Goal: Task Accomplishment & Management: Manage account settings

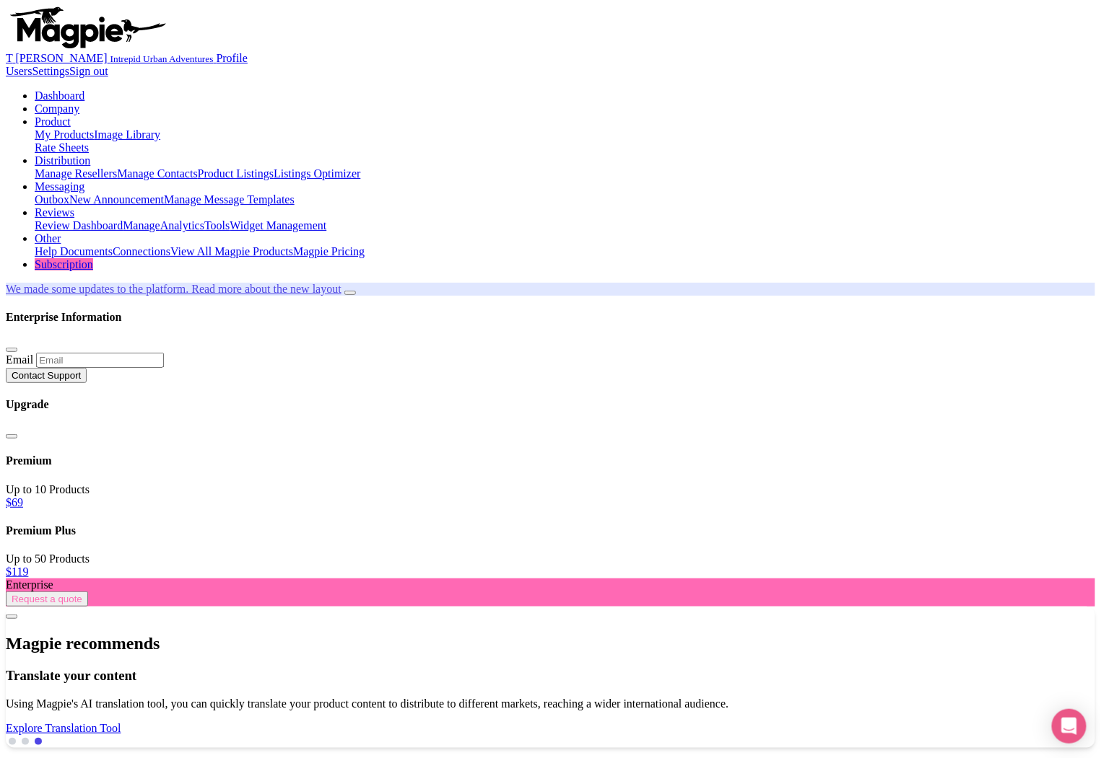
click at [90, 154] on link "Distribution" at bounding box center [63, 160] width 56 height 12
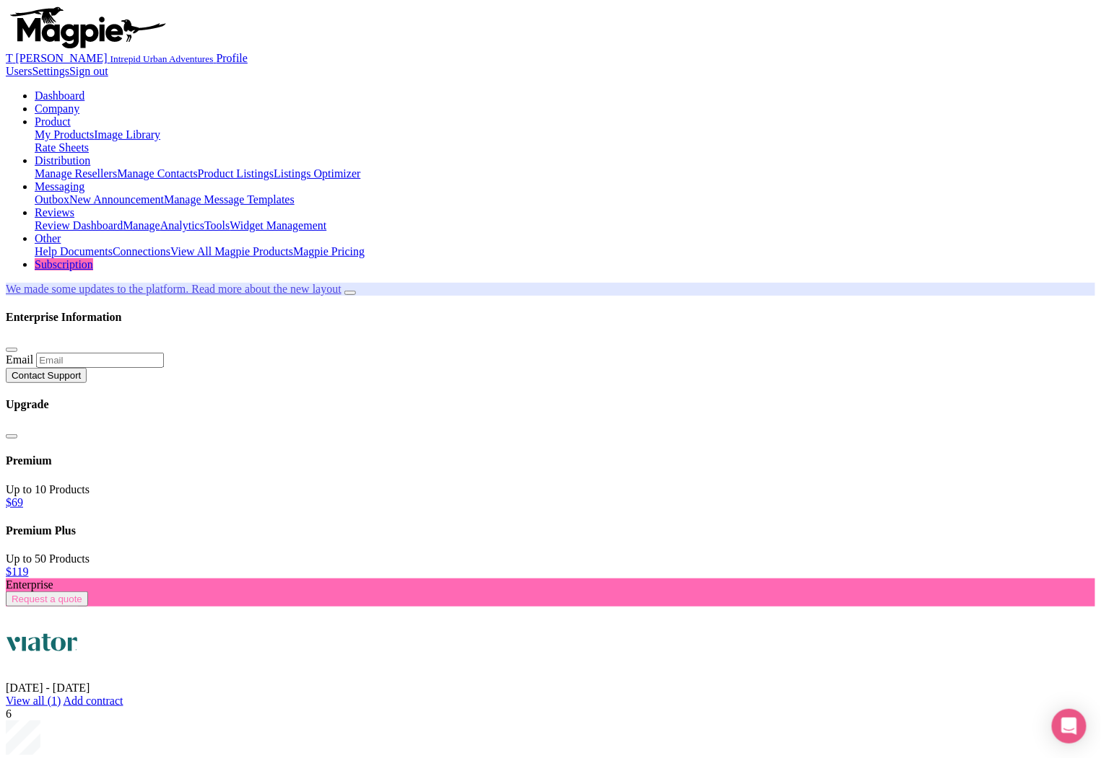
click at [781, 89] on ul "Dashboard Company Product My Products Image Library Rate Sheets Distribution Ma…" at bounding box center [550, 180] width 1089 height 182
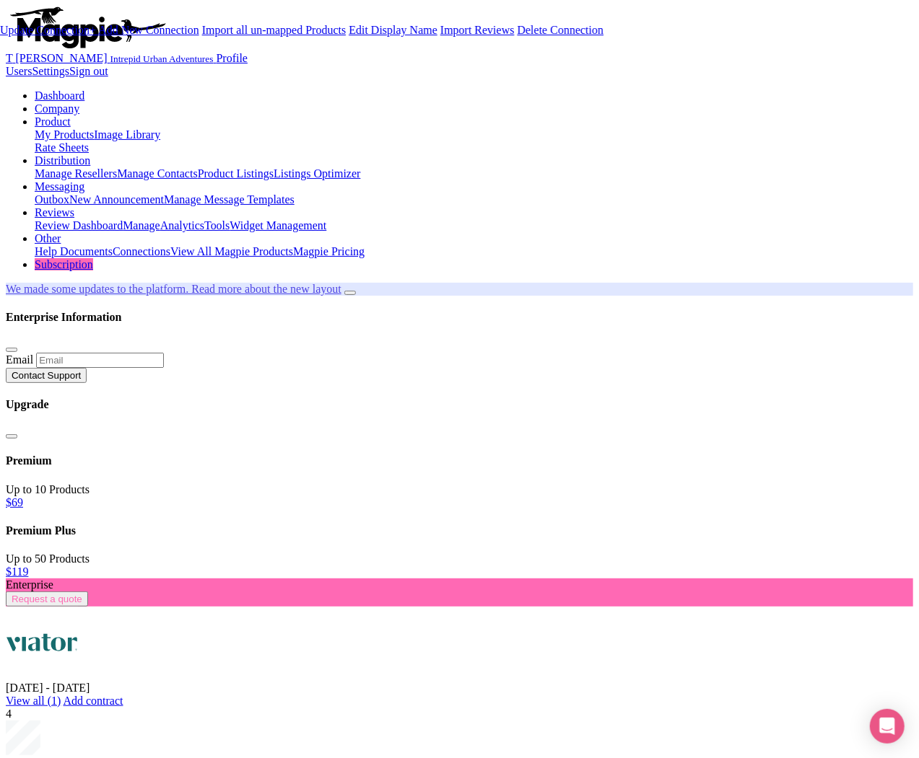
click at [89, 36] on link "Update Connection" at bounding box center [44, 30] width 89 height 12
type input "Saving..."
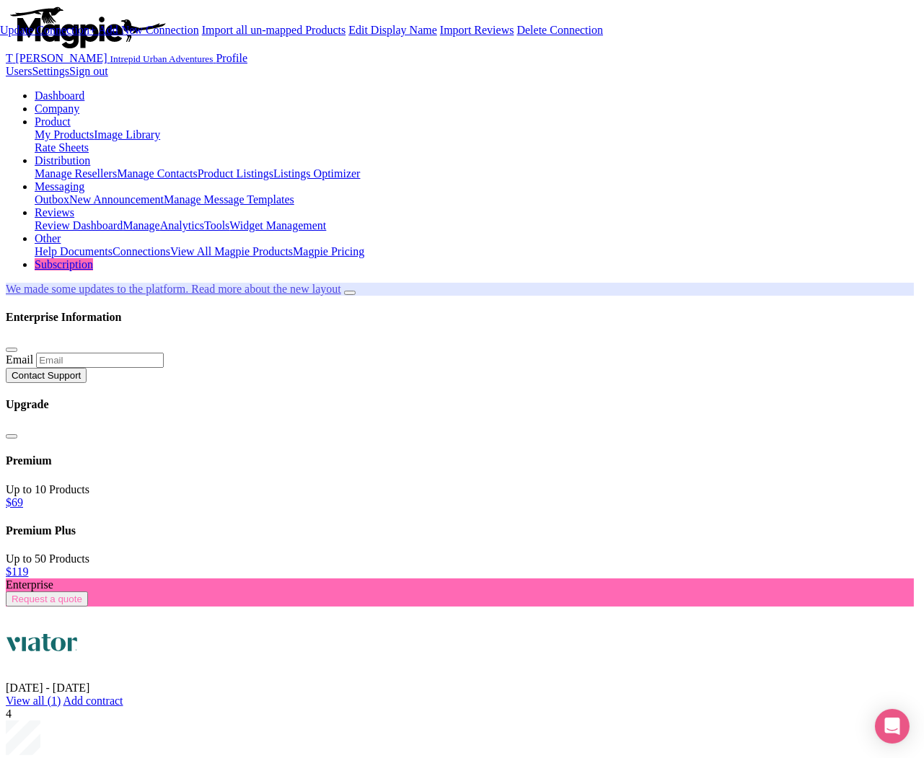
type input "Saving..."
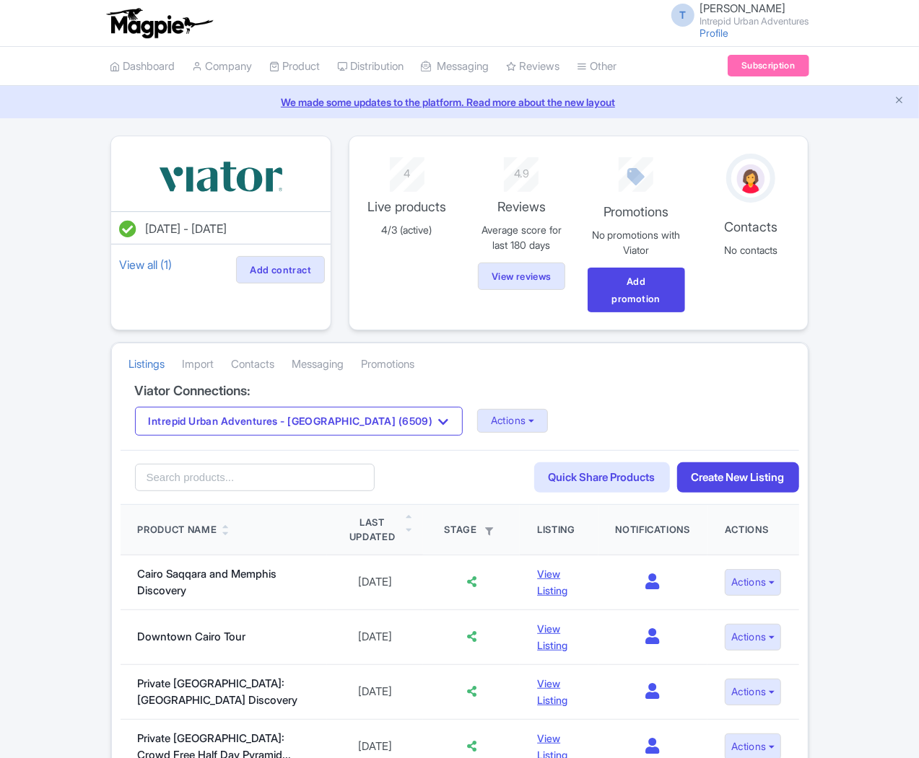
click at [346, 407] on div "Intrepid Urban Adventures - Egypt (6509) Intrepid Urban Adventures - Austria (5…" at bounding box center [460, 421] width 650 height 29
click at [477, 409] on button "Actions" at bounding box center [512, 421] width 71 height 24
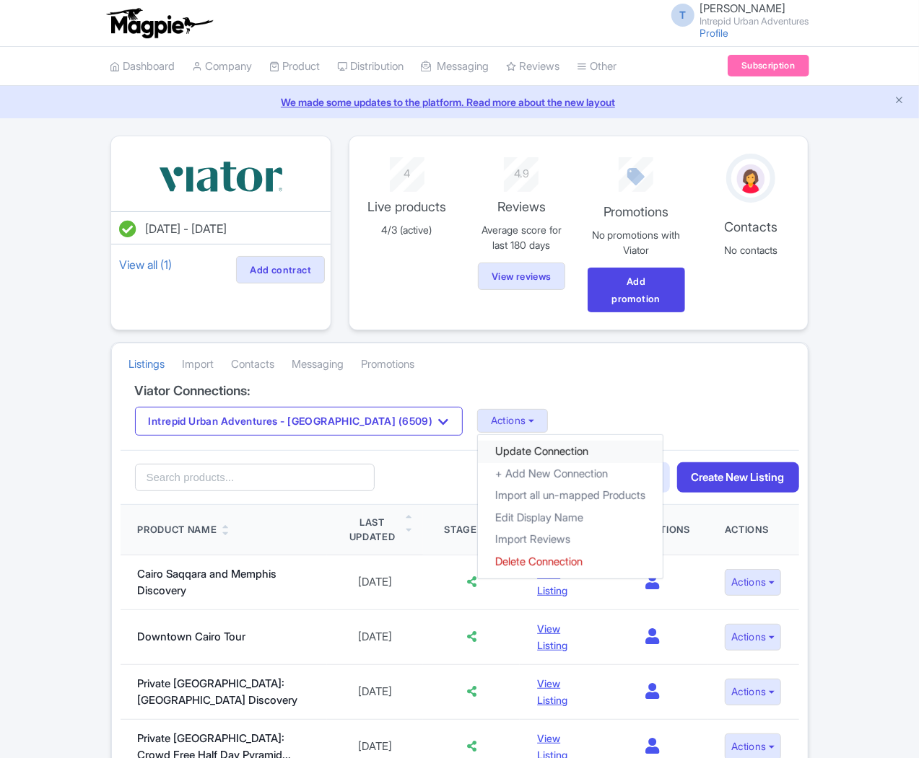
click at [478, 441] on link "Update Connection" at bounding box center [570, 452] width 185 height 22
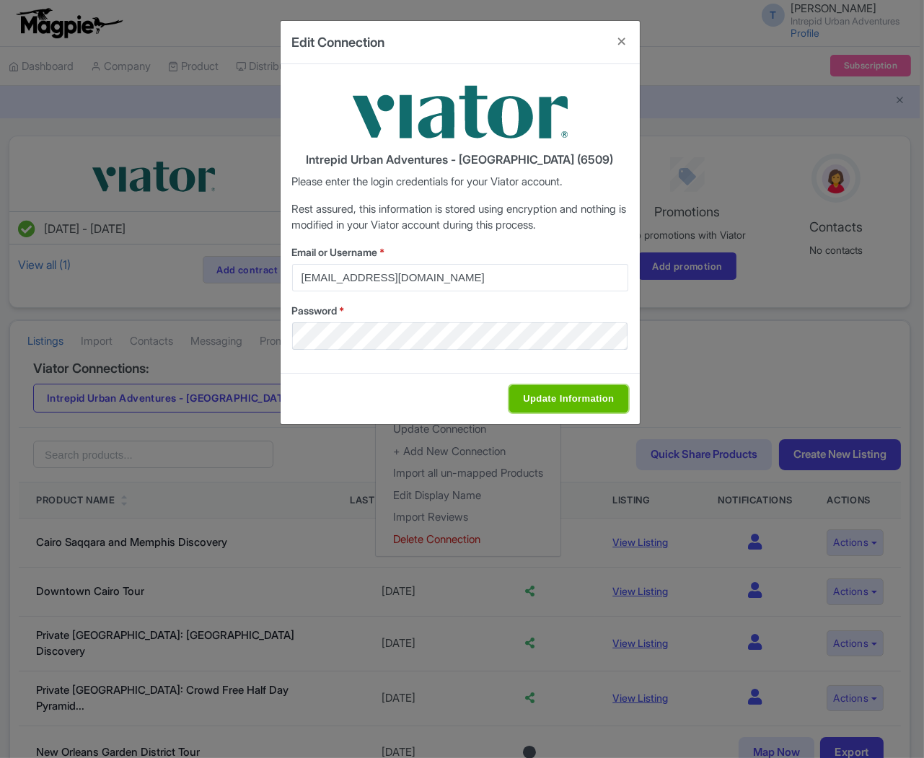
click at [533, 402] on input "Update Information" at bounding box center [569, 398] width 118 height 27
type input "Saving..."
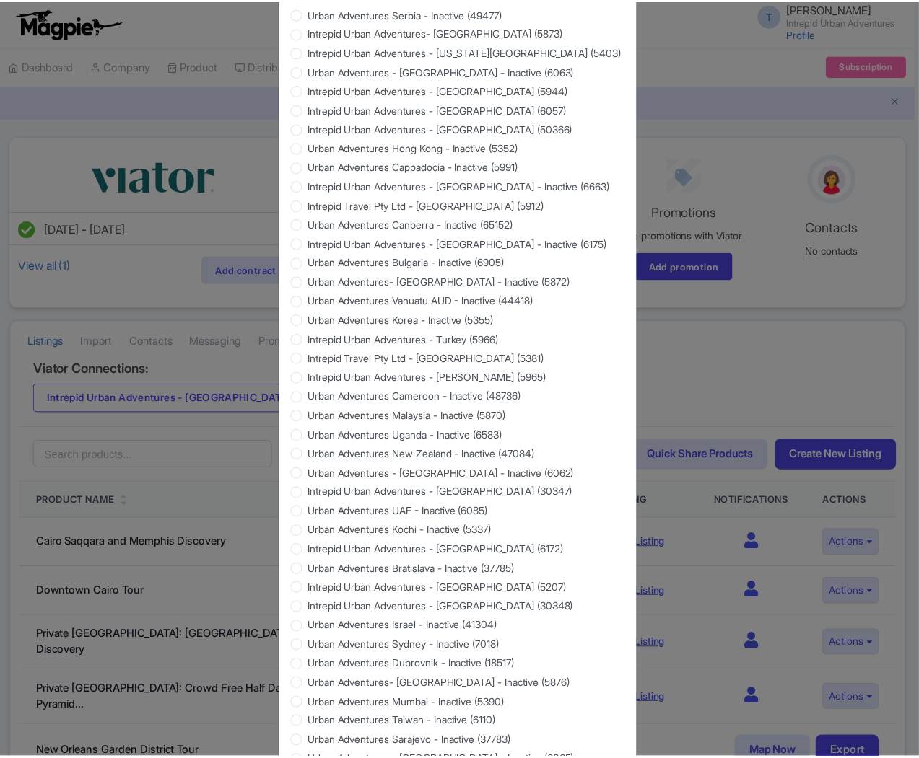
scroll to position [1127, 0]
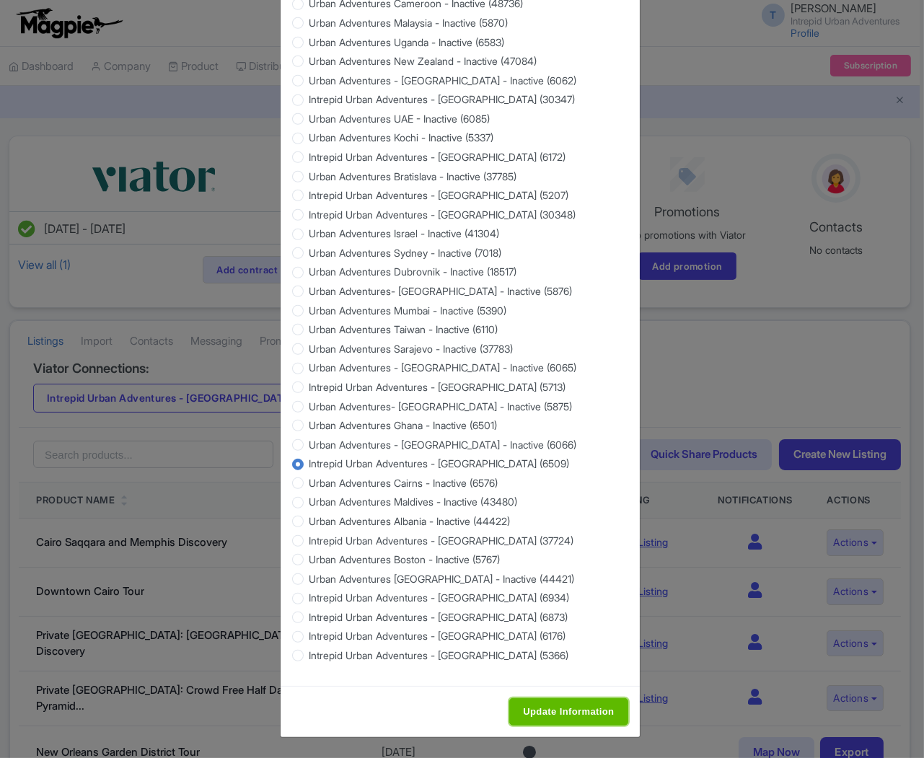
click at [557, 717] on input "Update Information" at bounding box center [569, 712] width 118 height 27
type input "Update Information"
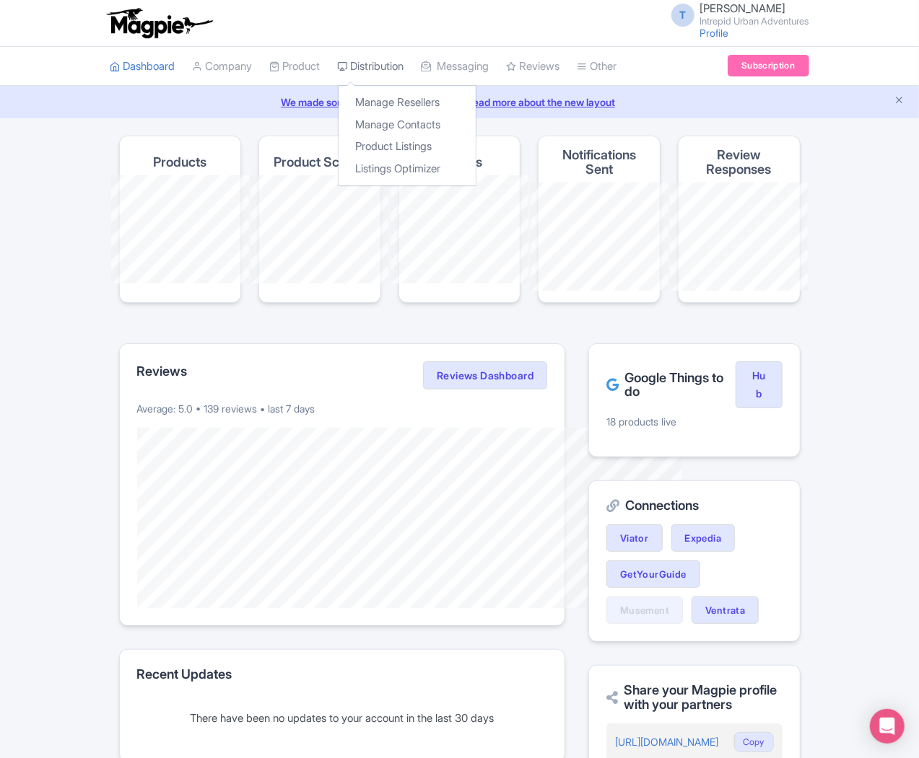
click at [338, 65] on link "Distribution" at bounding box center [371, 67] width 66 height 40
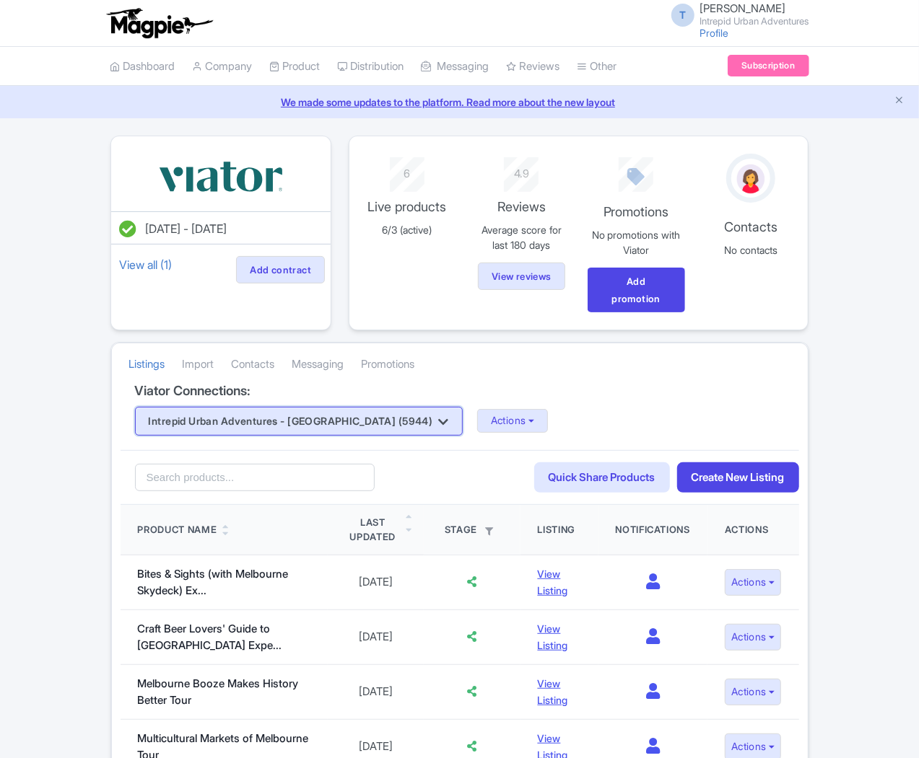
click at [255, 407] on button "Intrepid Urban Adventures - [GEOGRAPHIC_DATA] (5944)" at bounding box center [299, 421] width 328 height 29
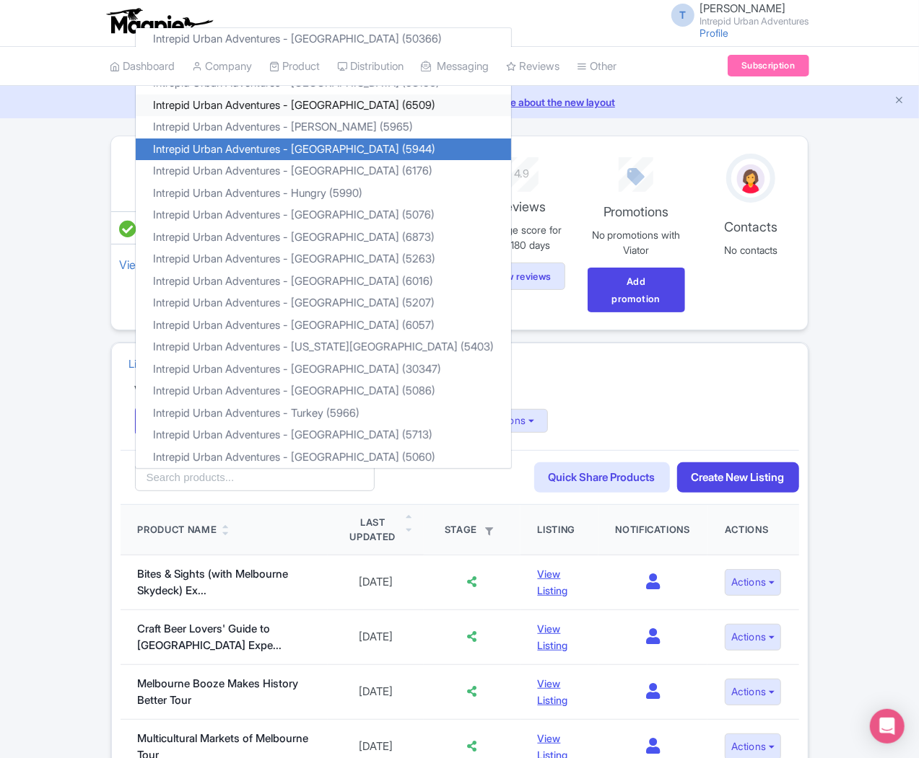
click at [211, 94] on link "Intrepid Urban Adventures - [GEOGRAPHIC_DATA] (6509)" at bounding box center [323, 105] width 375 height 22
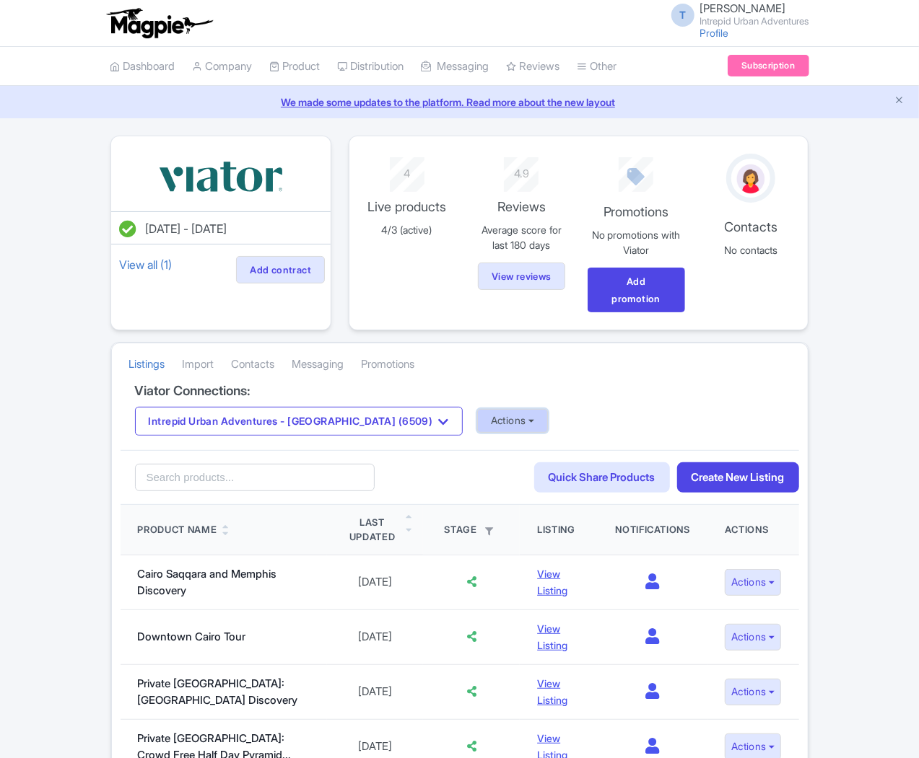
click at [477, 409] on button "Actions" at bounding box center [512, 421] width 71 height 24
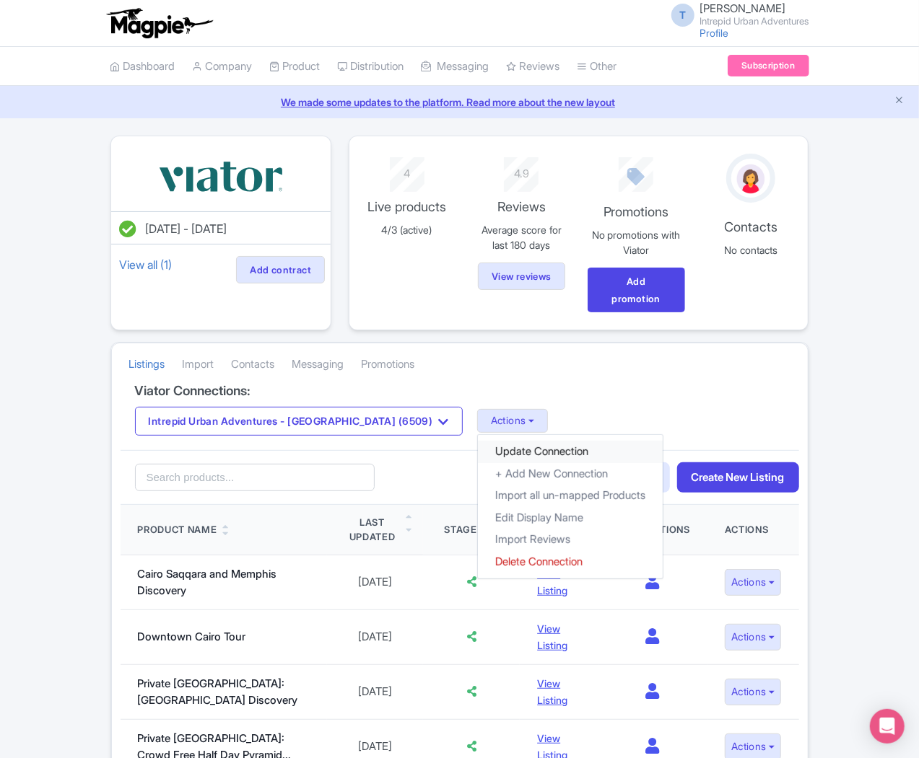
click at [478, 441] on link "Update Connection" at bounding box center [570, 452] width 185 height 22
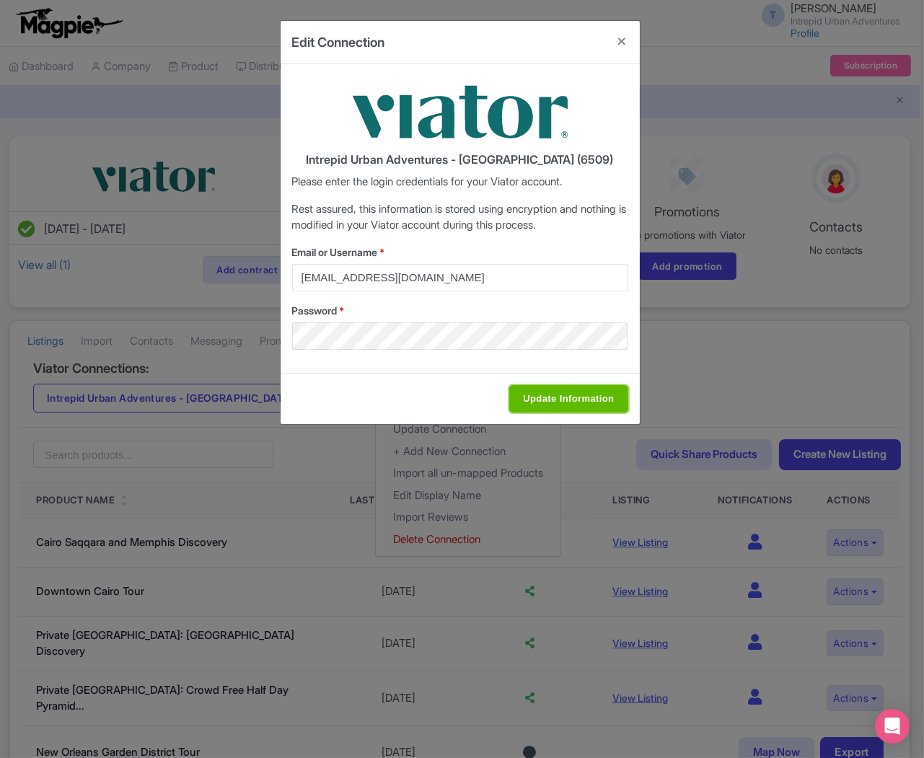
click at [520, 400] on input "Update Information" at bounding box center [569, 398] width 118 height 27
type input "Saving..."
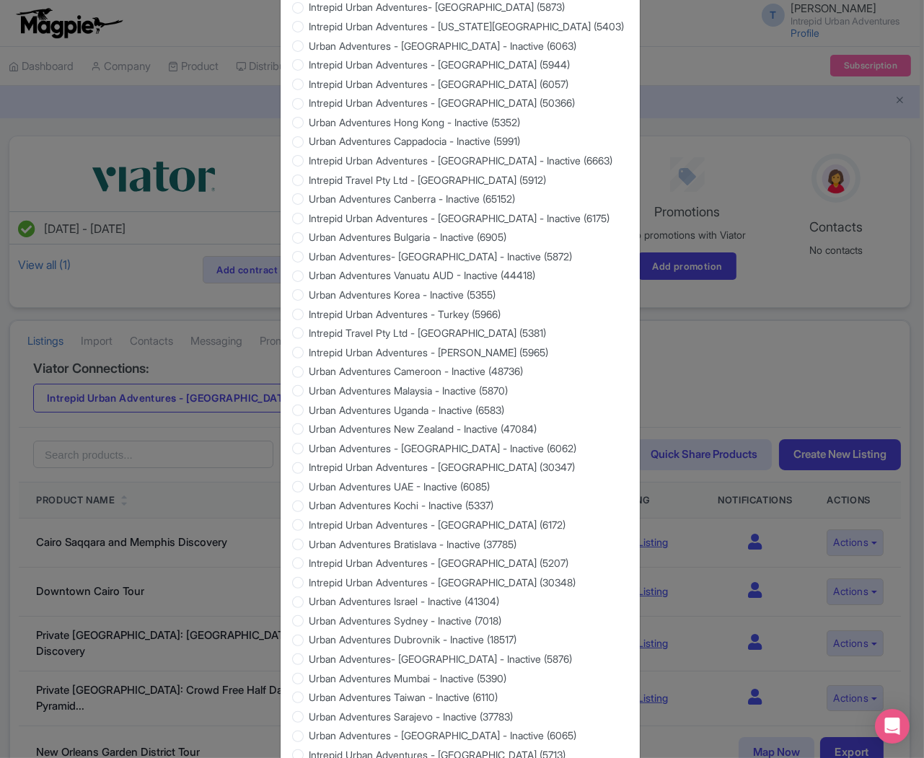
scroll to position [1127, 0]
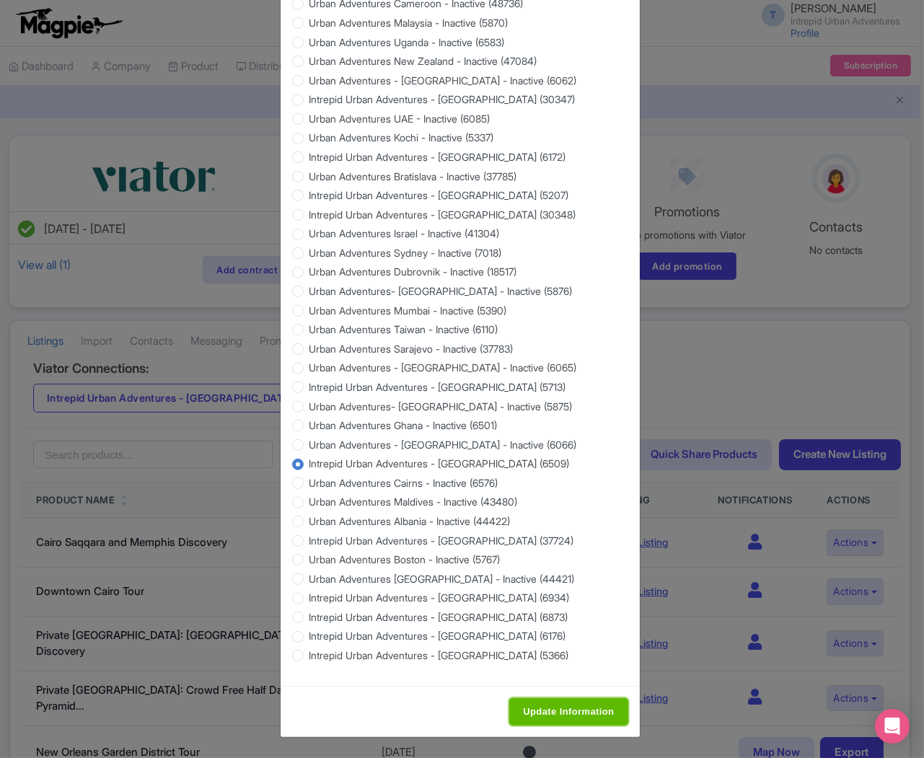
click at [558, 709] on input "Update Information" at bounding box center [569, 712] width 118 height 27
type input "Saving..."
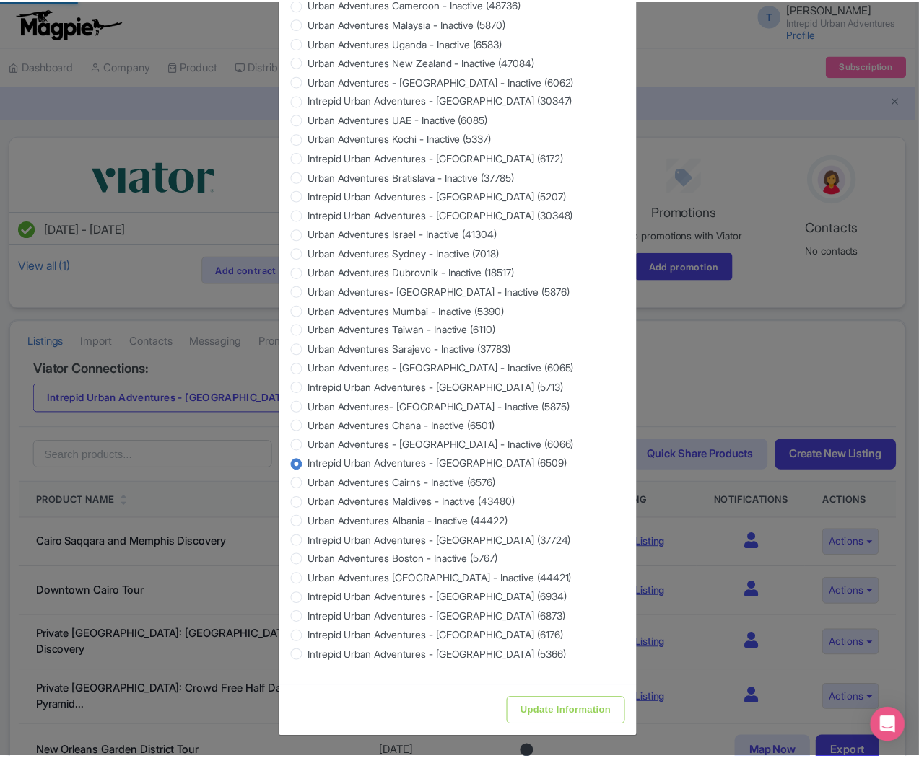
scroll to position [0, 0]
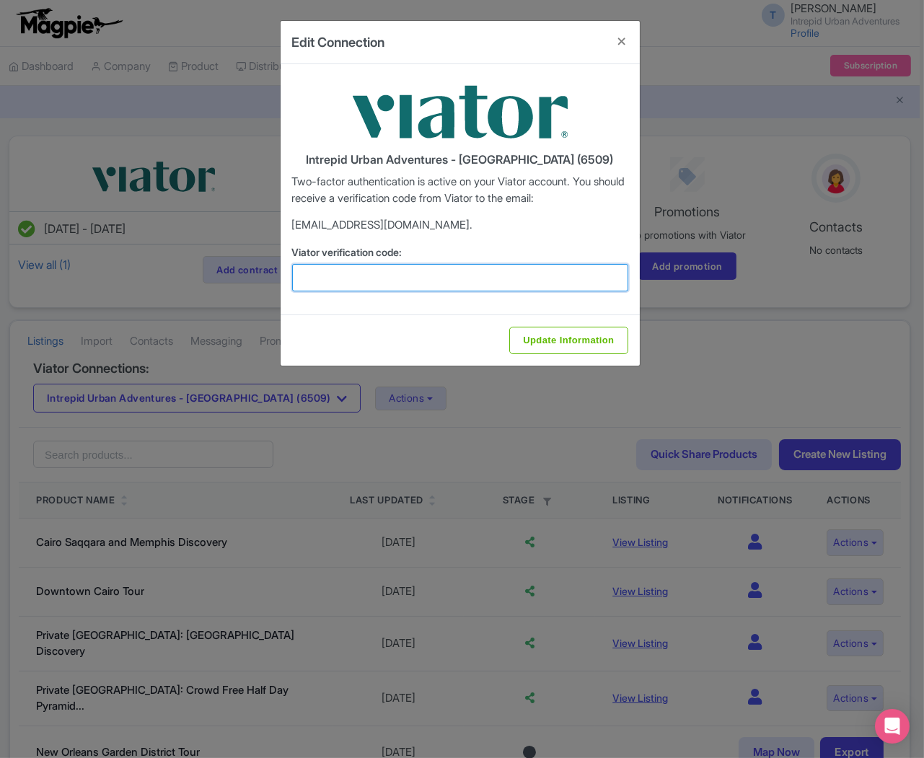
click at [463, 275] on input "Viator verification code:" at bounding box center [460, 277] width 336 height 27
paste input "299747"
type input "299747"
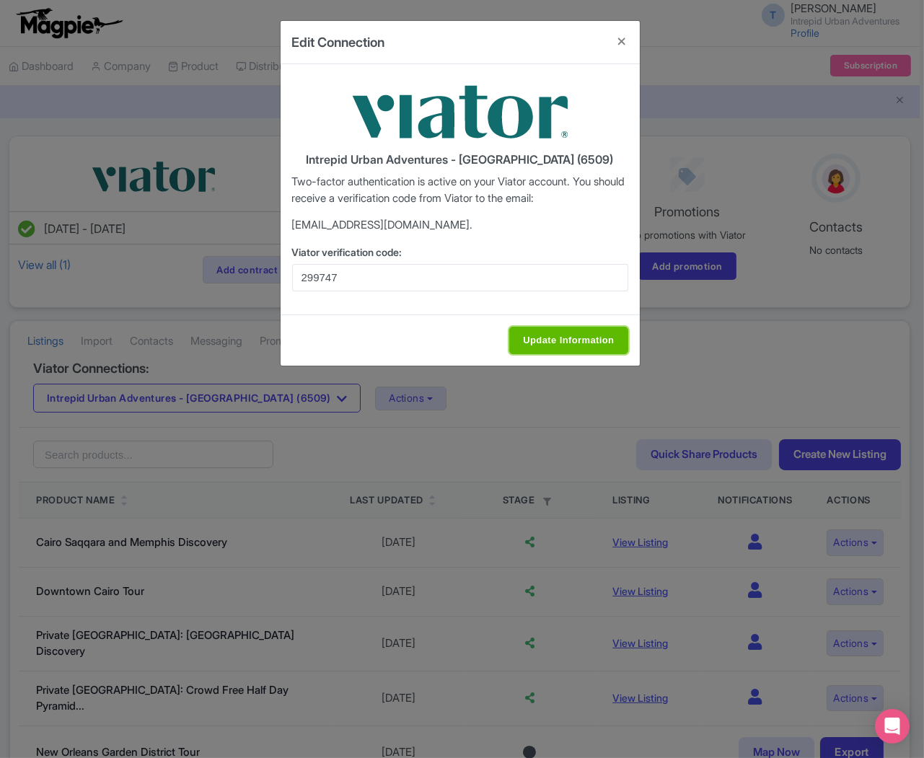
click at [561, 342] on input "Update Information" at bounding box center [569, 340] width 118 height 27
type input "Update Information"
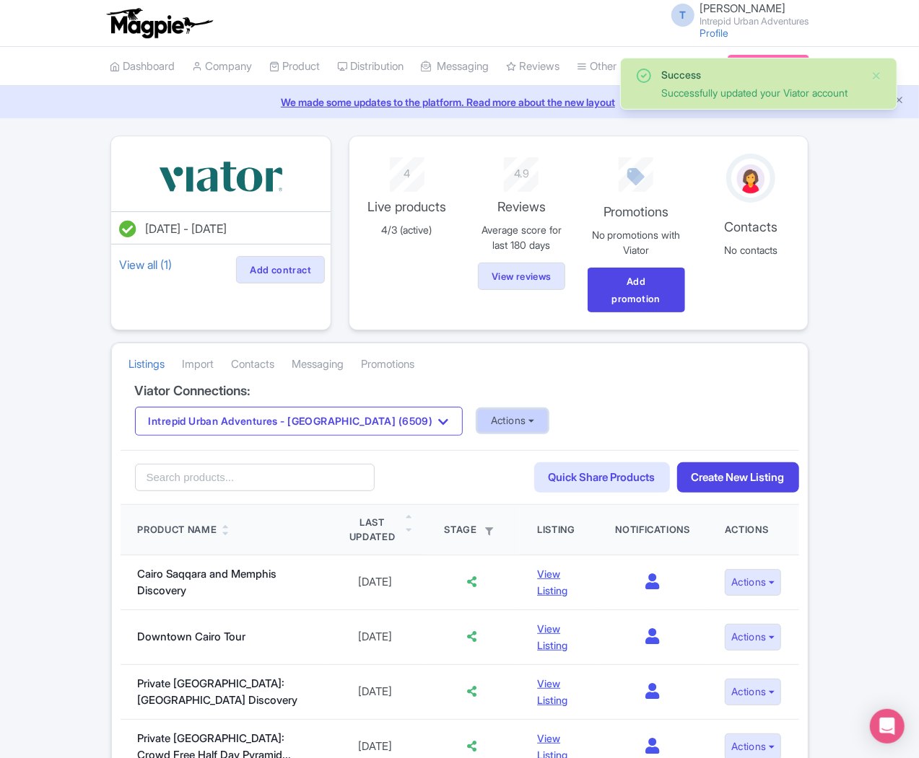
click at [477, 409] on button "Actions" at bounding box center [512, 421] width 71 height 24
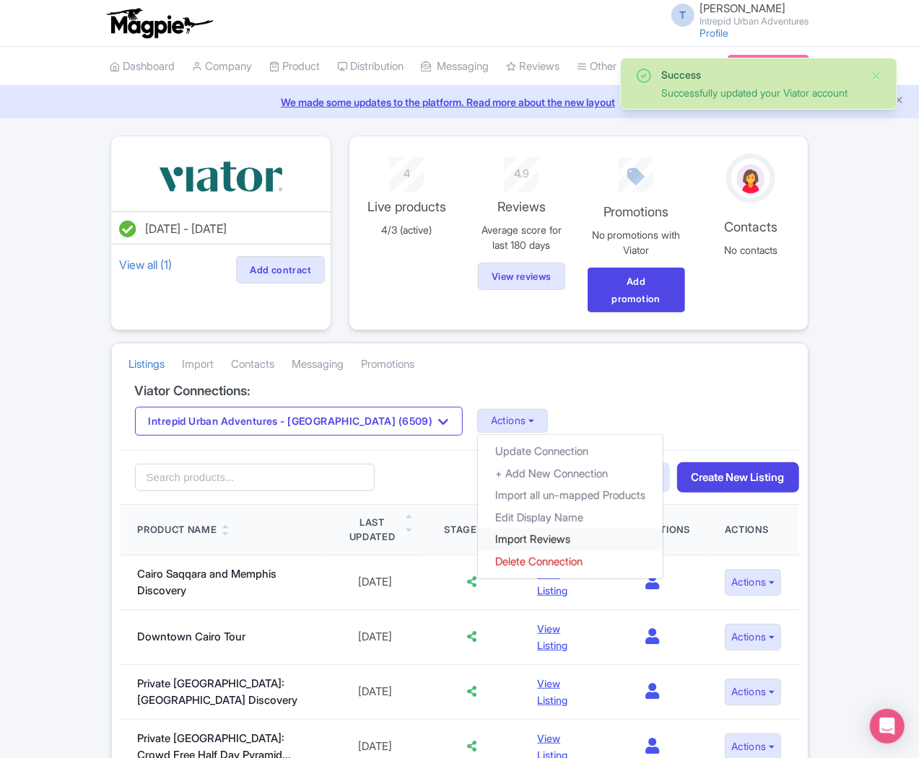
click at [478, 529] on link "Import Reviews" at bounding box center [570, 540] width 185 height 22
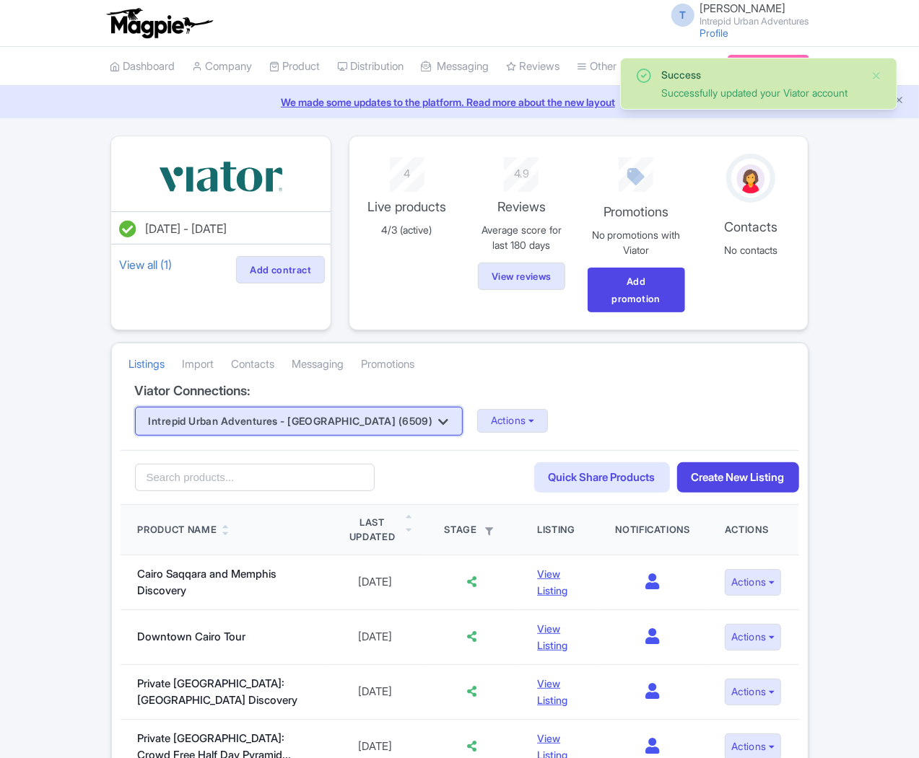
click at [263, 408] on button "Intrepid Urban Adventures - [GEOGRAPHIC_DATA] (6509)" at bounding box center [299, 421] width 328 height 29
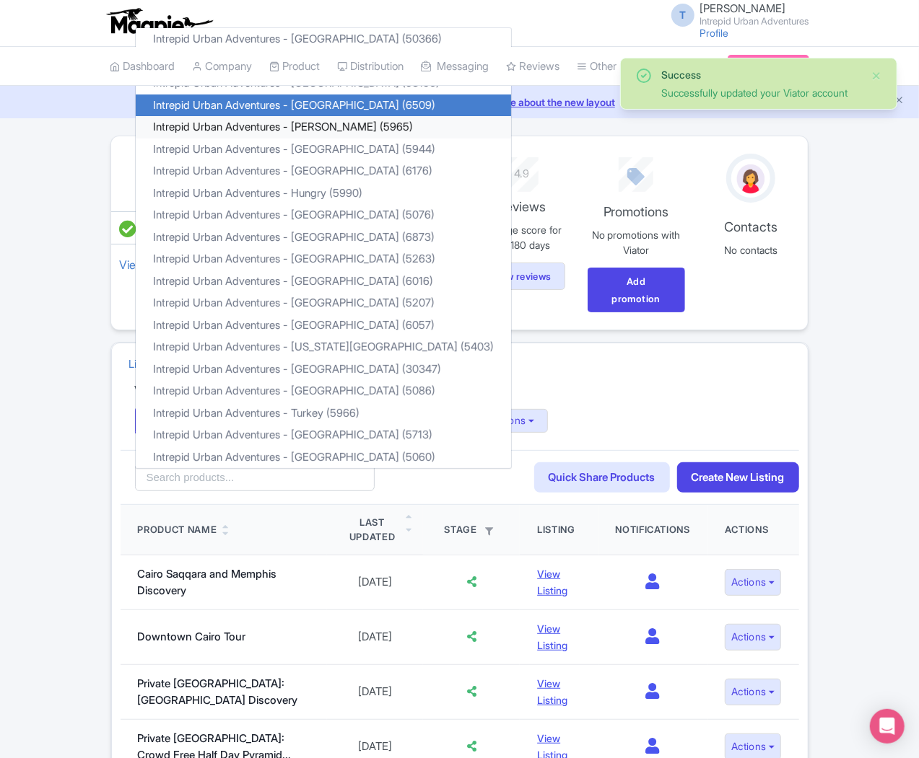
click at [224, 116] on link "Intrepid Urban Adventures - [PERSON_NAME] (5965)" at bounding box center [323, 127] width 375 height 22
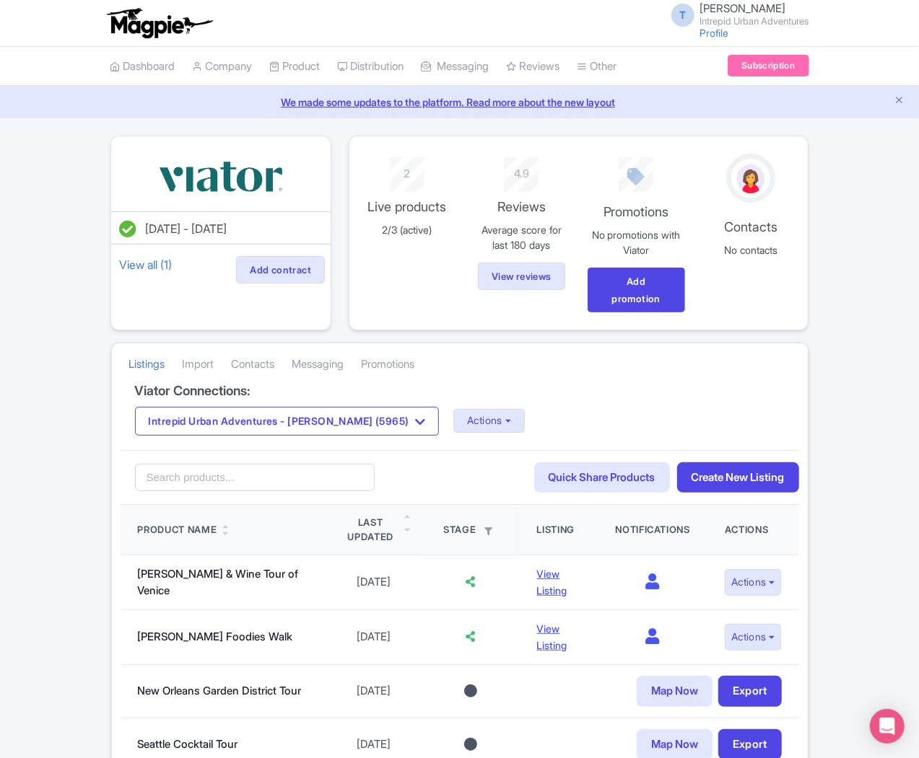
click at [316, 407] on div "Intrepid Urban Adventures - [PERSON_NAME] (5965) Intrepid Urban Adventures - [G…" at bounding box center [460, 421] width 650 height 29
click at [453, 409] on button "Actions" at bounding box center [488, 421] width 71 height 24
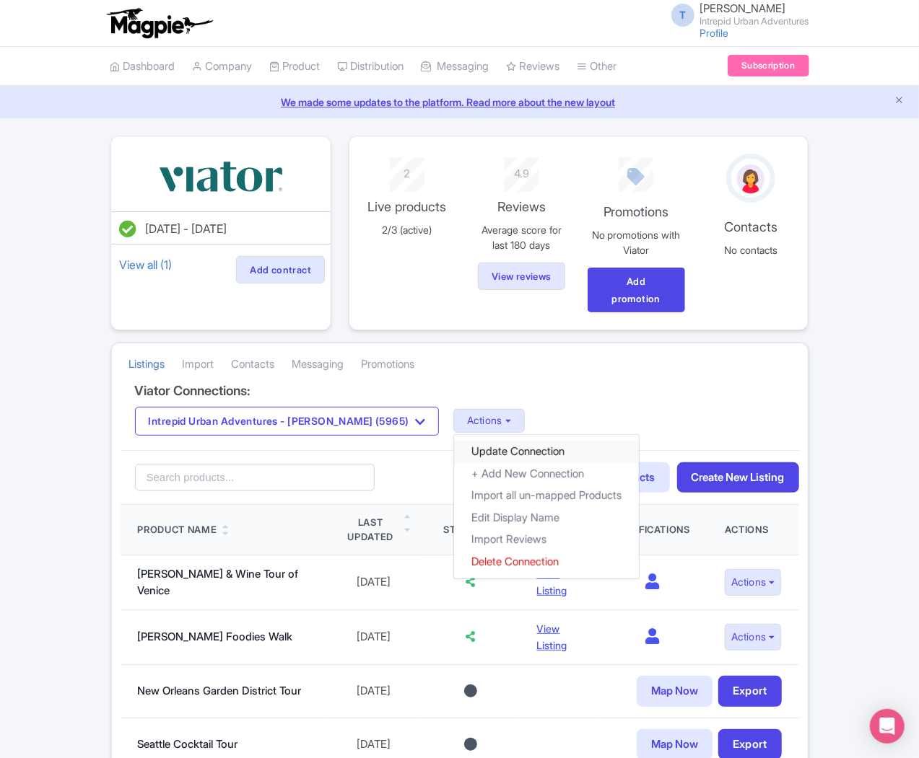
click at [454, 441] on link "Update Connection" at bounding box center [546, 452] width 185 height 22
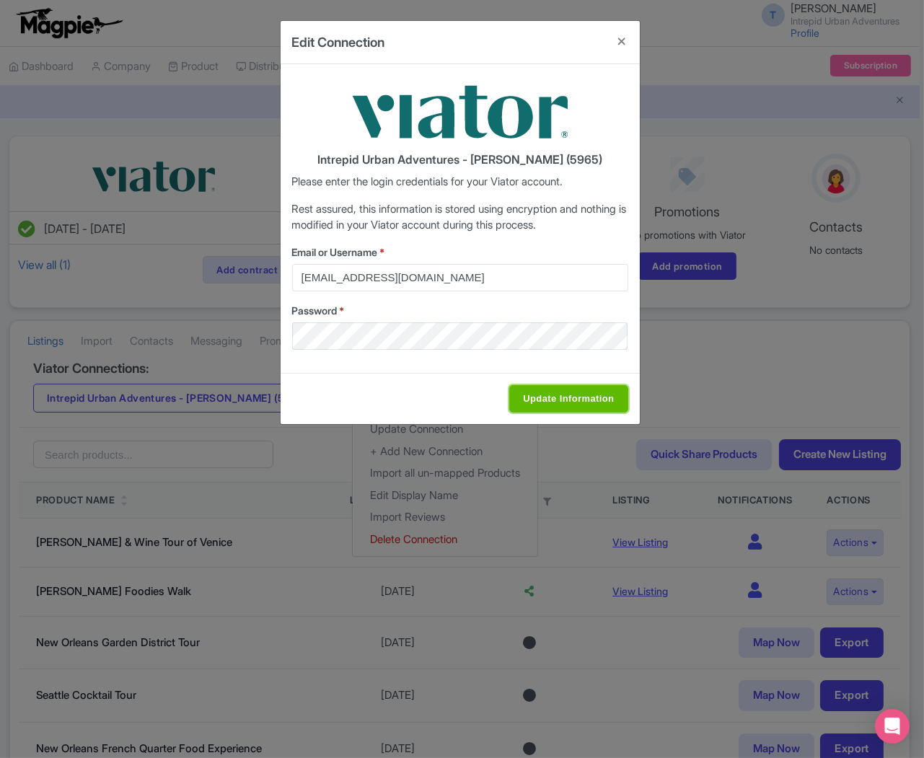
click at [534, 395] on input "Update Information" at bounding box center [569, 398] width 118 height 27
type input "Saving..."
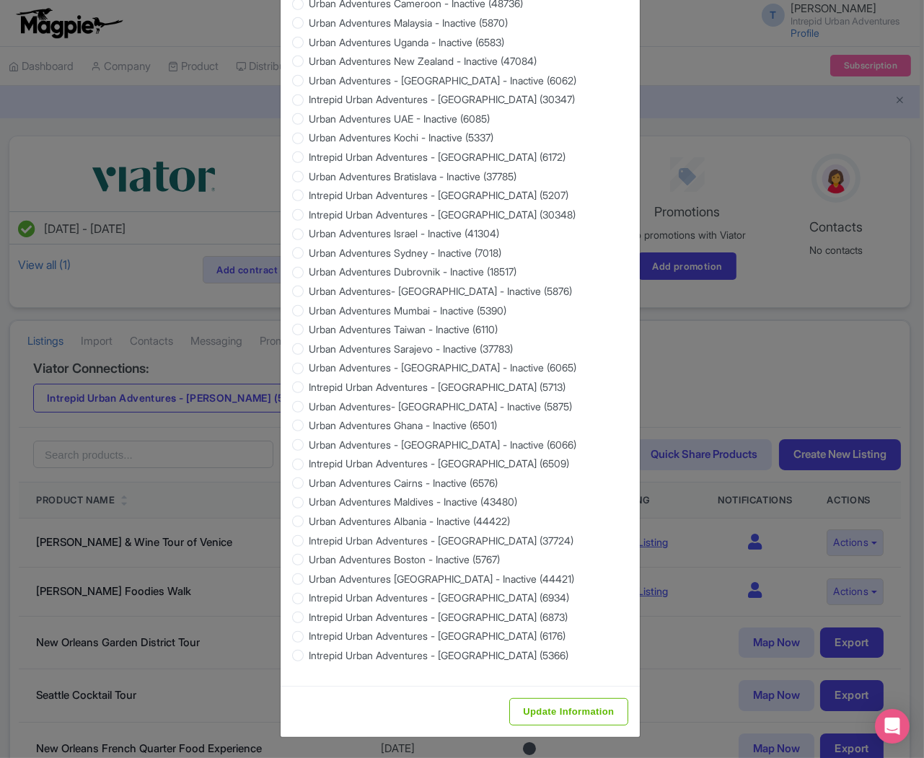
scroll to position [1127, 0]
click at [561, 717] on input "Update Information" at bounding box center [569, 712] width 118 height 27
type input "Saving..."
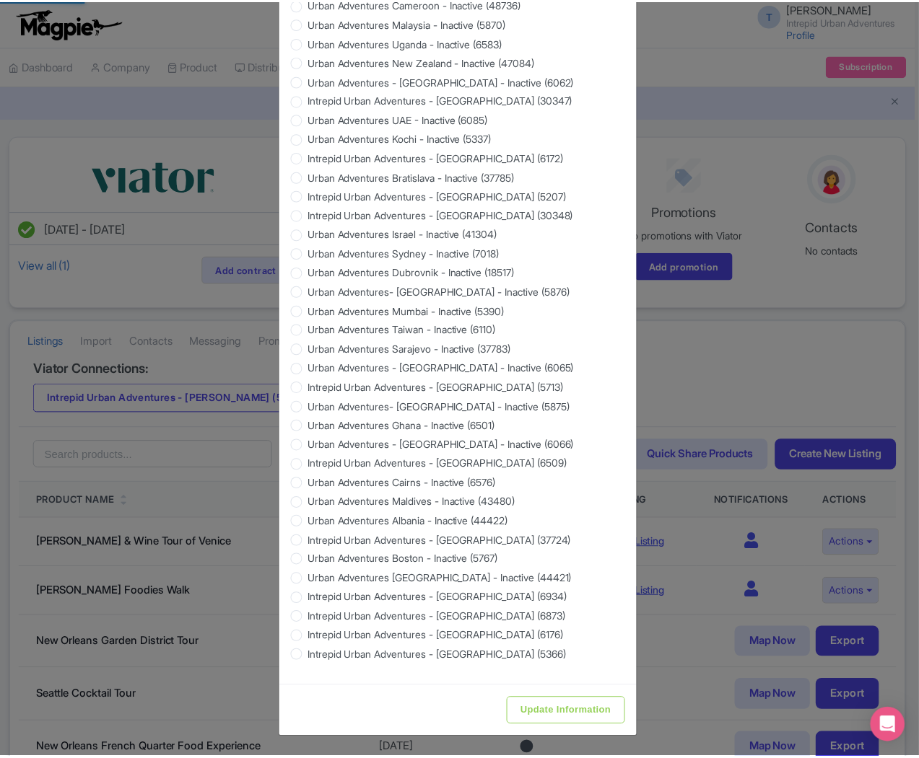
scroll to position [0, 0]
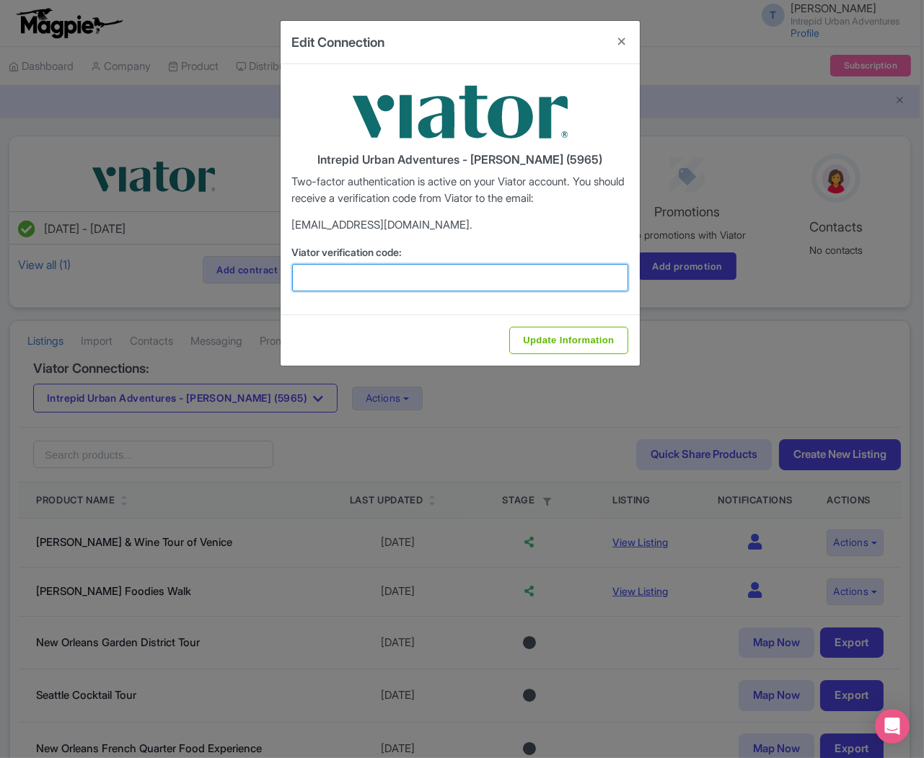
click at [362, 276] on input "Viator verification code:" at bounding box center [460, 277] width 336 height 27
paste input "852506"
type input "852506"
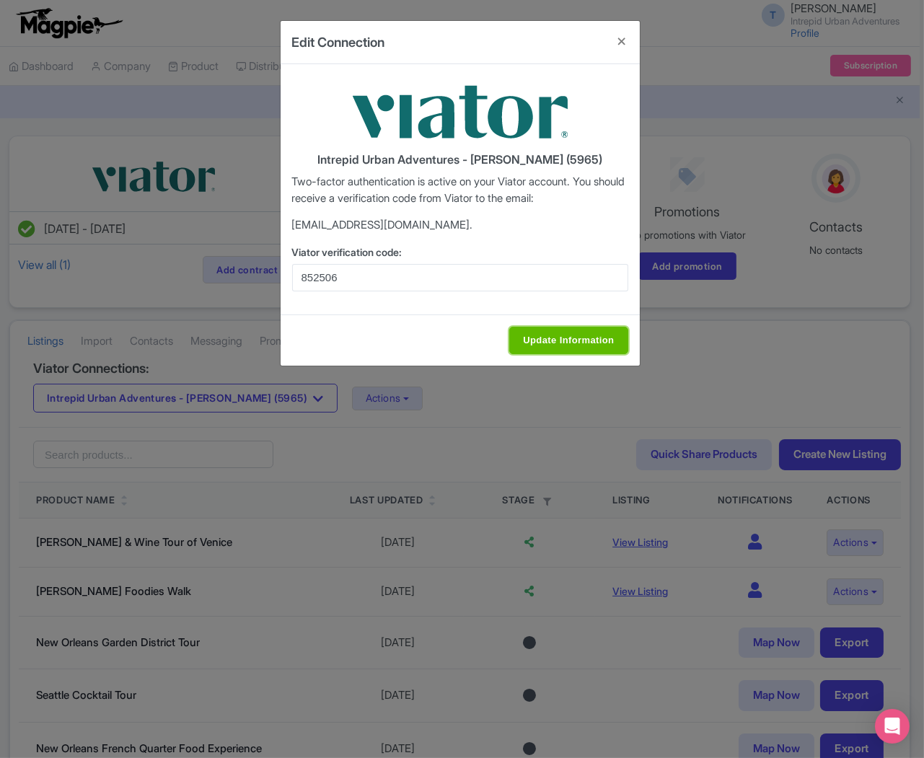
click at [543, 341] on input "Update Information" at bounding box center [569, 340] width 118 height 27
type input "Update Information"
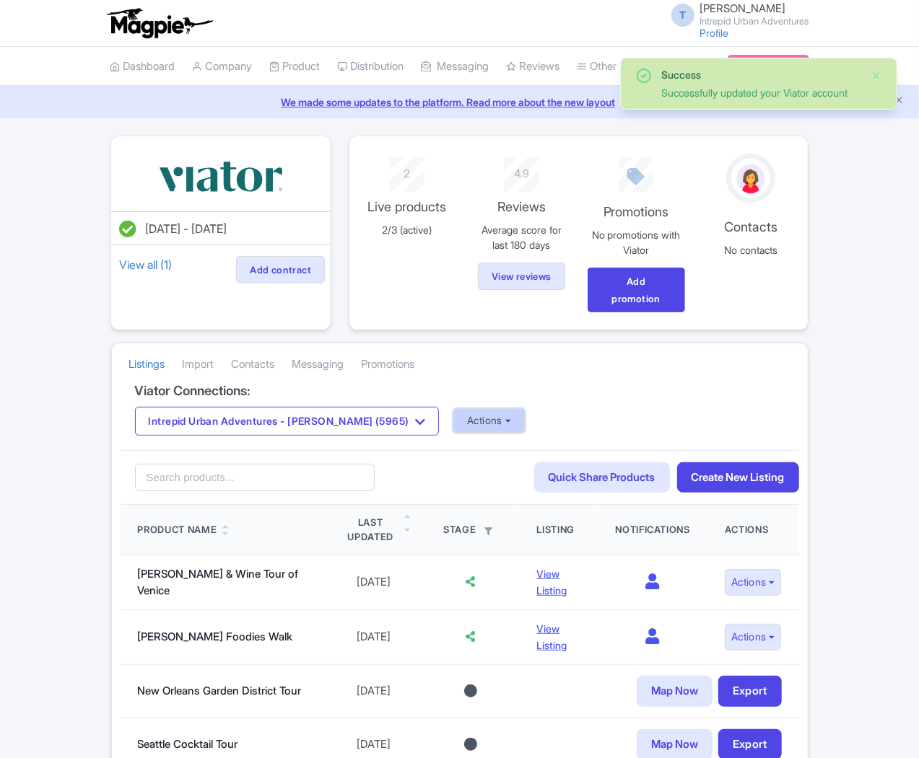
click at [453, 409] on button "Actions" at bounding box center [488, 421] width 71 height 24
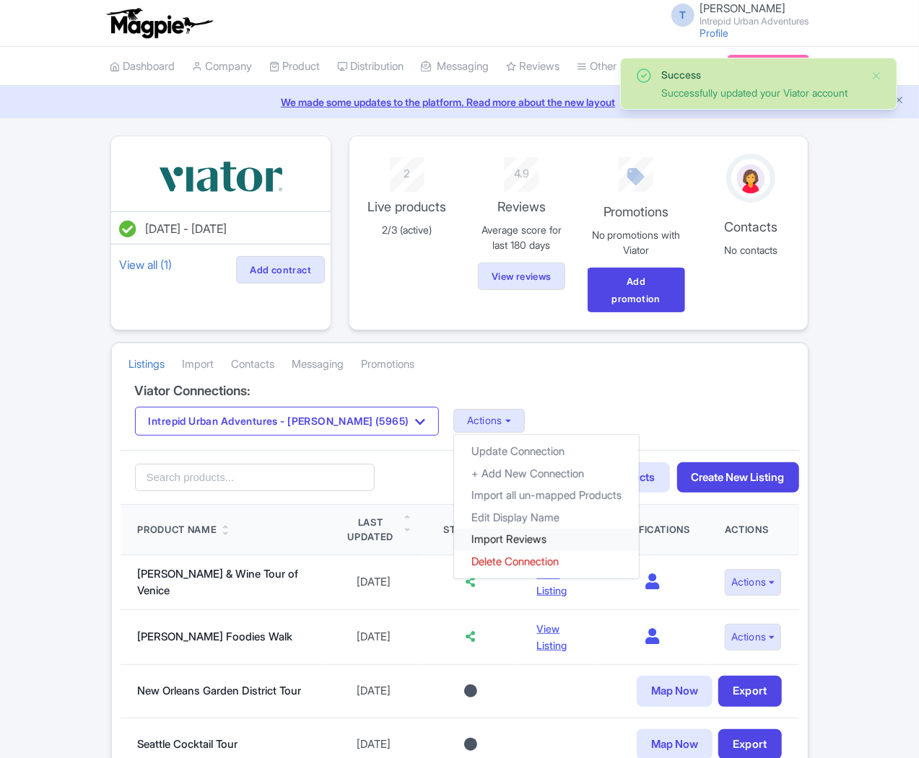
drag, startPoint x: 369, startPoint y: 514, endPoint x: 367, endPoint y: 473, distance: 41.2
click at [454, 529] on link "Import Reviews" at bounding box center [546, 540] width 185 height 22
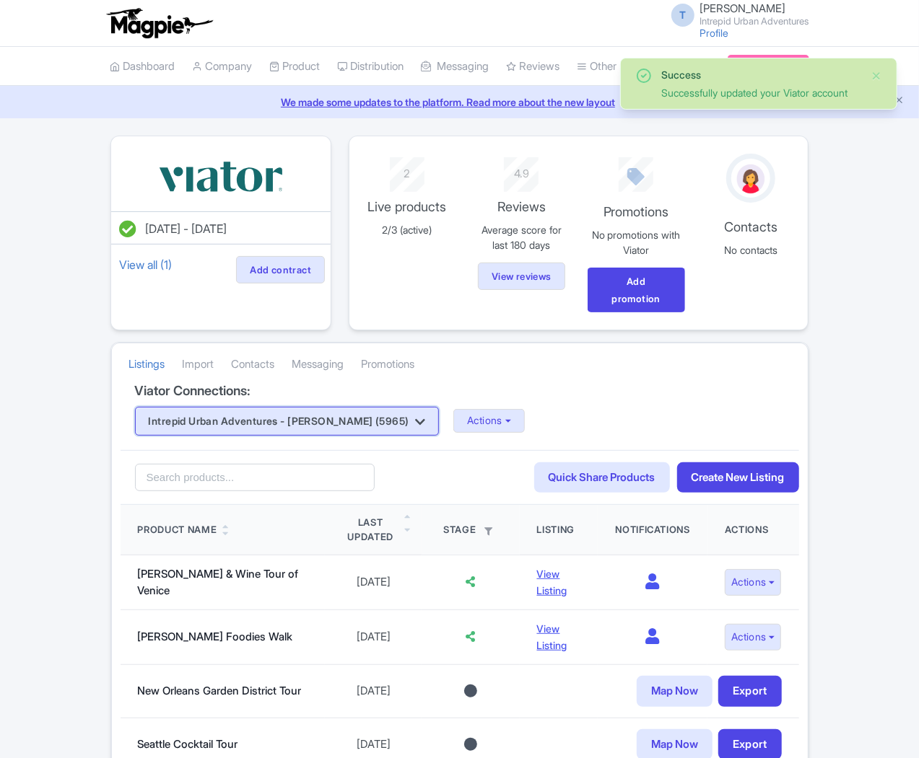
click at [268, 407] on button "Intrepid Urban Adventures - Florence (5965)" at bounding box center [287, 421] width 305 height 29
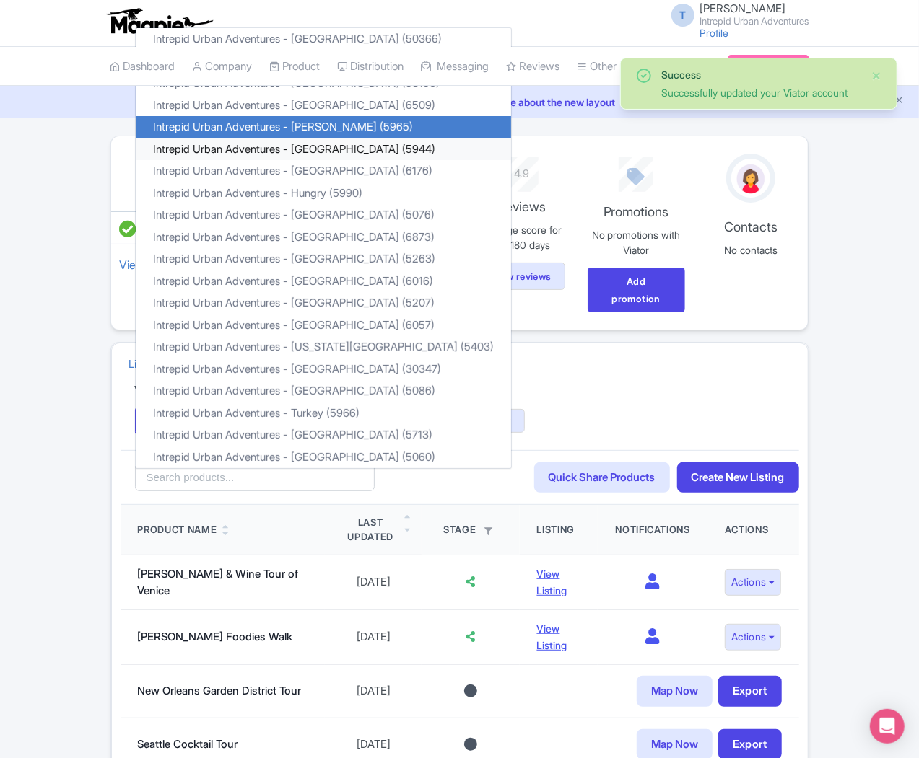
click at [251, 138] on link "Intrepid Urban Adventures - [GEOGRAPHIC_DATA] (5944)" at bounding box center [323, 149] width 375 height 22
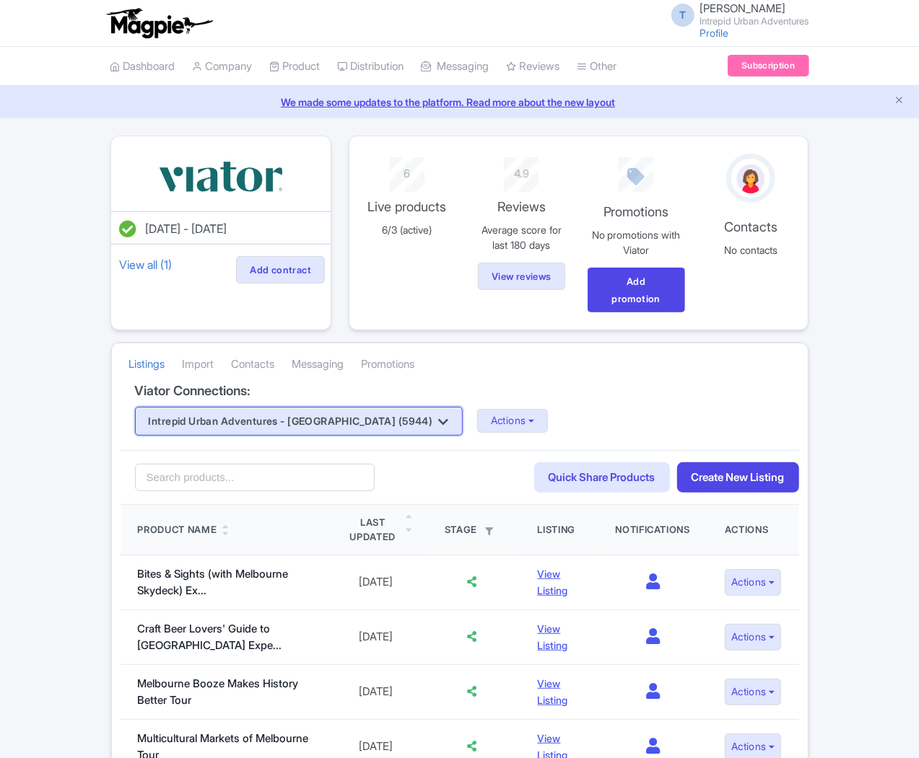
click at [224, 407] on button "Intrepid Urban Adventures - France (5944)" at bounding box center [299, 421] width 328 height 29
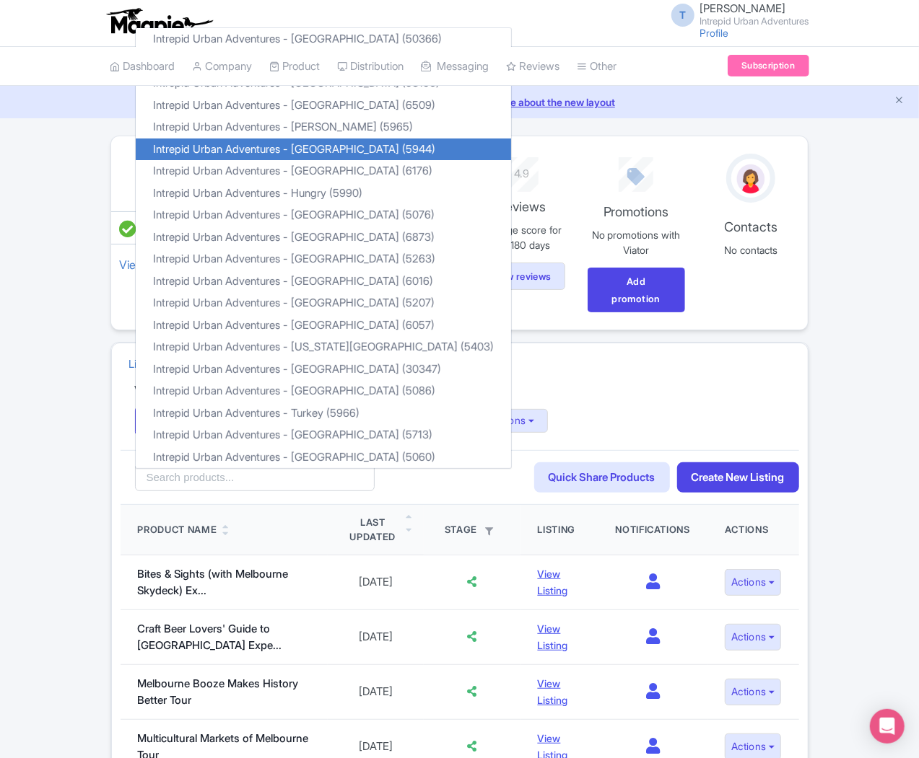
click at [505, 407] on div "Intrepid Urban Adventures - France (5944) Intrepid Urban Adventures - Austria (…" at bounding box center [460, 421] width 650 height 29
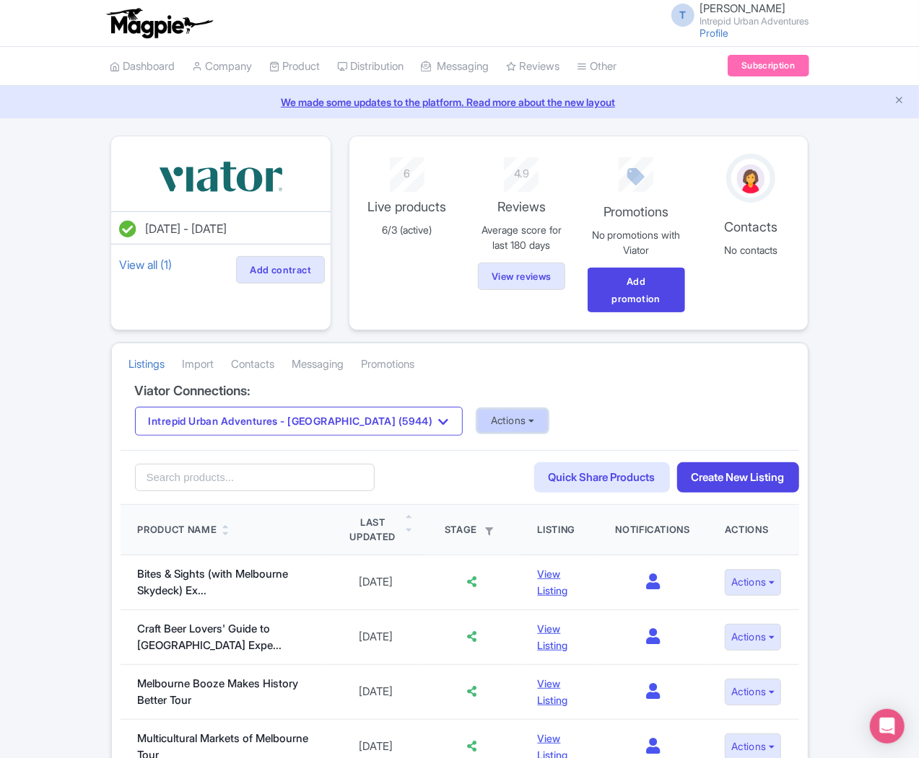
click at [477, 409] on button "Actions" at bounding box center [512, 421] width 71 height 24
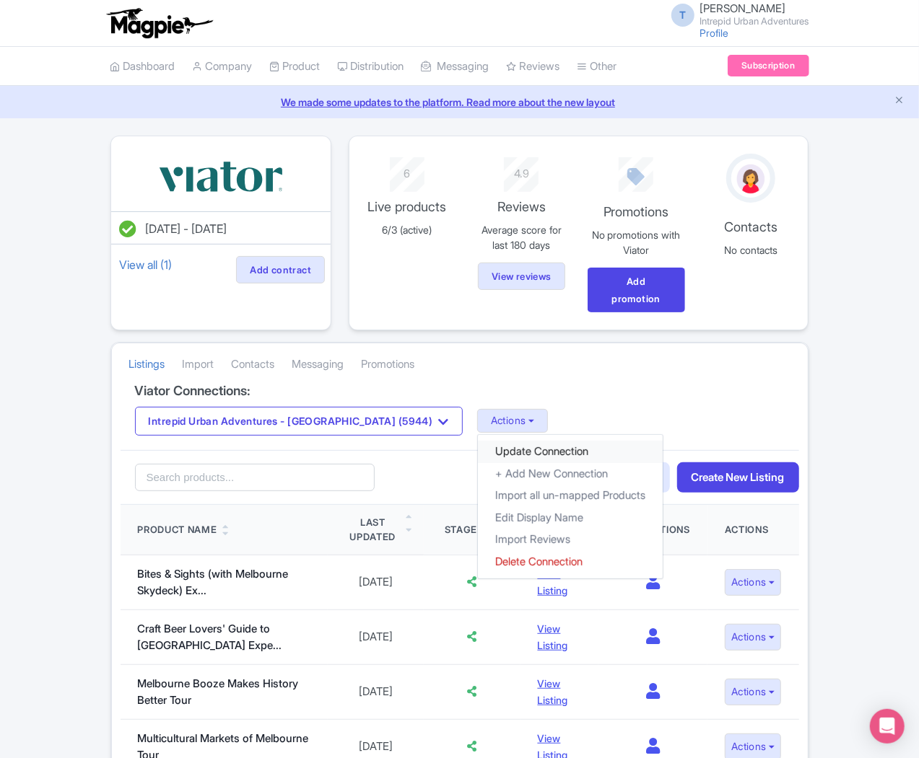
click at [478, 441] on link "Update Connection" at bounding box center [570, 452] width 185 height 22
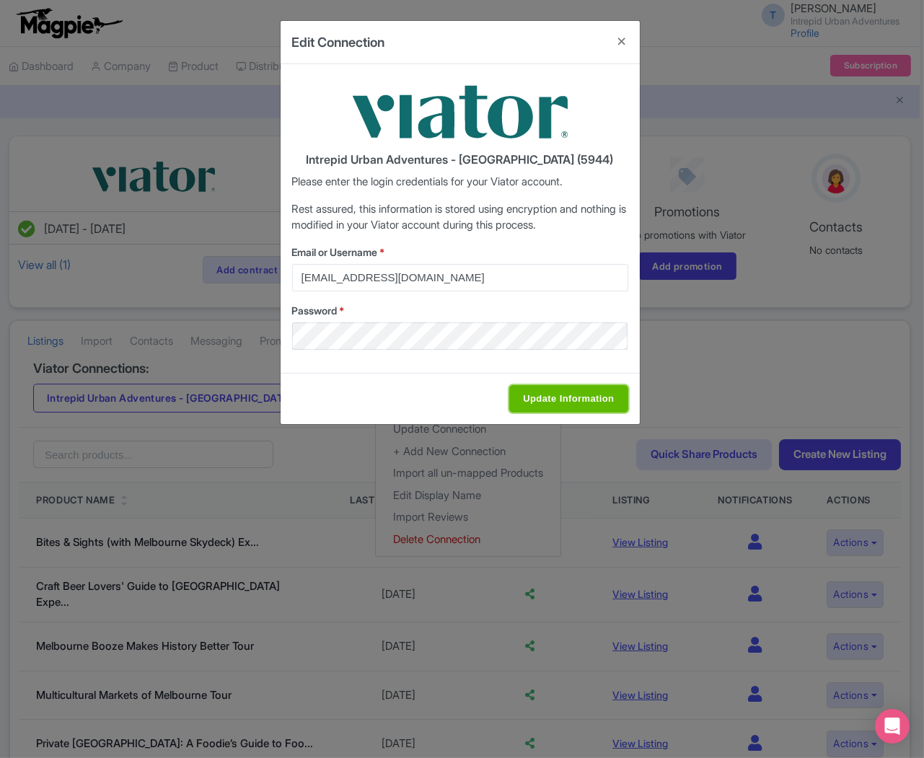
click at [551, 408] on input "Update Information" at bounding box center [569, 398] width 118 height 27
type input "Saving..."
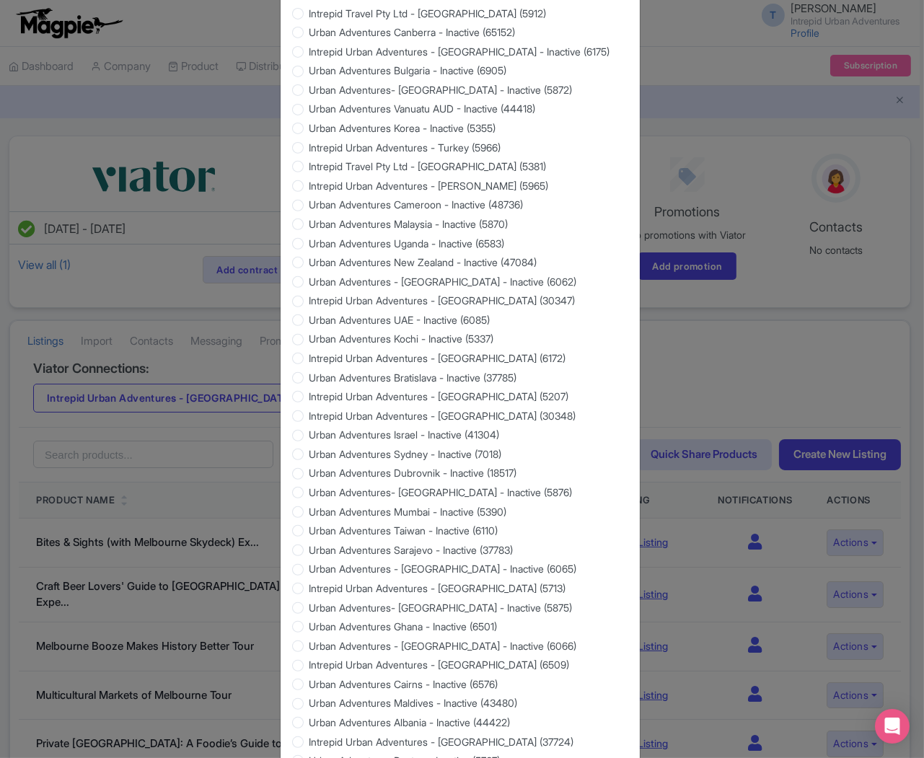
scroll to position [1127, 0]
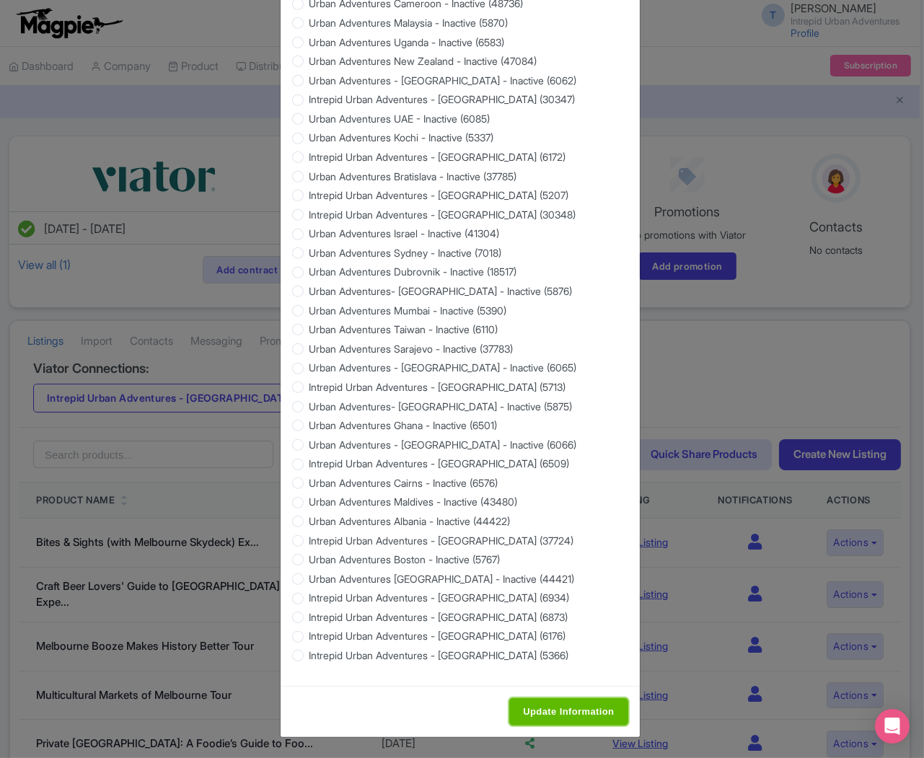
click at [564, 706] on input "Update Information" at bounding box center [569, 712] width 118 height 27
type input "Saving..."
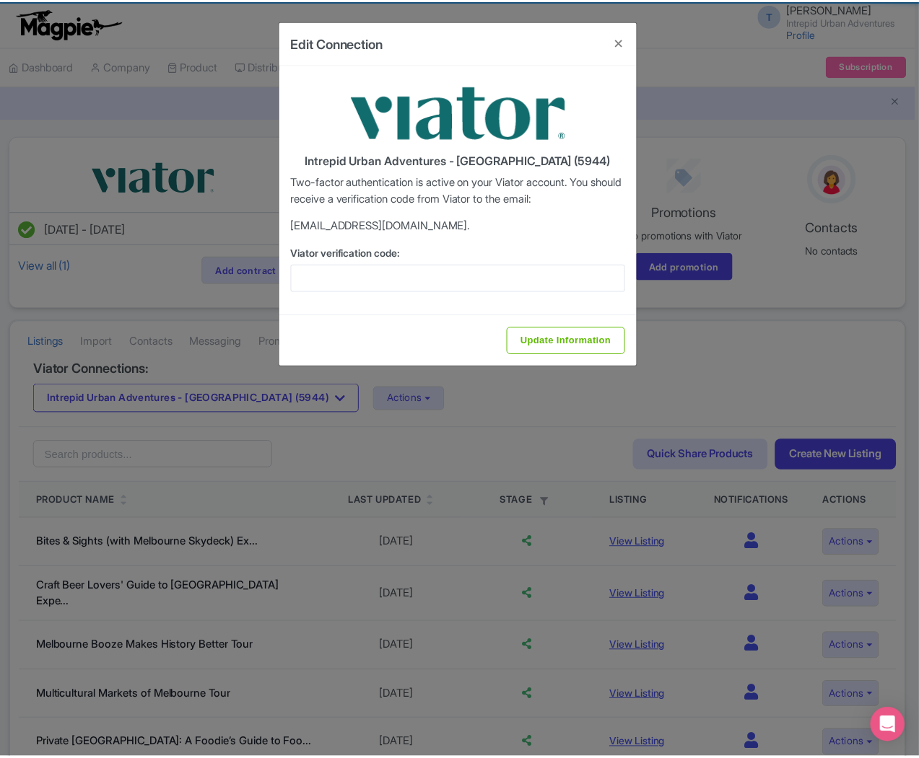
scroll to position [0, 0]
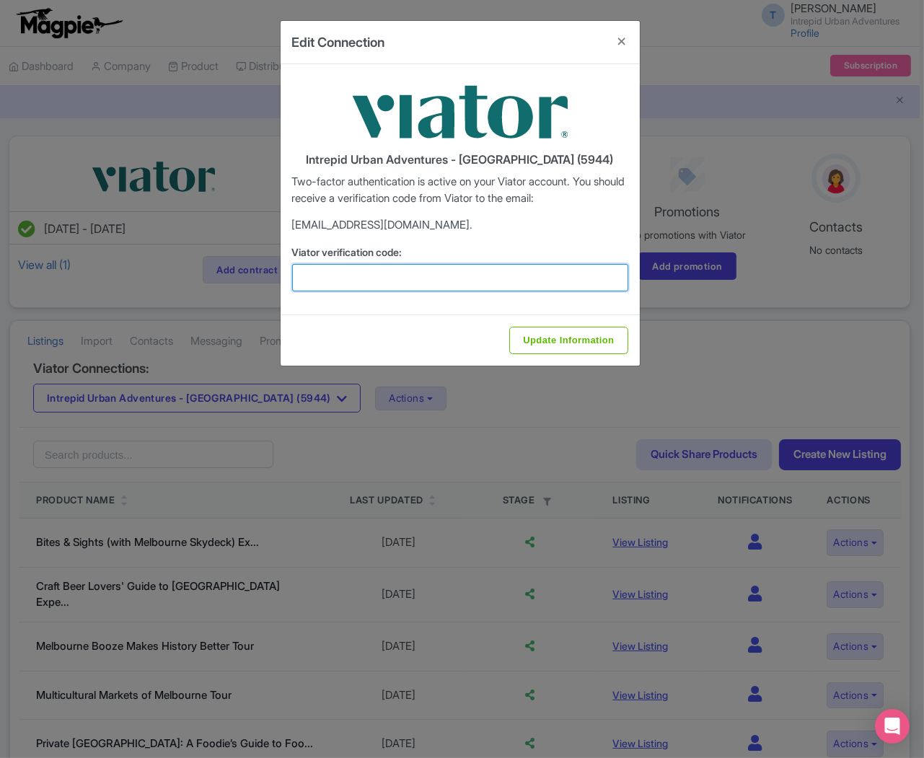
click at [473, 267] on input "Viator verification code:" at bounding box center [460, 277] width 336 height 27
paste input "882851"
type input "882851"
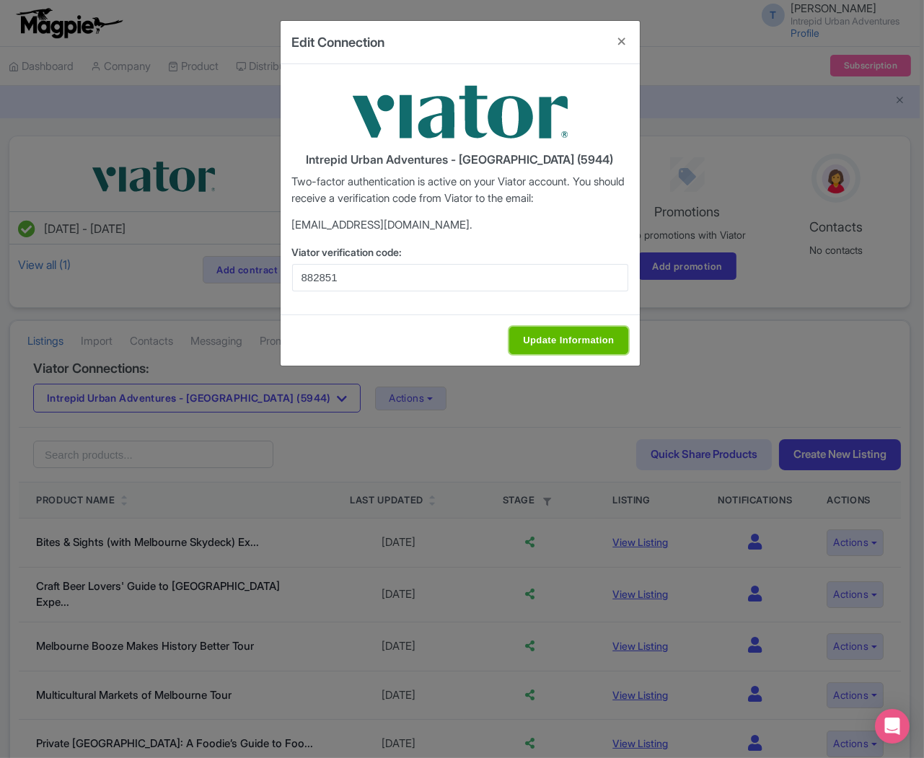
click at [577, 336] on input "Update Information" at bounding box center [569, 340] width 118 height 27
type input "Update Information"
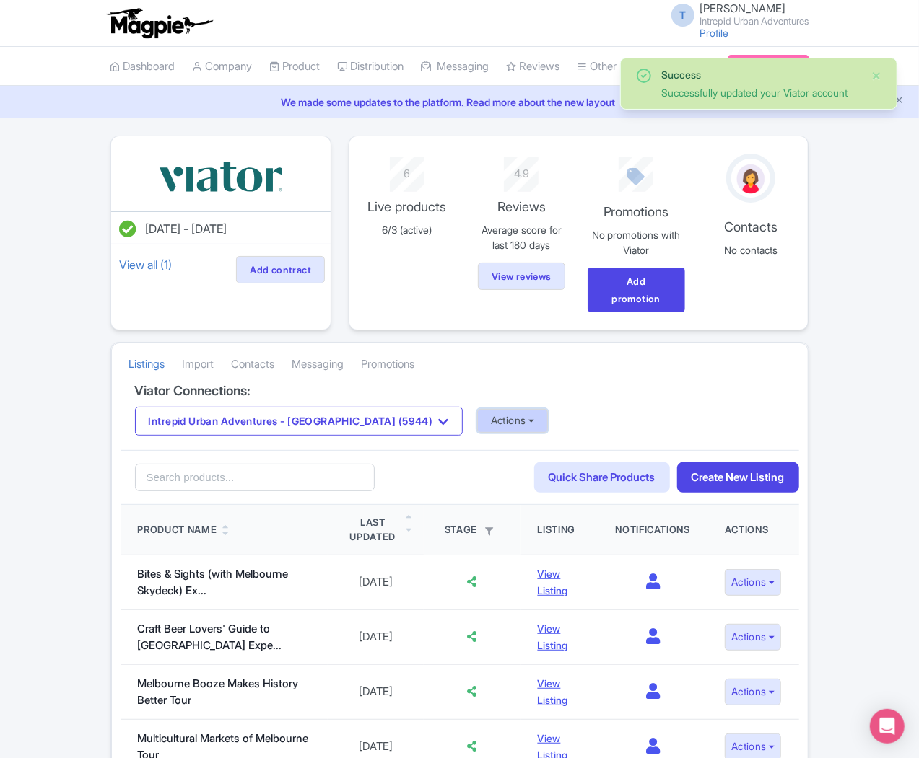
click at [477, 409] on button "Actions" at bounding box center [512, 421] width 71 height 24
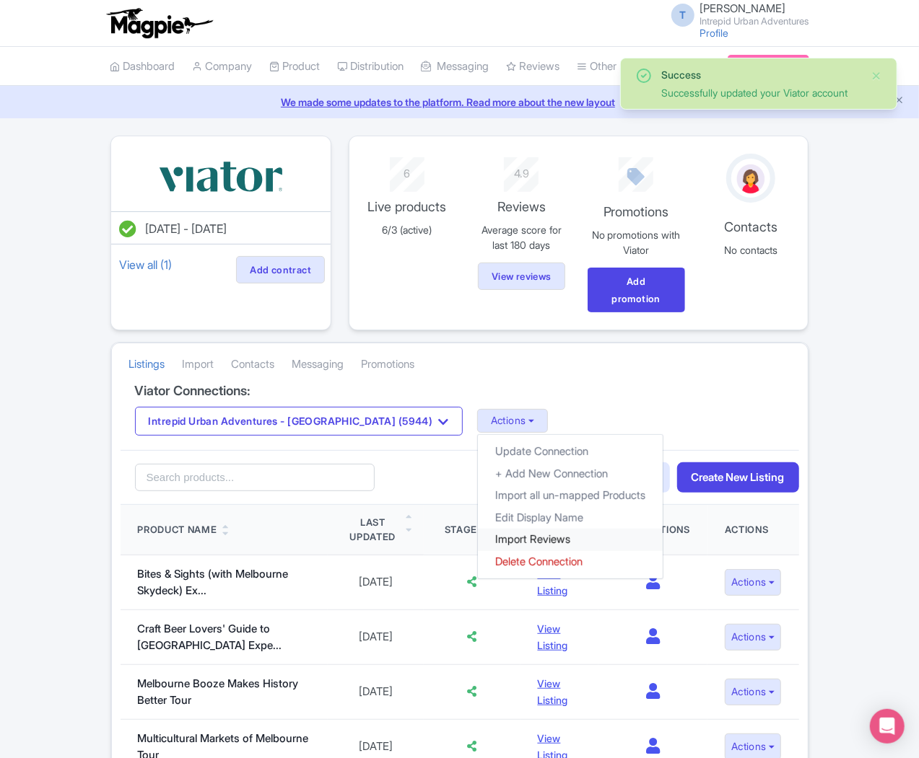
click at [478, 529] on link "Import Reviews" at bounding box center [570, 540] width 185 height 22
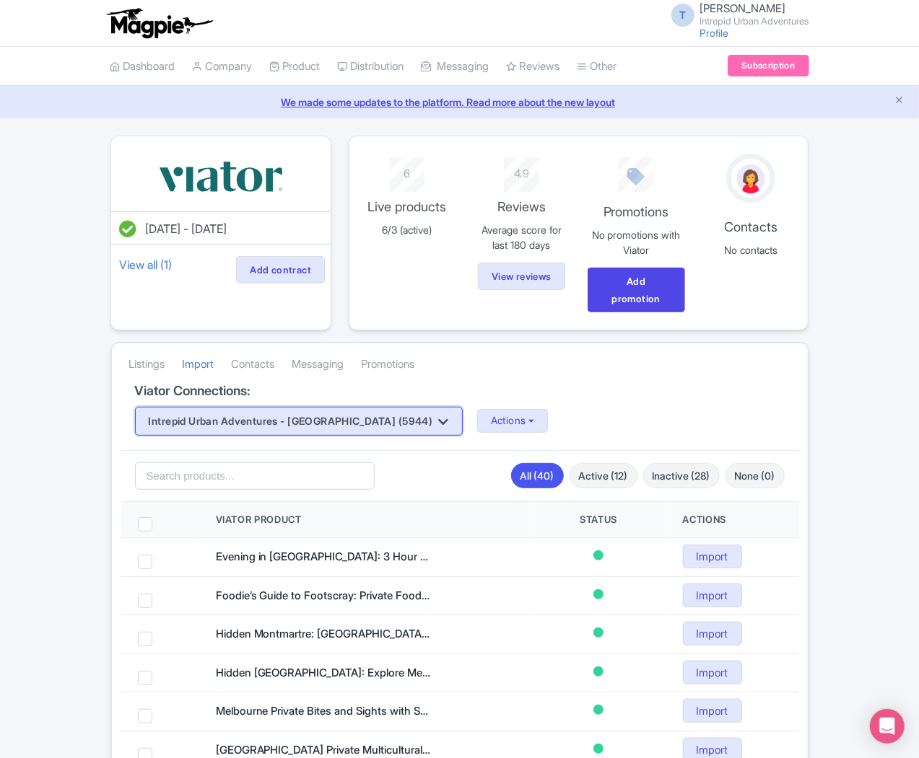
click at [269, 407] on button "Intrepid Urban Adventures - [GEOGRAPHIC_DATA] (5944)" at bounding box center [299, 421] width 328 height 29
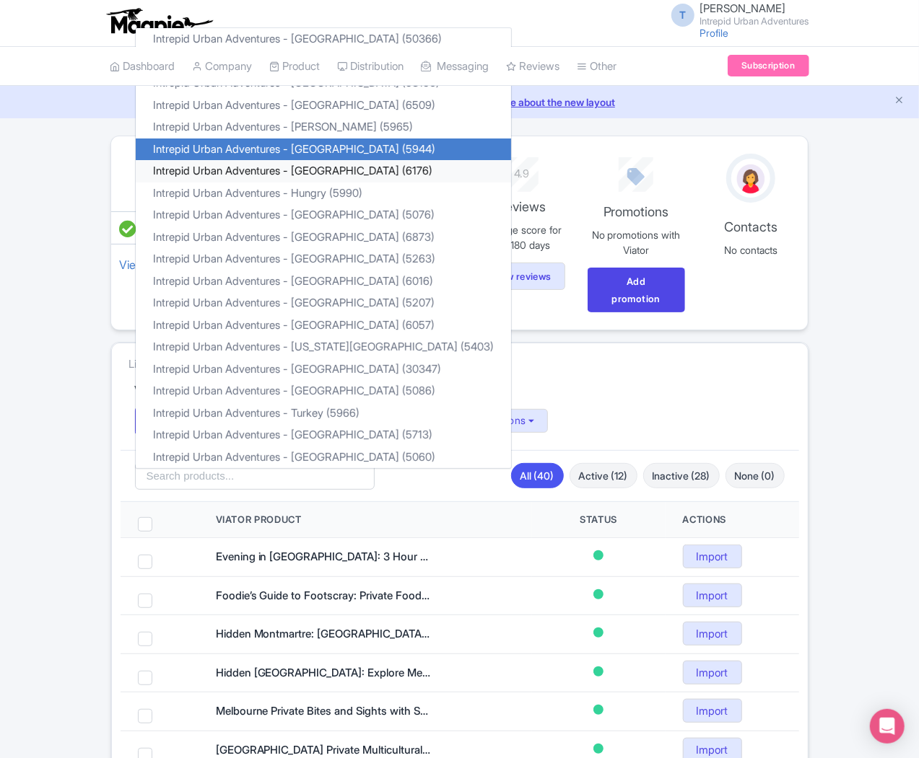
click at [217, 160] on link "Intrepid Urban Adventures - [GEOGRAPHIC_DATA] (6176)" at bounding box center [323, 171] width 375 height 22
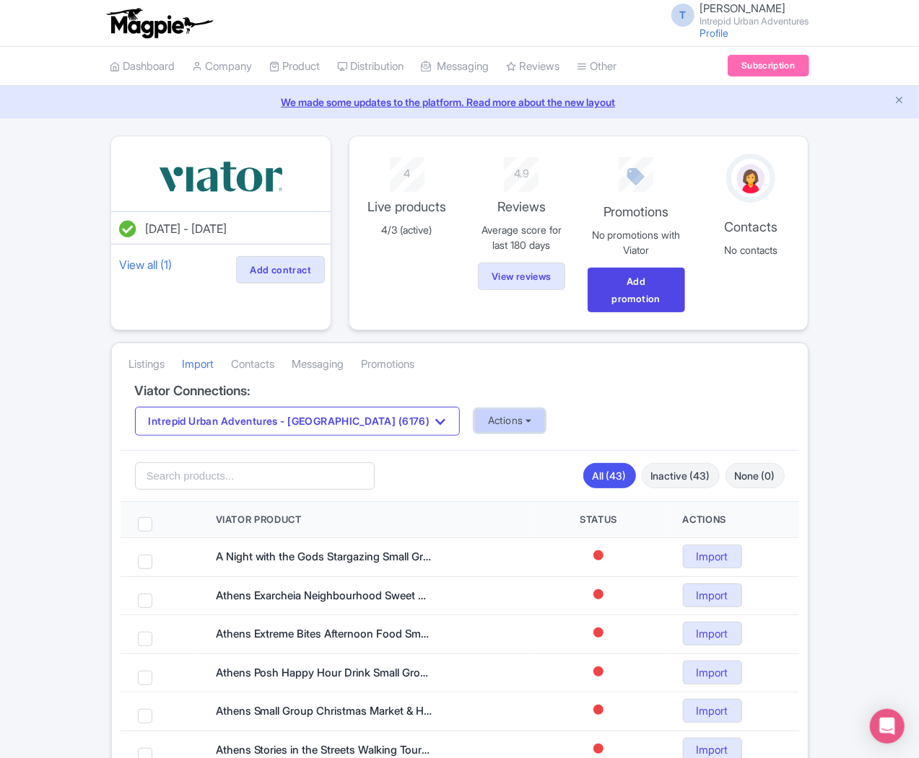
click at [474, 409] on button "Actions" at bounding box center [509, 421] width 71 height 24
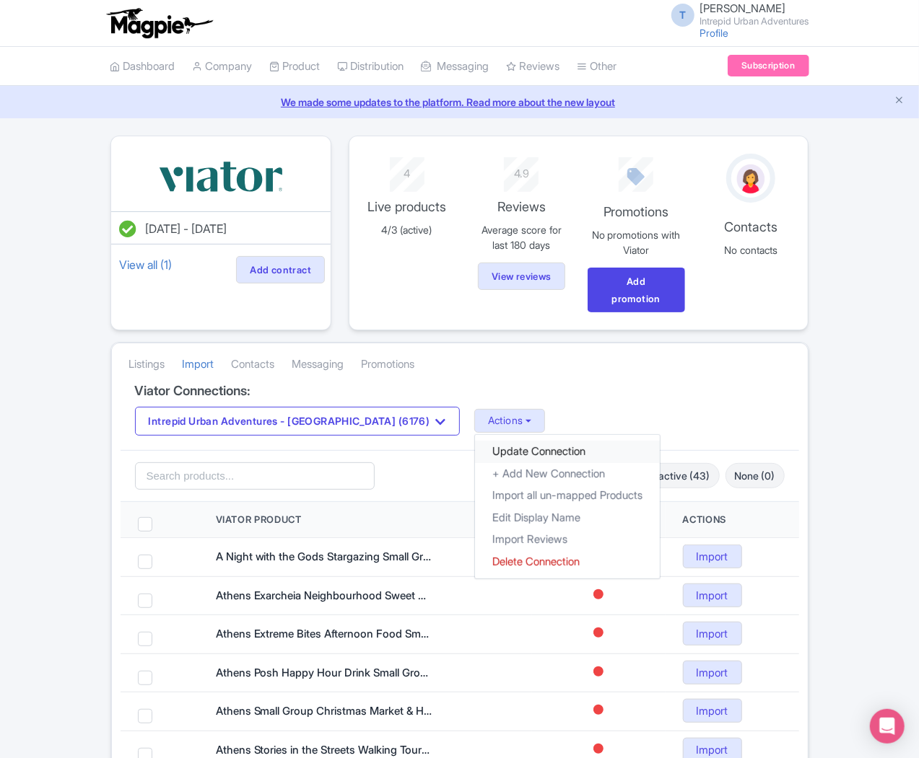
click at [475, 441] on link "Update Connection" at bounding box center [567, 452] width 185 height 22
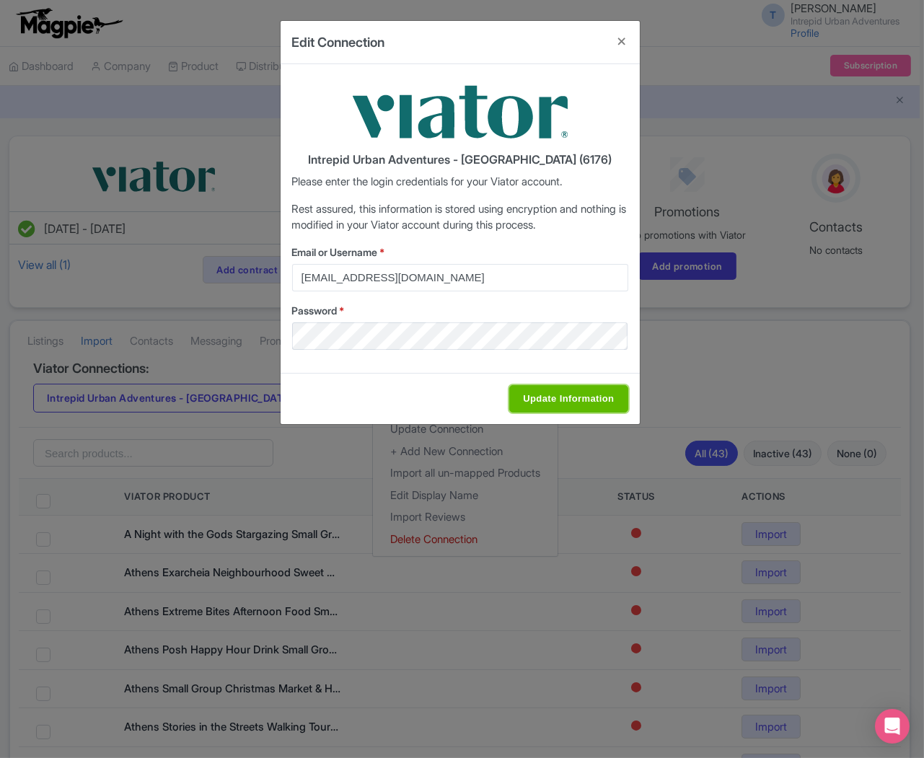
click at [570, 398] on input "Update Information" at bounding box center [569, 398] width 118 height 27
type input "Saving..."
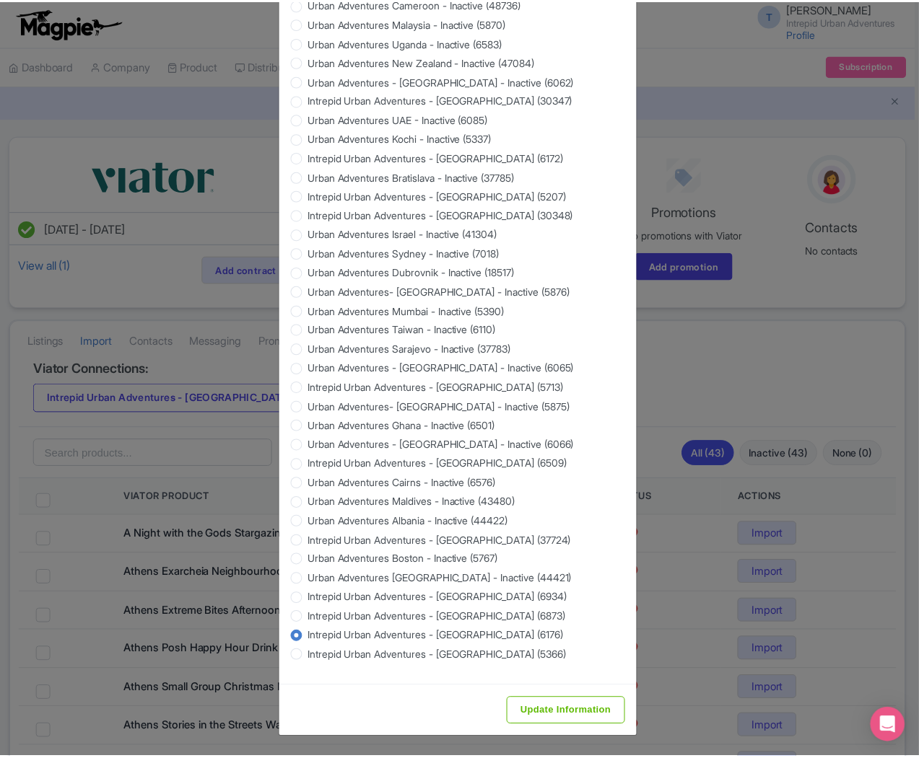
scroll to position [1127, 0]
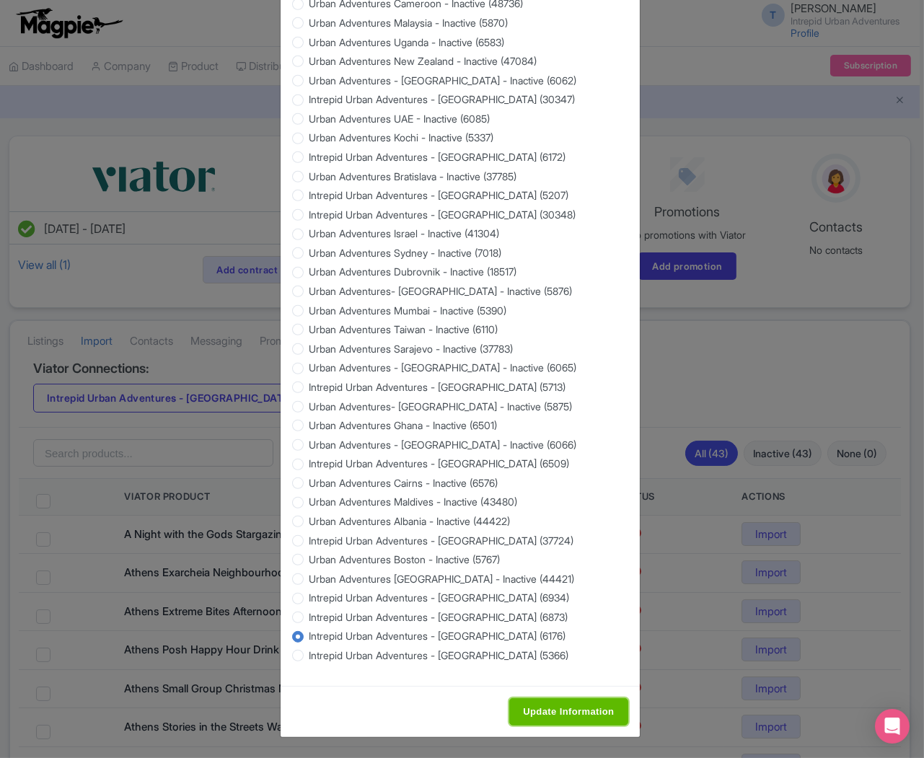
click at [534, 711] on input "Update Information" at bounding box center [569, 712] width 118 height 27
type input "Update Information"
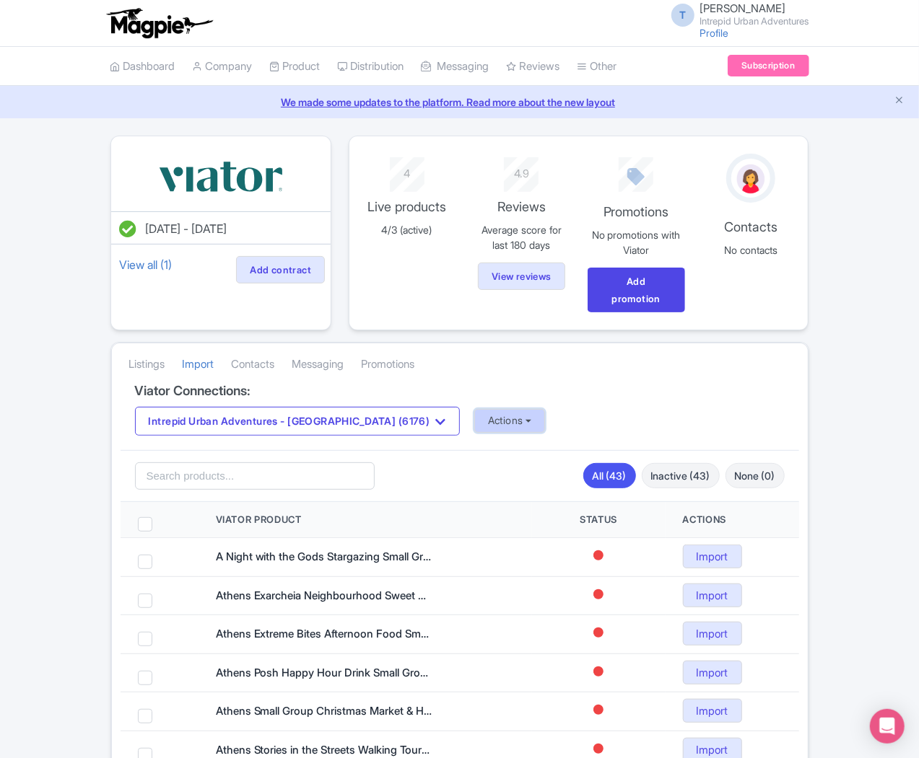
click at [474, 409] on button "Actions" at bounding box center [509, 421] width 71 height 24
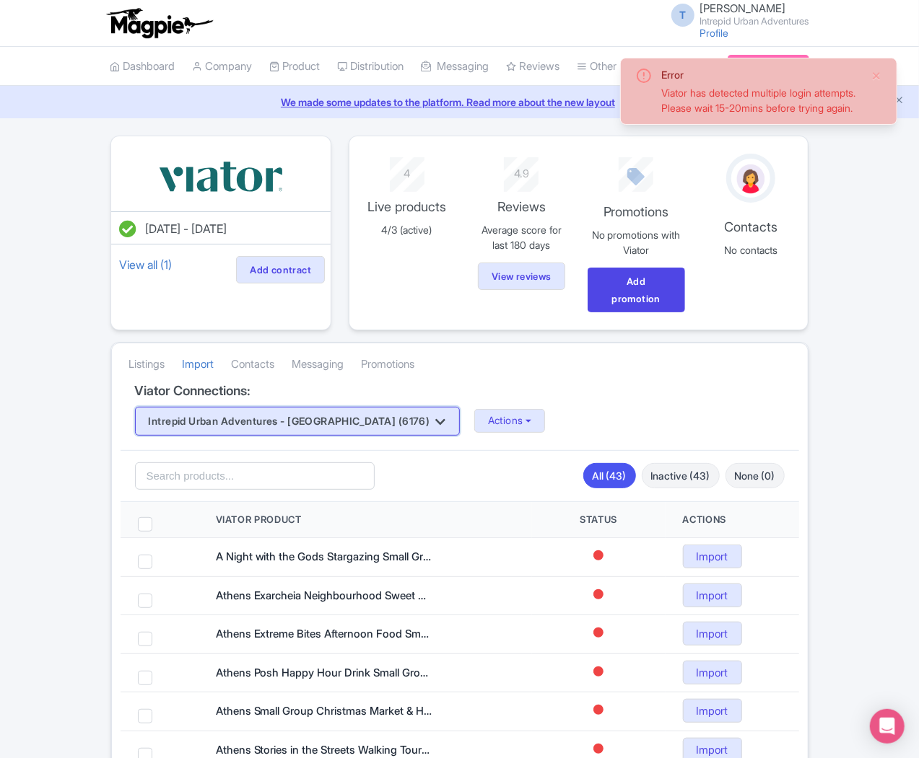
click at [248, 407] on button "Intrepid Urban Adventures - [GEOGRAPHIC_DATA] (6176)" at bounding box center [297, 421] width 325 height 29
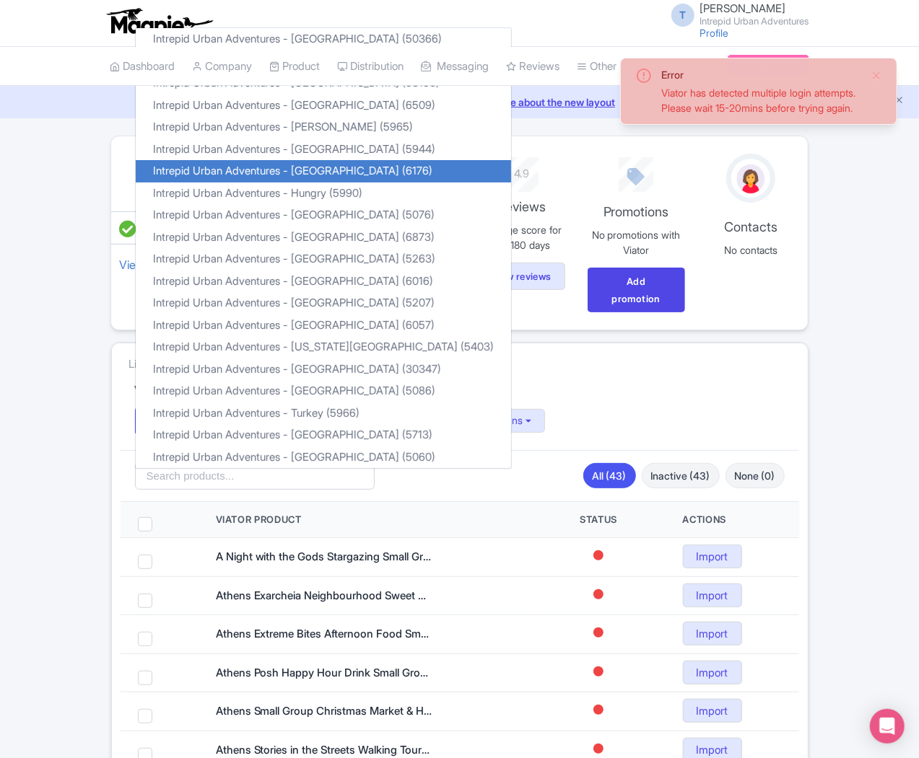
click at [499, 410] on div "Intrepid Urban Adventures - Greece (6176) Intrepid Urban Adventures - Austria (…" at bounding box center [460, 421] width 650 height 29
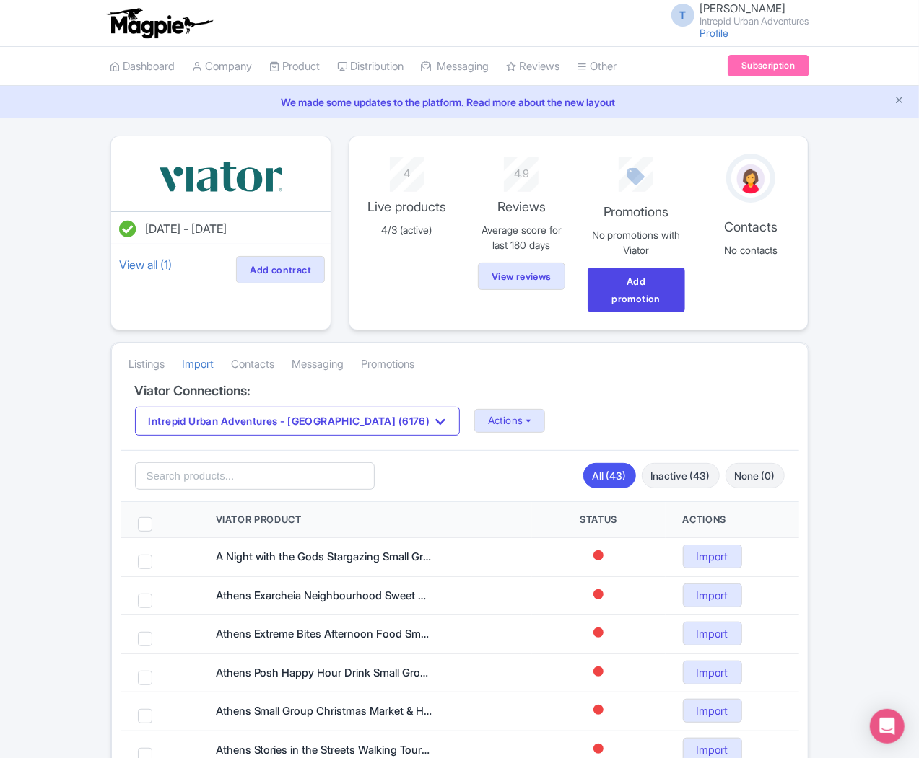
click at [468, 351] on div "Listings Import Contacts Messaging Promotions" at bounding box center [460, 364] width 696 height 40
drag, startPoint x: 354, startPoint y: 393, endPoint x: 359, endPoint y: 421, distance: 29.3
click at [474, 409] on button "Actions" at bounding box center [509, 421] width 71 height 24
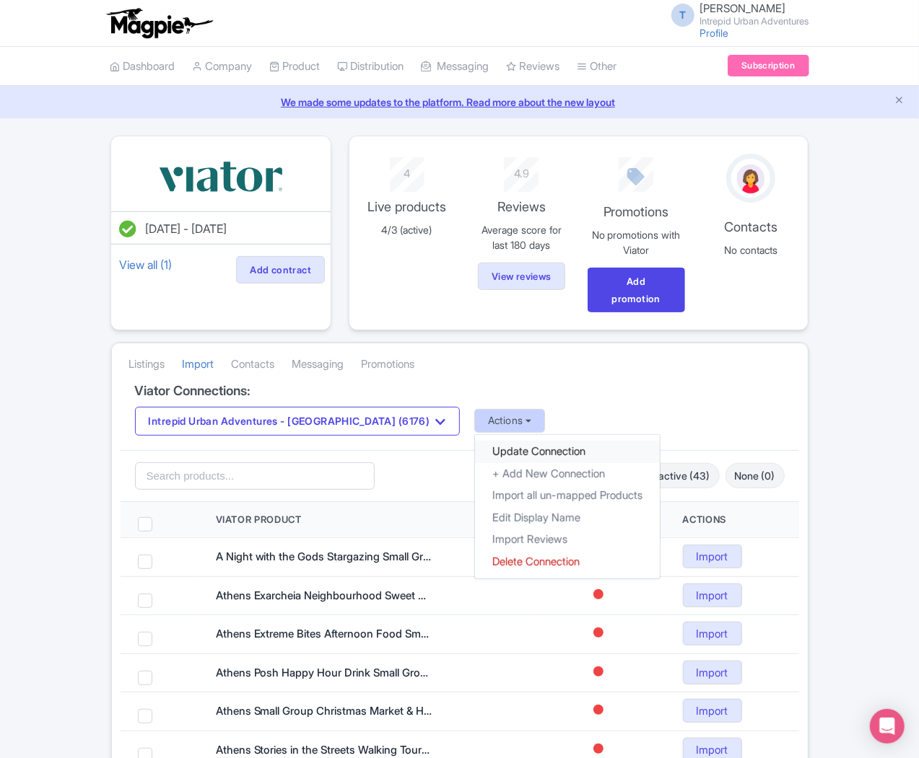
drag, startPoint x: 366, startPoint y: 429, endPoint x: 365, endPoint y: 407, distance: 22.4
click at [475, 441] on link "Update Connection" at bounding box center [567, 452] width 185 height 22
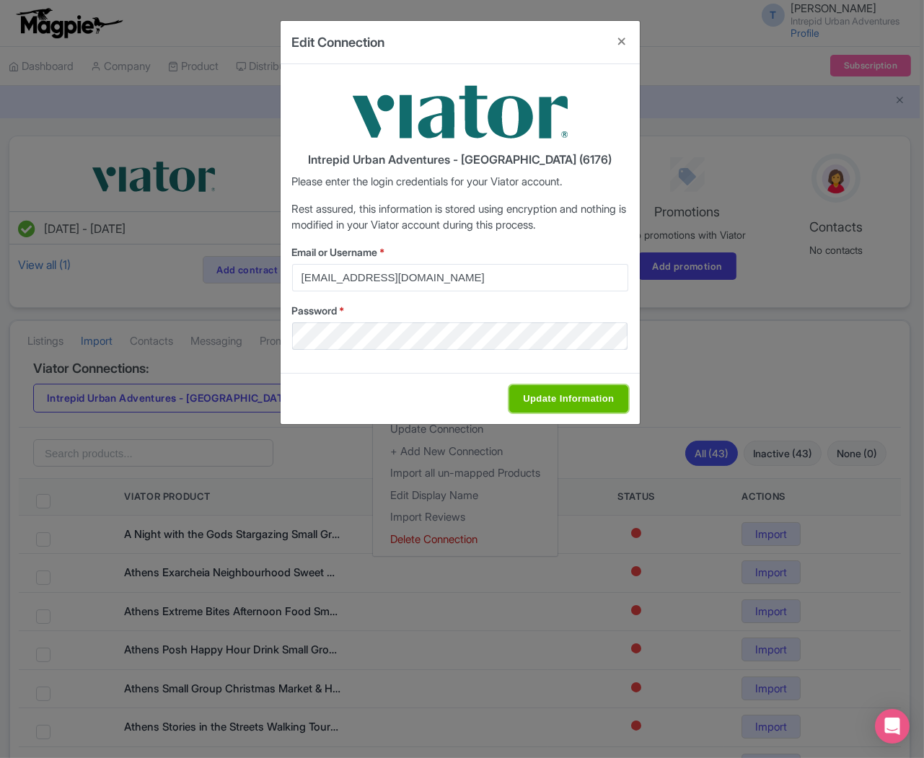
click at [531, 402] on input "Update Information" at bounding box center [569, 398] width 118 height 27
type input "Saving..."
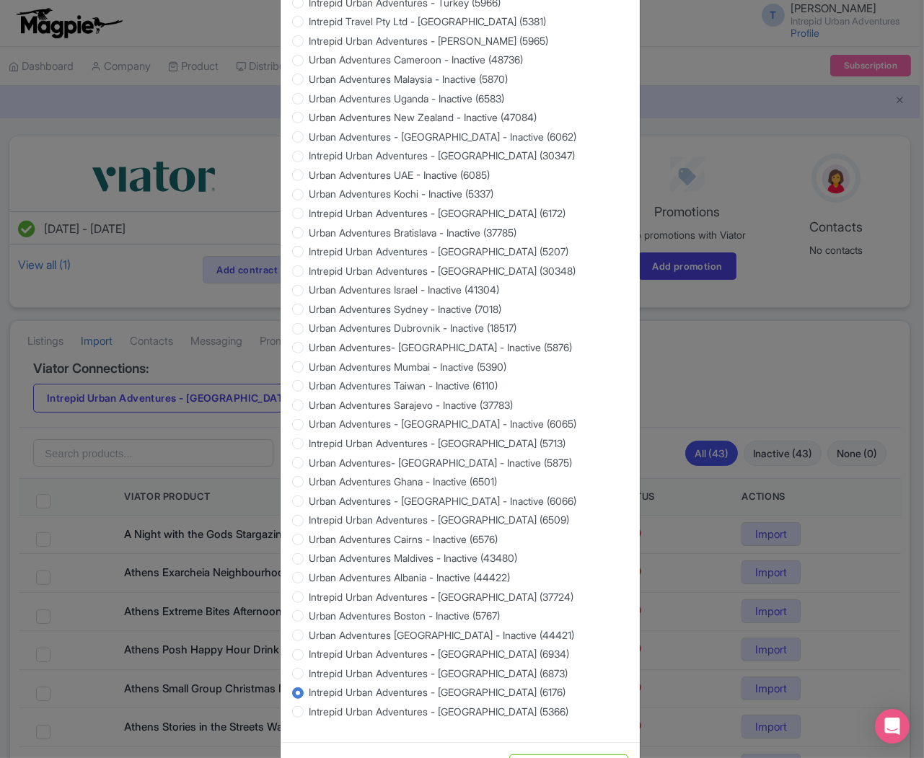
scroll to position [1127, 0]
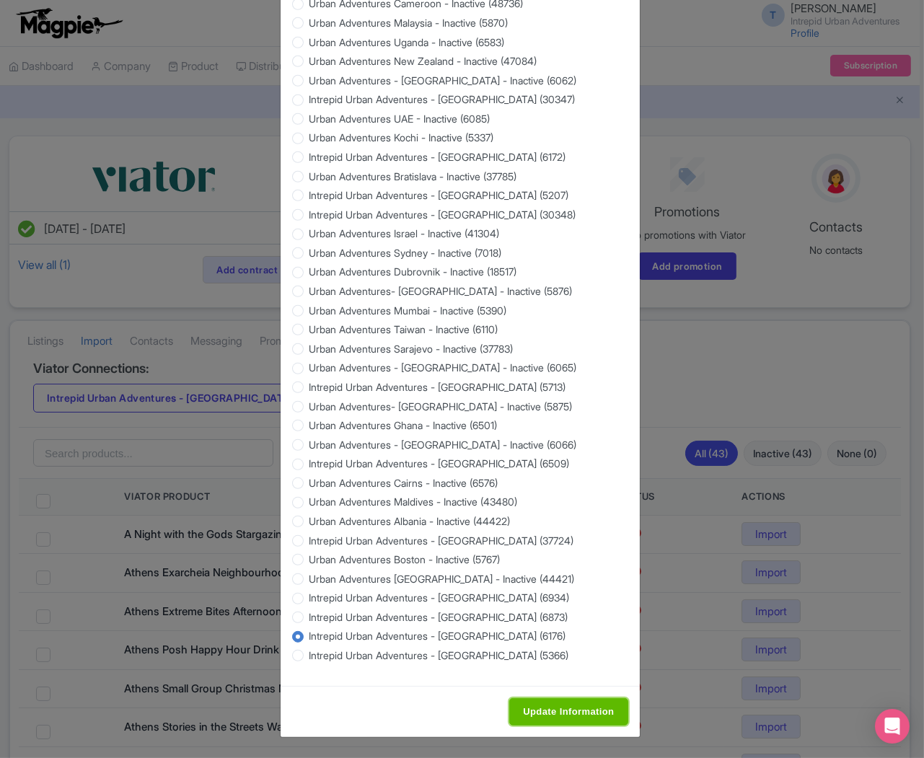
click at [538, 707] on input "Update Information" at bounding box center [569, 712] width 118 height 27
type input "Saving..."
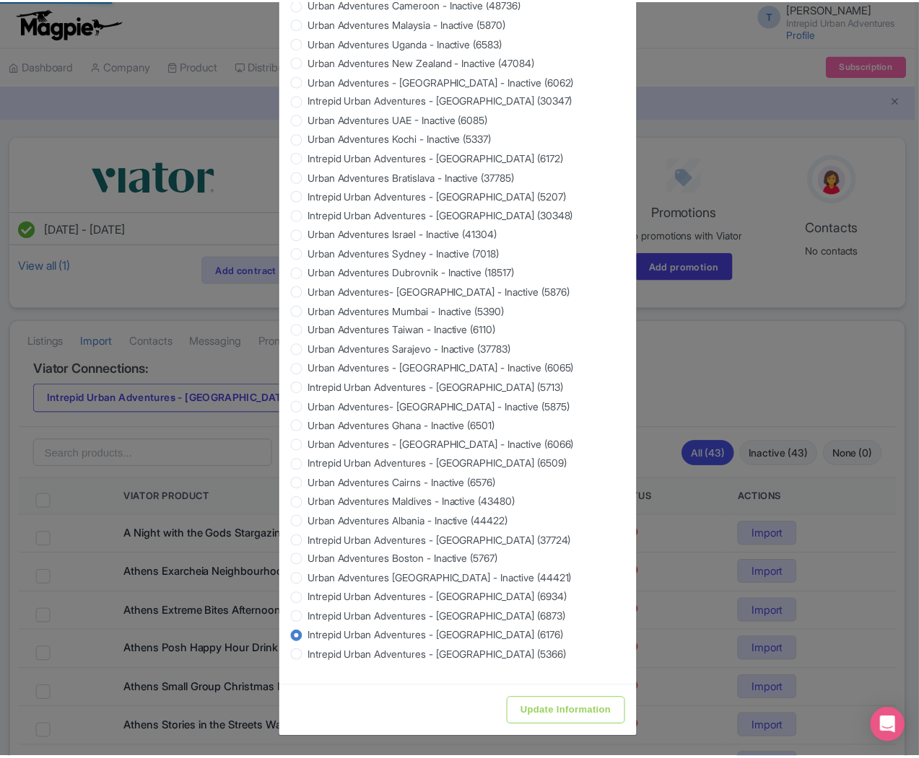
scroll to position [0, 0]
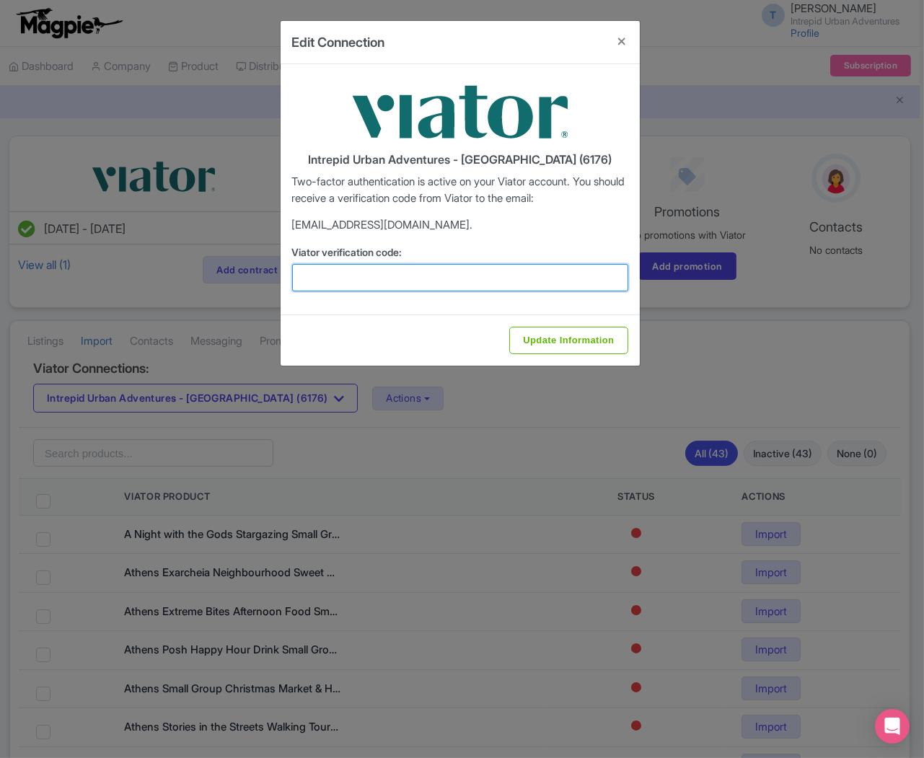
click at [472, 283] on input "Viator verification code:" at bounding box center [460, 277] width 336 height 27
paste input "281622"
type input "281622"
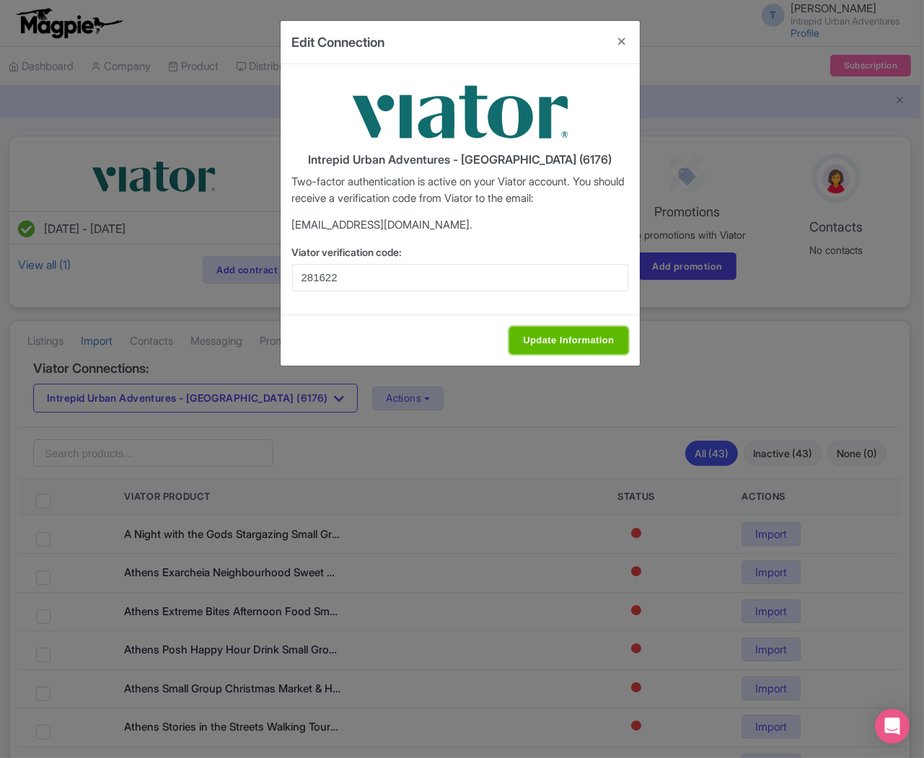
click at [572, 329] on input "Update Information" at bounding box center [569, 340] width 118 height 27
type input "Update Information"
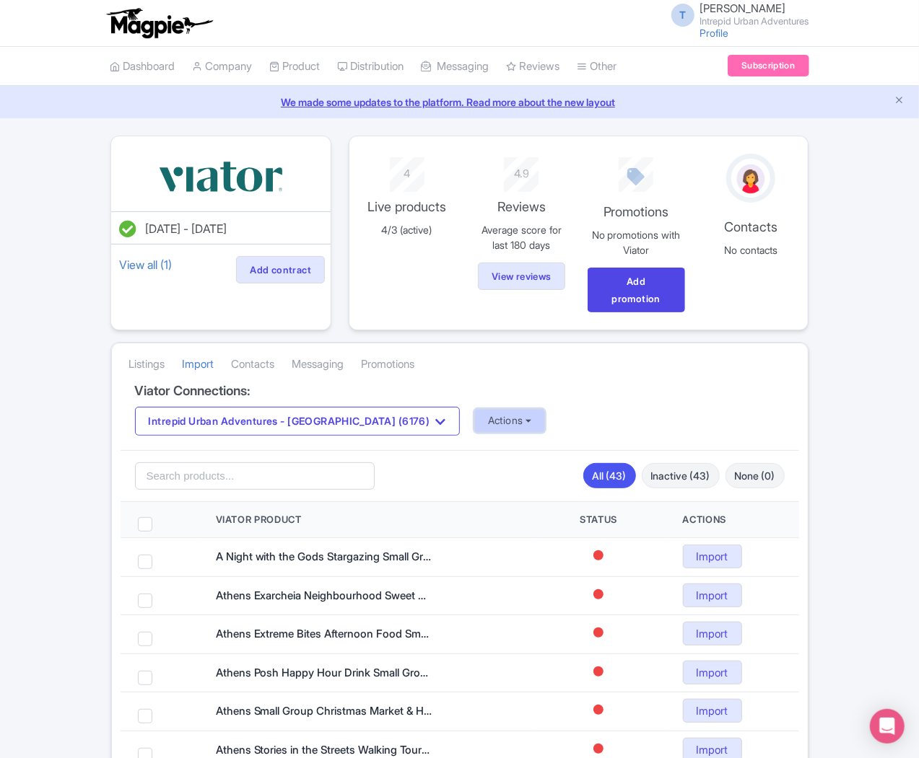
click at [474, 409] on button "Actions" at bounding box center [509, 421] width 71 height 24
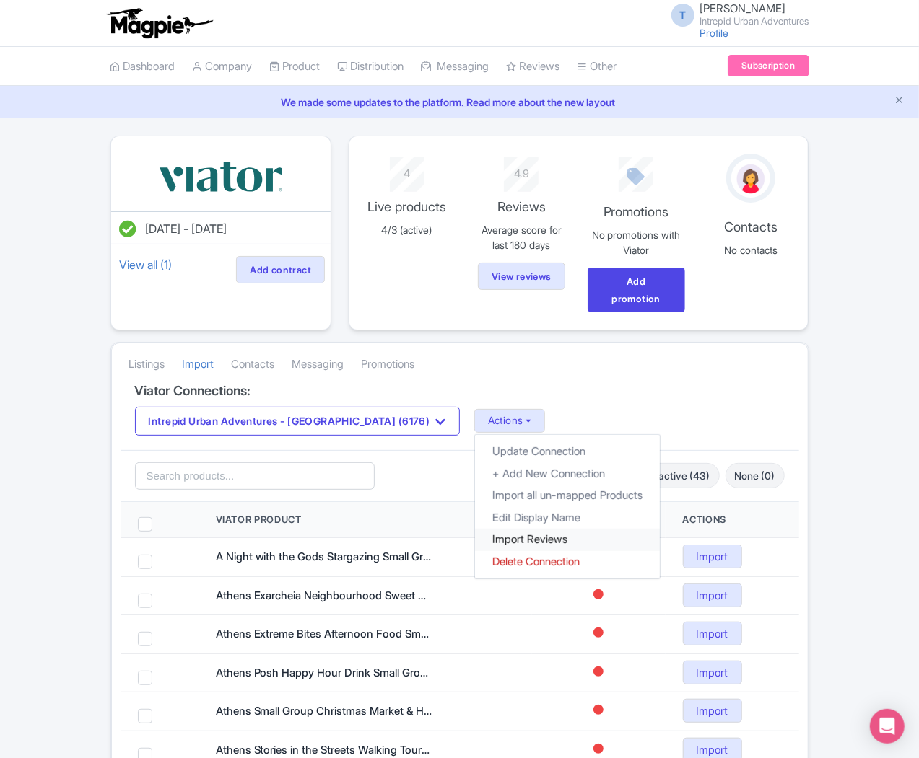
click at [475, 529] on link "Import Reviews" at bounding box center [567, 540] width 185 height 22
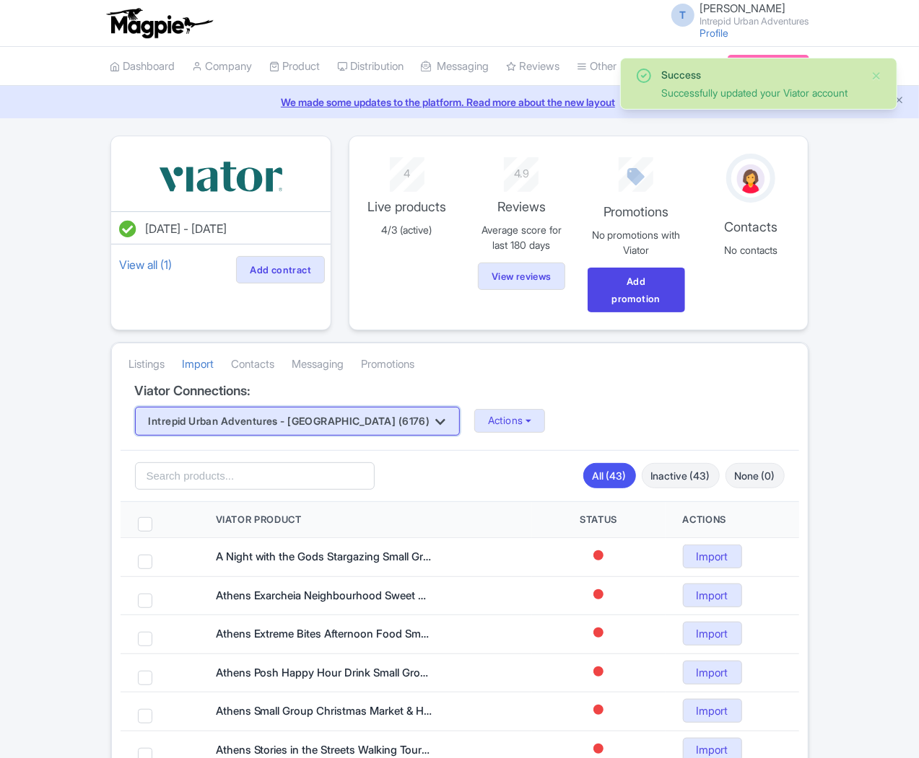
click at [212, 407] on button "Intrepid Urban Adventures - [GEOGRAPHIC_DATA] (6176)" at bounding box center [297, 421] width 325 height 29
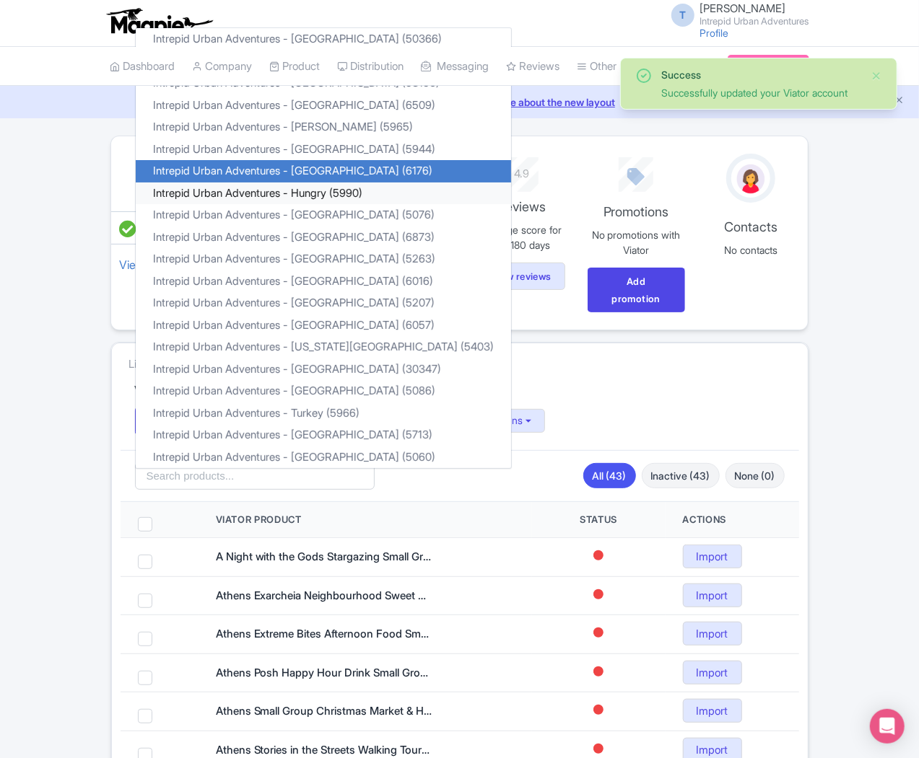
click at [255, 182] on link "Intrepid Urban Adventures - Hungry (5990)" at bounding box center [323, 193] width 375 height 22
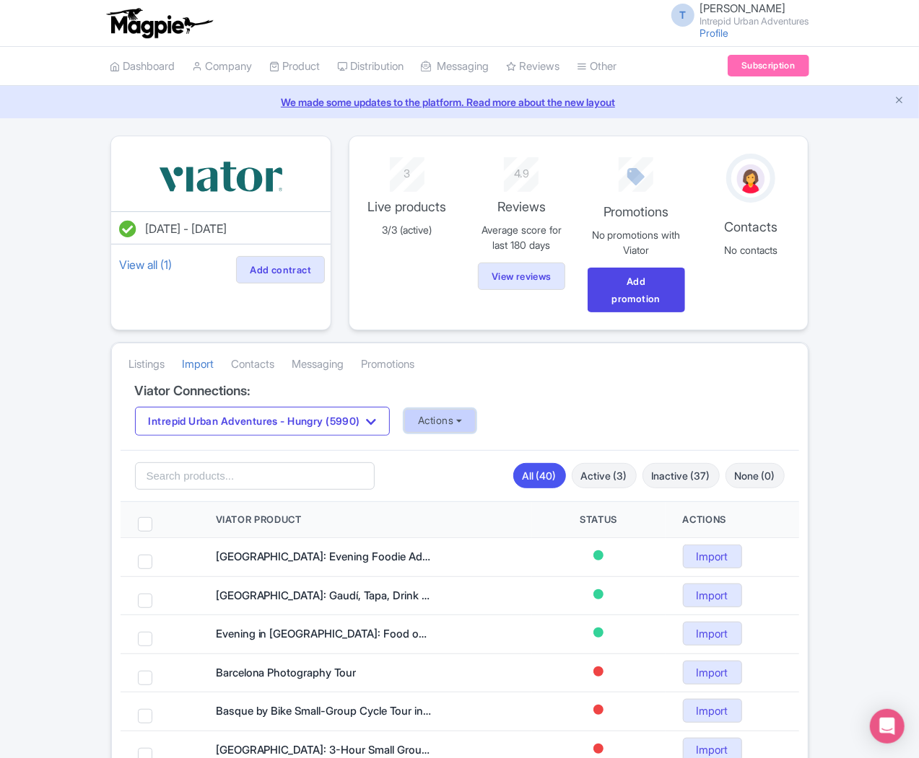
drag, startPoint x: 338, startPoint y: 401, endPoint x: 341, endPoint y: 394, distance: 7.4
click at [404, 409] on button "Actions" at bounding box center [439, 421] width 71 height 24
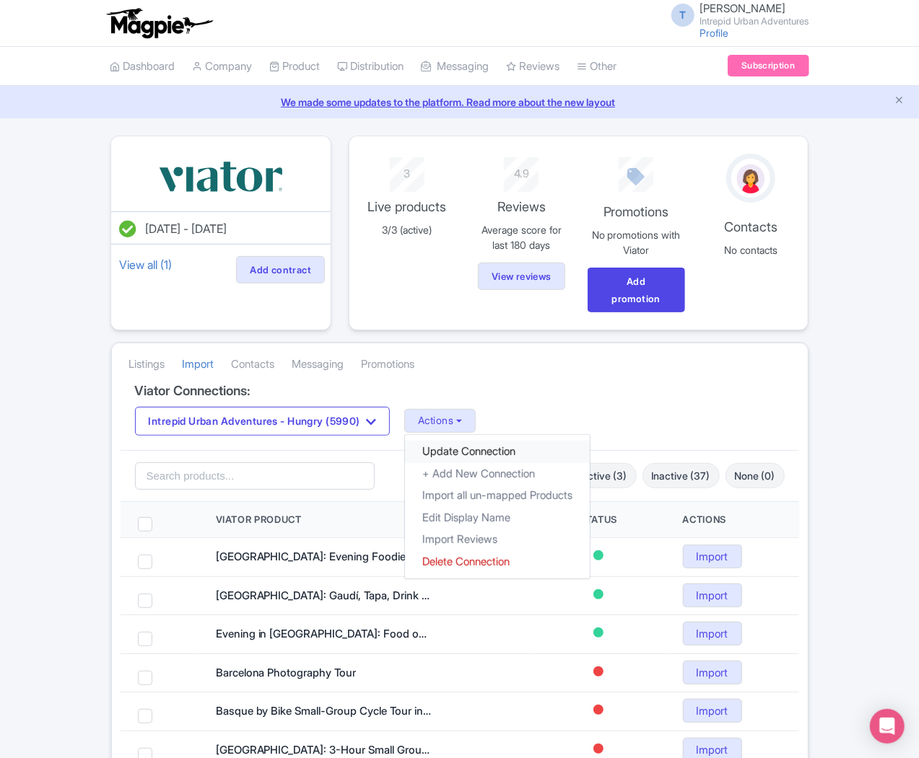
click at [405, 441] on link "Update Connection" at bounding box center [497, 452] width 185 height 22
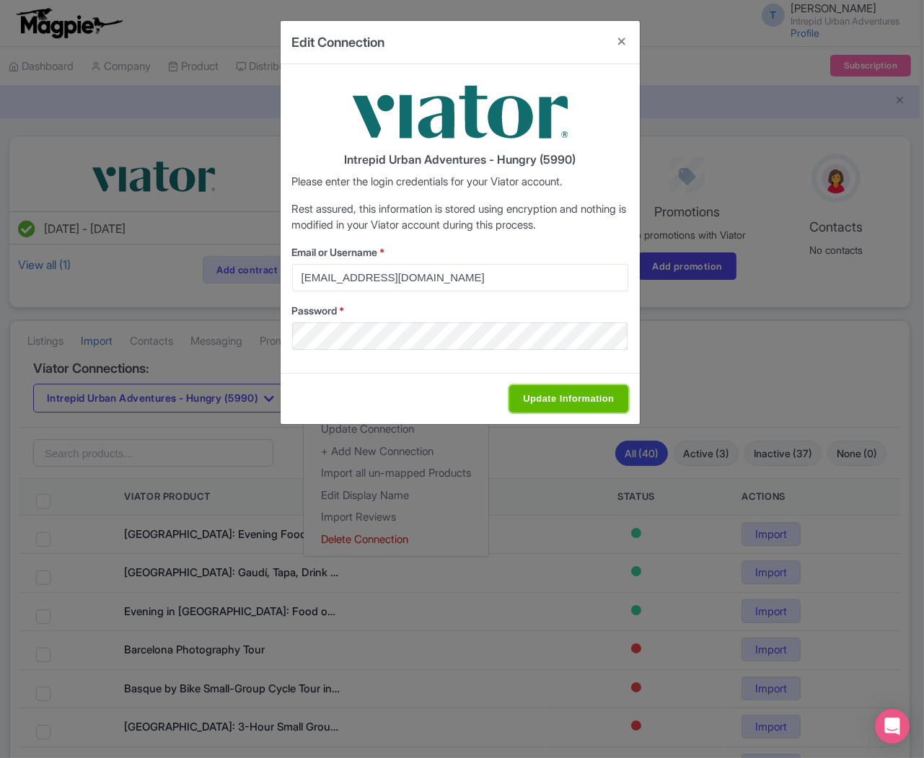
click at [535, 408] on input "Update Information" at bounding box center [569, 398] width 118 height 27
type input "Saving..."
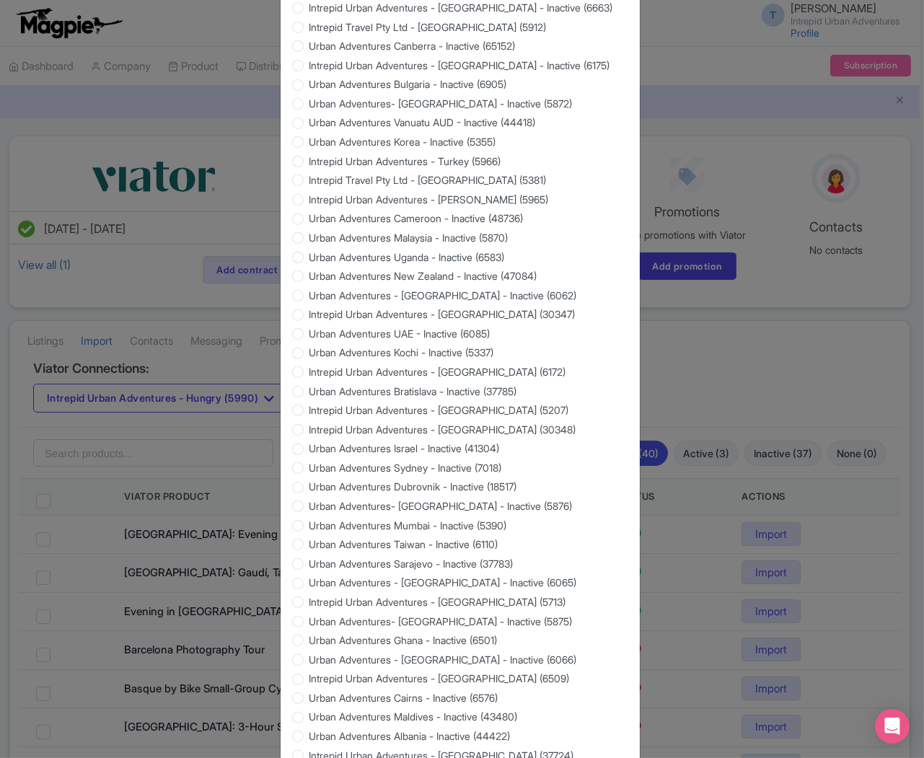
scroll to position [1127, 0]
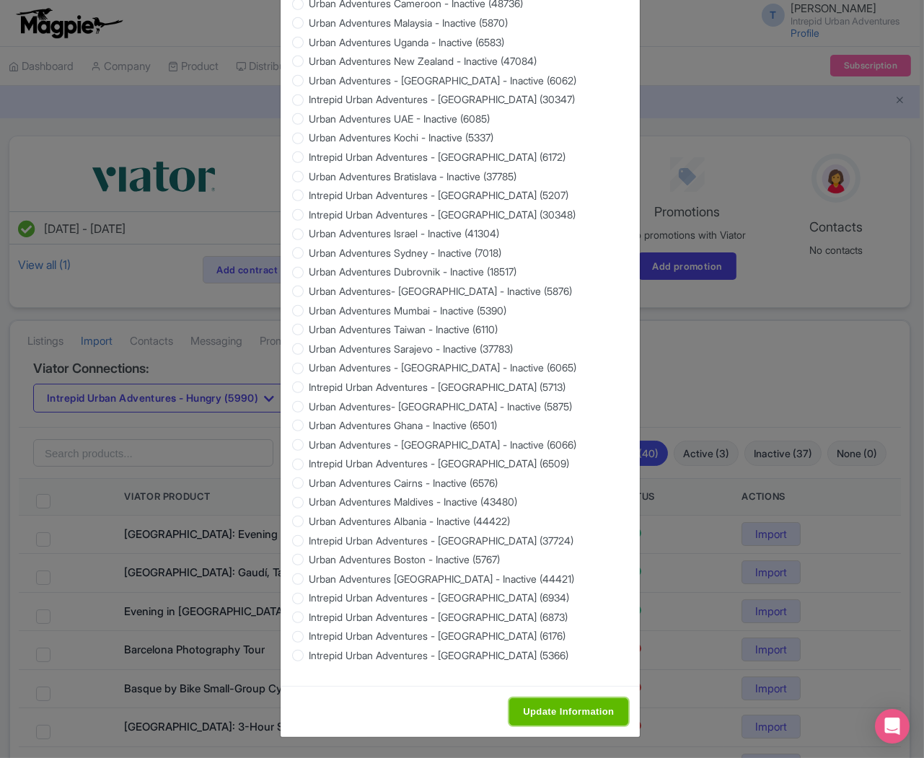
click at [554, 712] on input "Update Information" at bounding box center [569, 712] width 118 height 27
type input "Saving..."
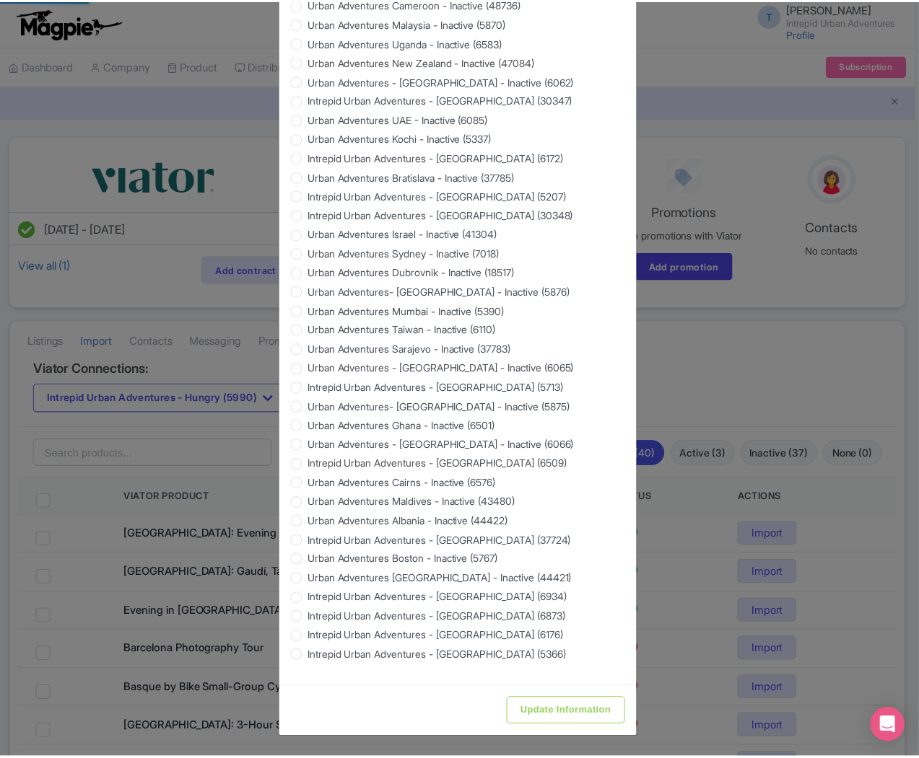
scroll to position [0, 0]
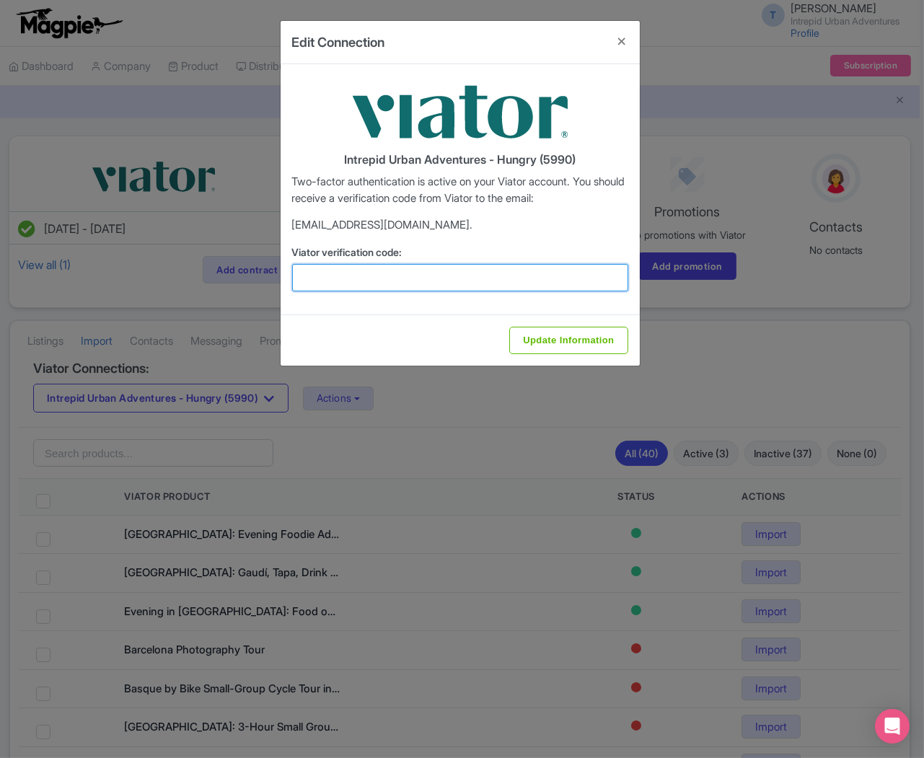
click at [513, 279] on input "Viator verification code:" at bounding box center [460, 277] width 336 height 27
paste input "134108"
type input "134108"
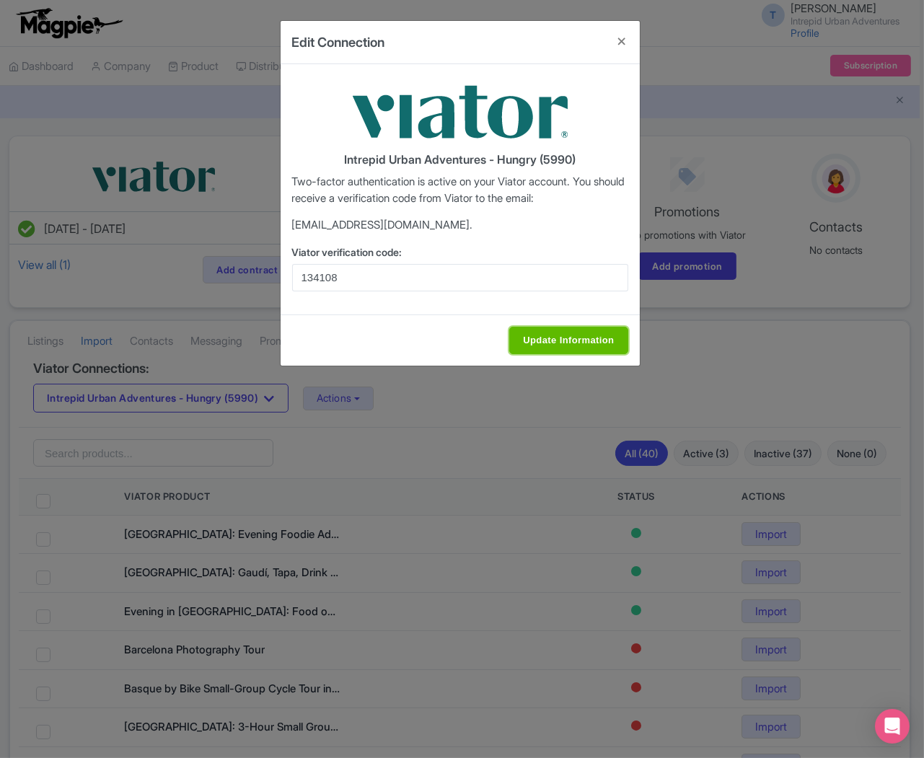
click at [559, 336] on input "Update Information" at bounding box center [569, 340] width 118 height 27
type input "Update Information"
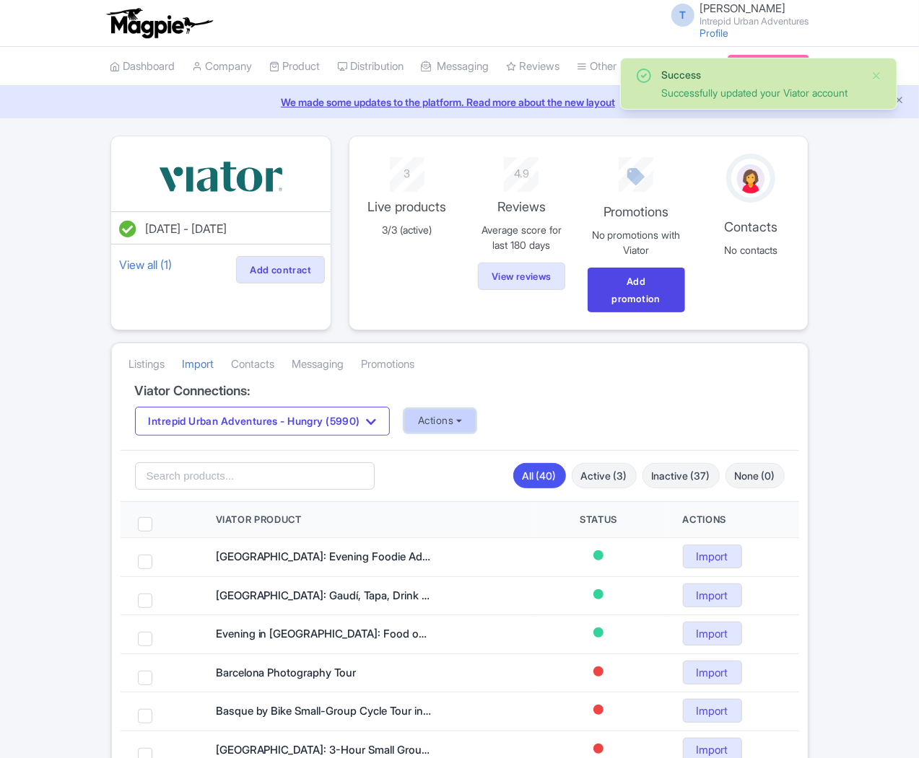
click at [404, 409] on button "Actions" at bounding box center [439, 421] width 71 height 24
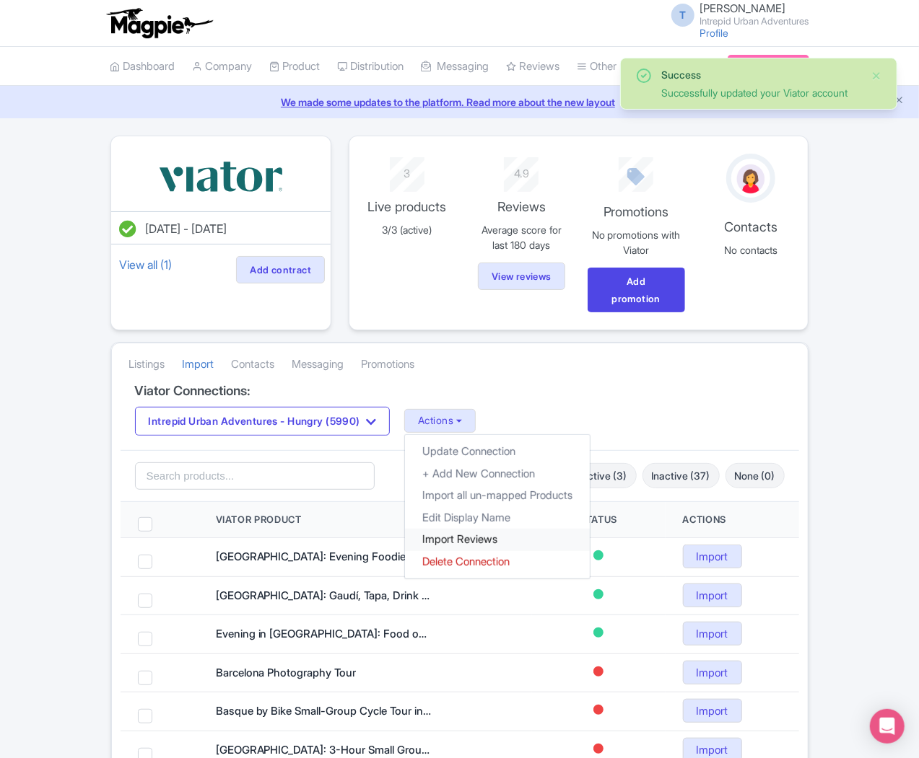
click at [405, 529] on link "Import Reviews" at bounding box center [497, 540] width 185 height 22
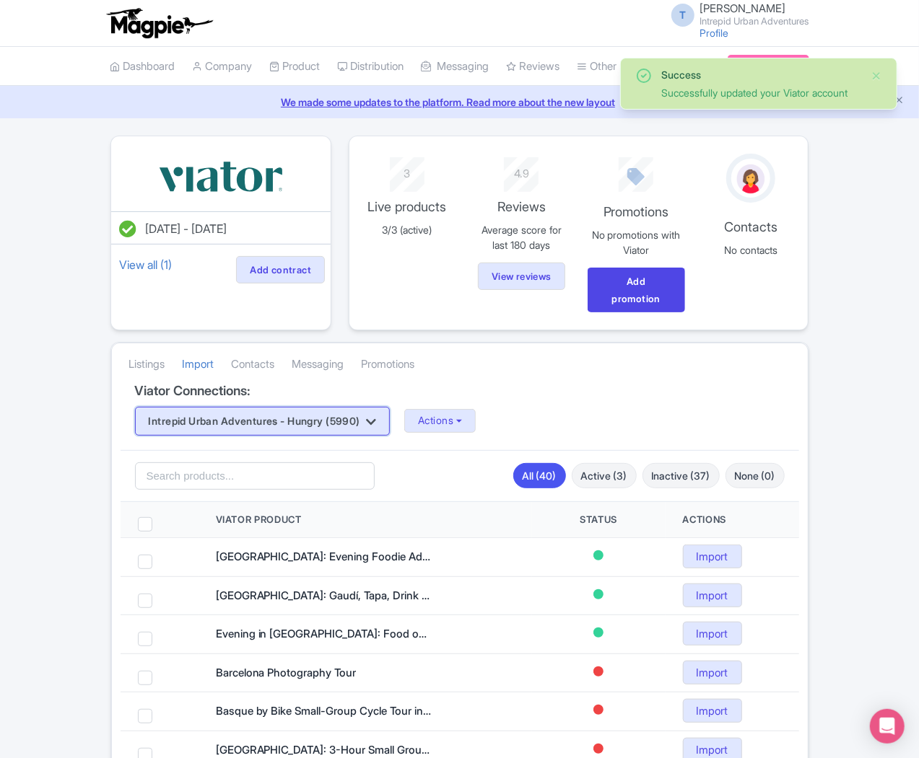
click at [235, 407] on button "Intrepid Urban Adventures - Hungry (5990)" at bounding box center [262, 421] width 255 height 29
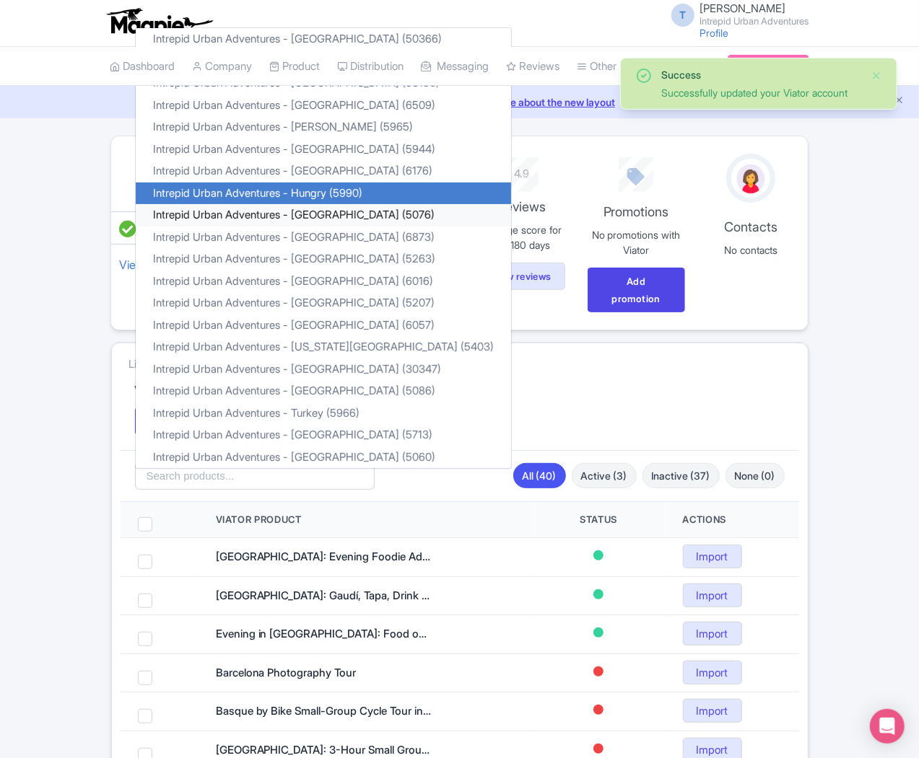
click at [228, 204] on link "Intrepid Urban Adventures - [GEOGRAPHIC_DATA] (5076)" at bounding box center [323, 215] width 375 height 22
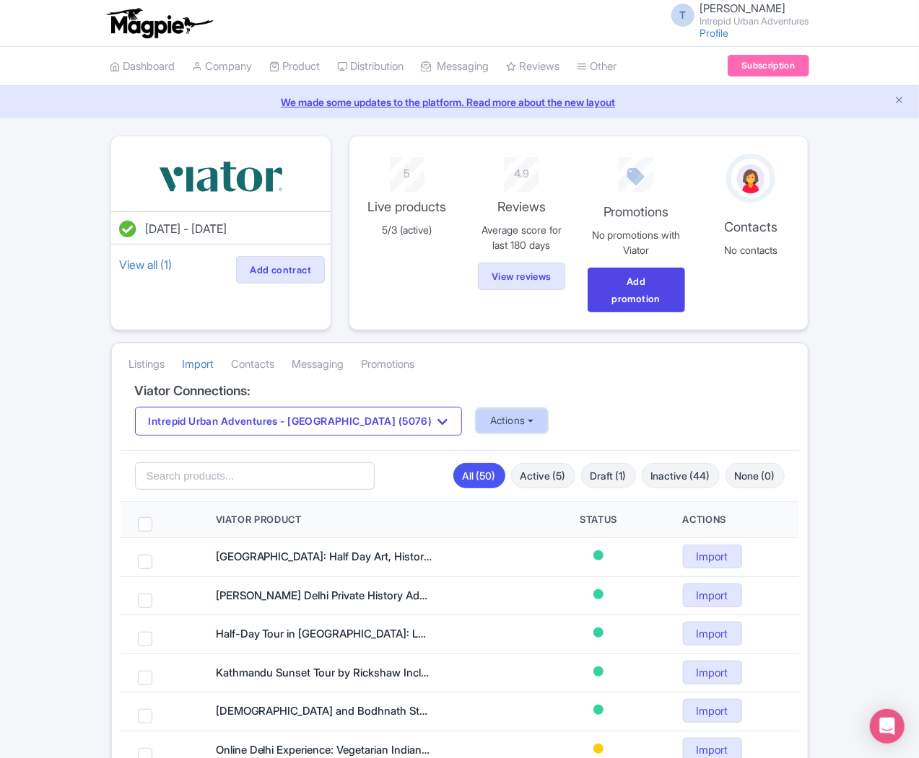
click at [476, 409] on button "Actions" at bounding box center [511, 421] width 71 height 24
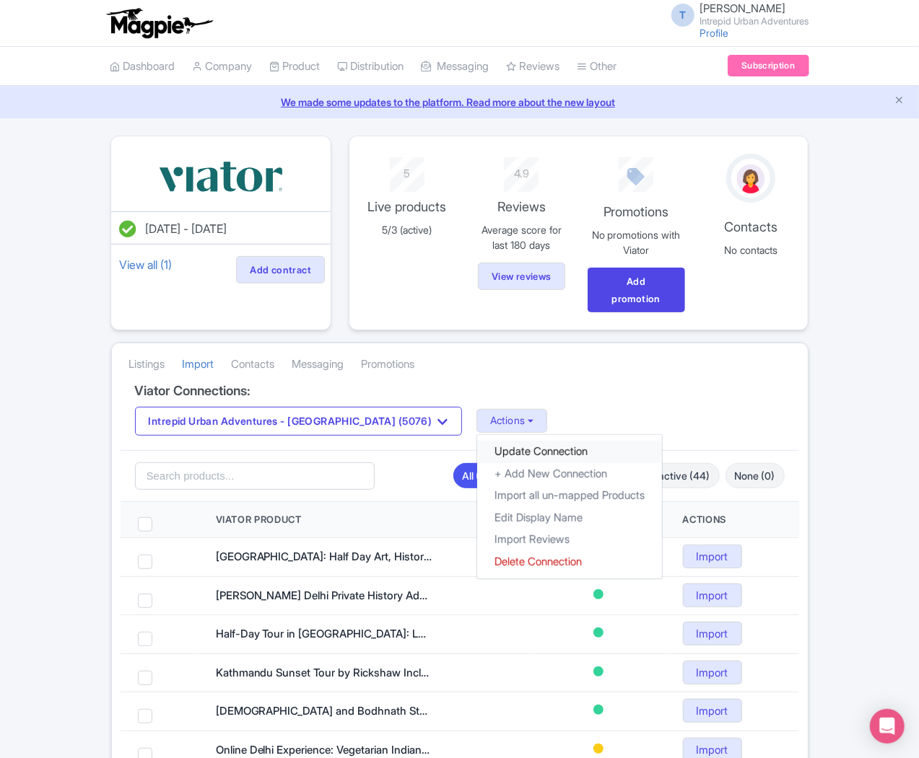
click at [477, 441] on link "Update Connection" at bounding box center [569, 452] width 185 height 22
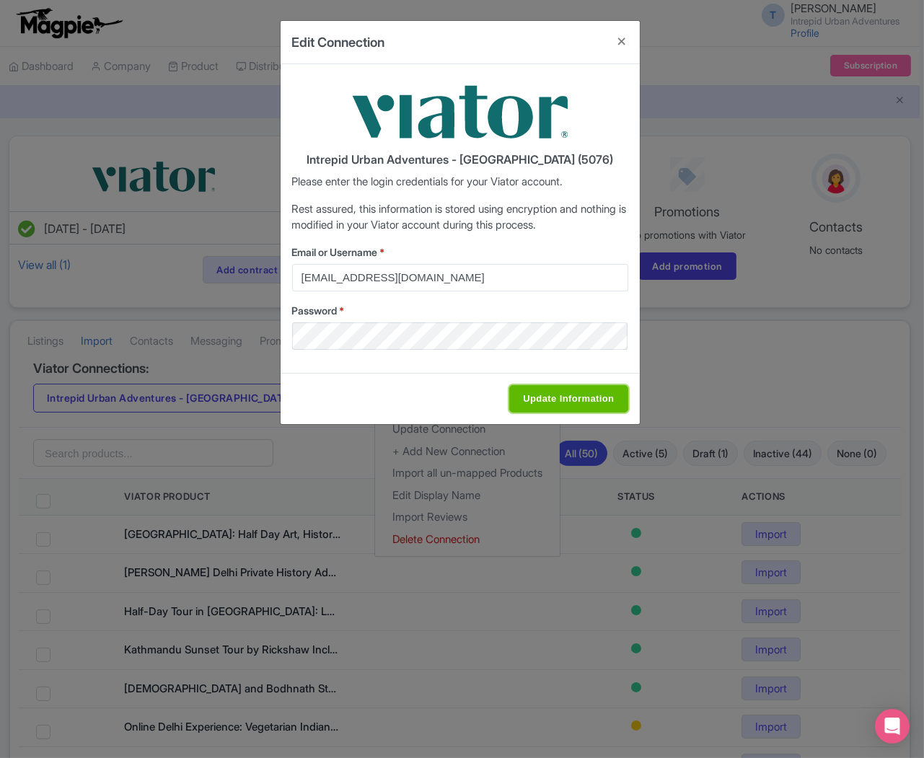
click at [554, 395] on input "Update Information" at bounding box center [569, 398] width 118 height 27
type input "Saving..."
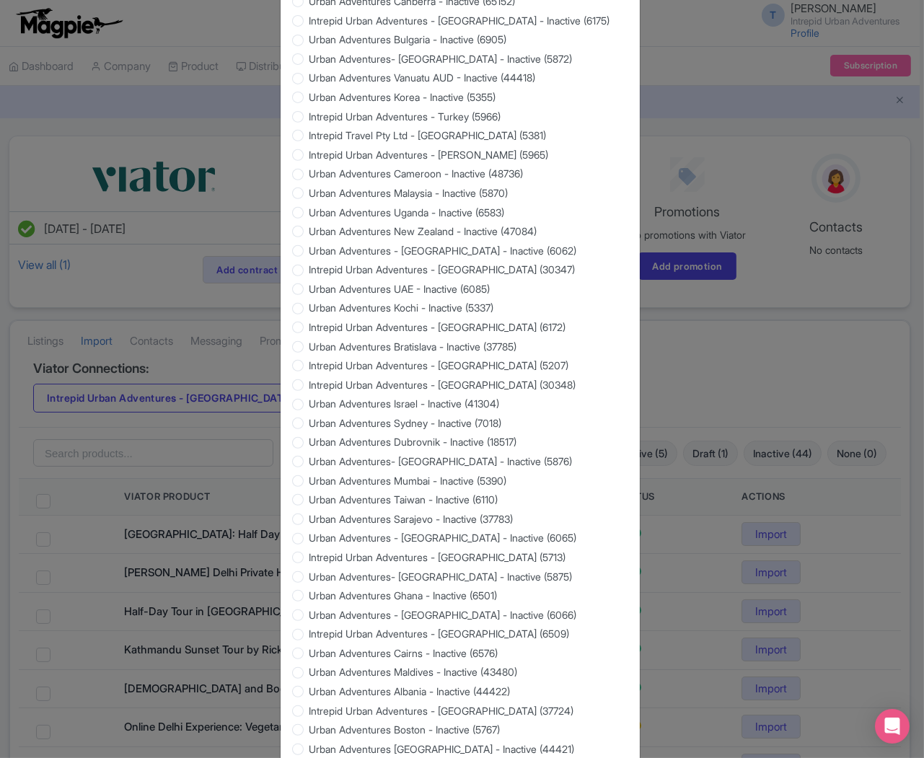
scroll to position [1127, 0]
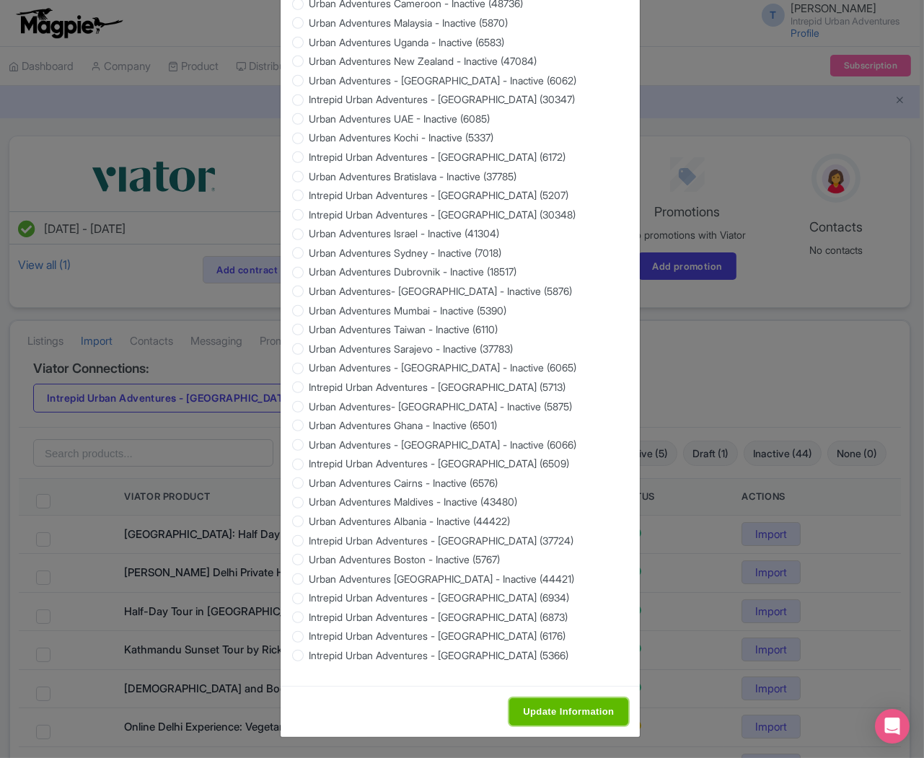
click at [561, 705] on input "Update Information" at bounding box center [569, 712] width 118 height 27
type input "Saving..."
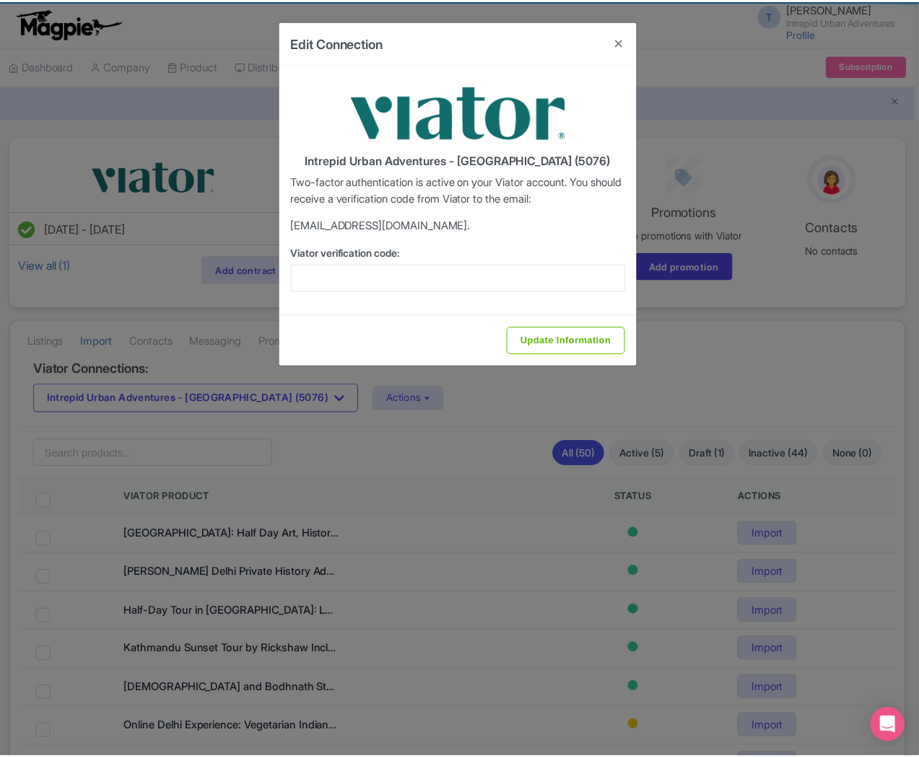
scroll to position [0, 0]
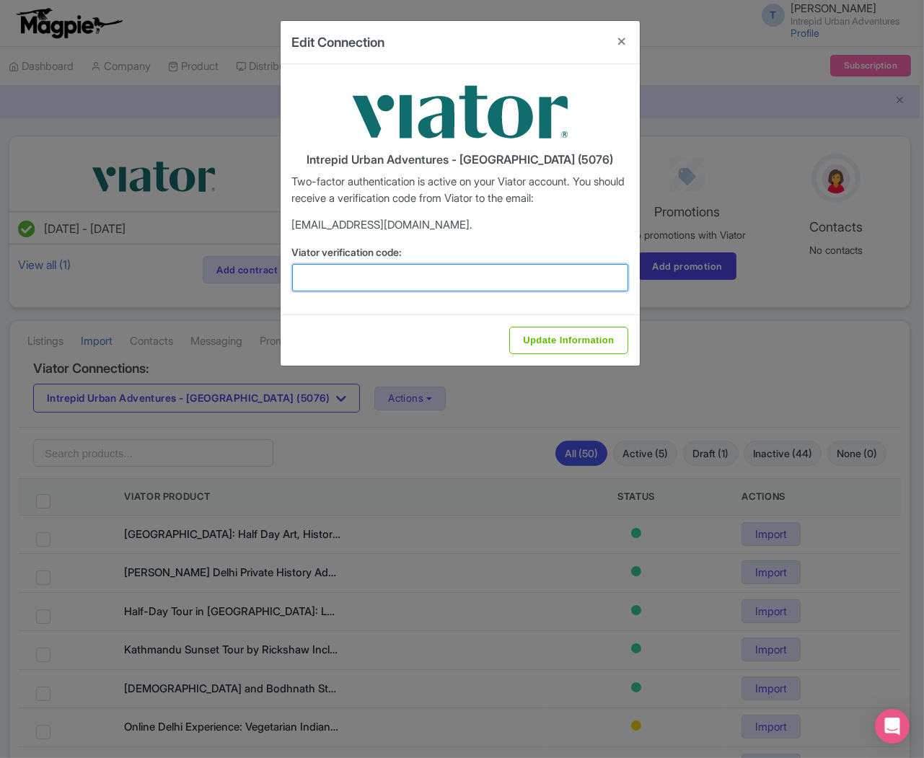
click at [438, 287] on input "Viator verification code:" at bounding box center [460, 277] width 336 height 27
paste input "475601"
type input "475601"
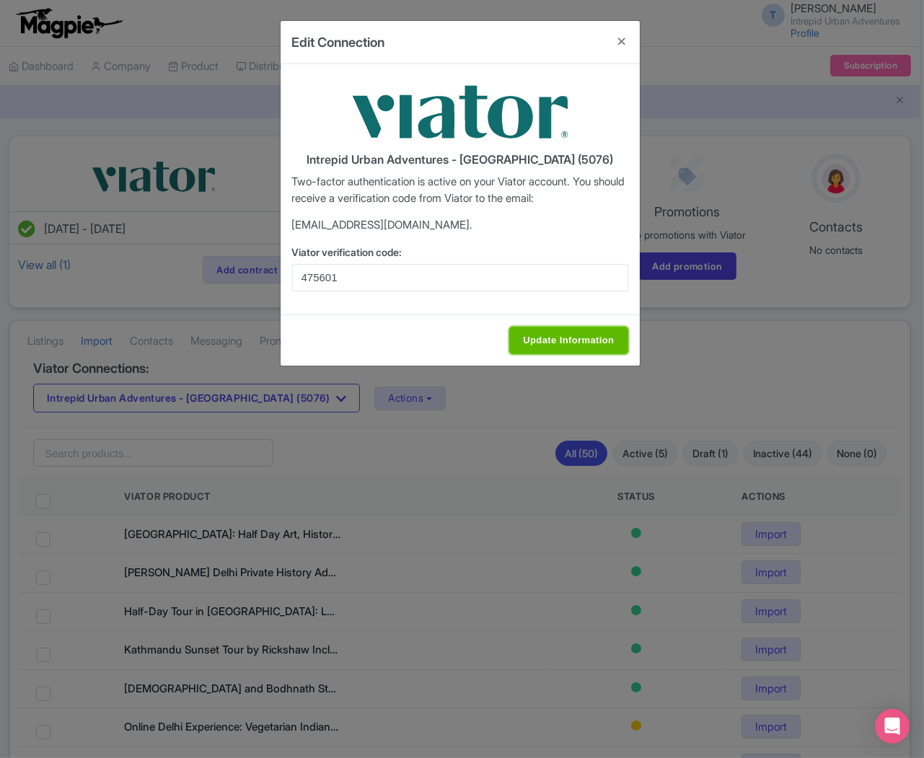
click at [600, 340] on input "Update Information" at bounding box center [569, 340] width 118 height 27
type input "Update Information"
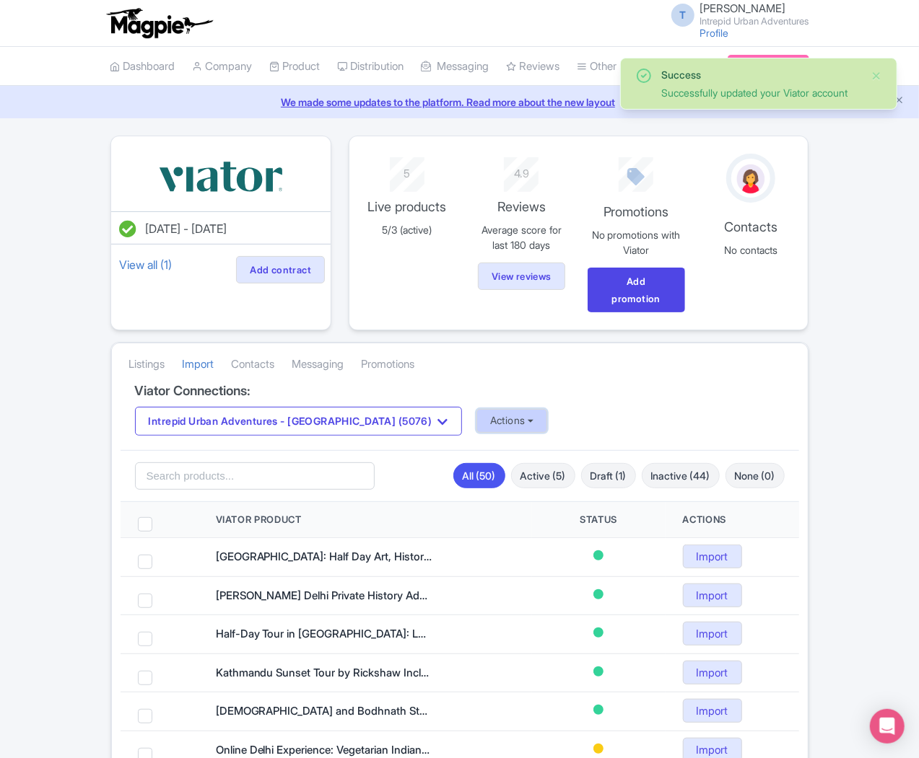
click at [476, 409] on button "Actions" at bounding box center [511, 421] width 71 height 24
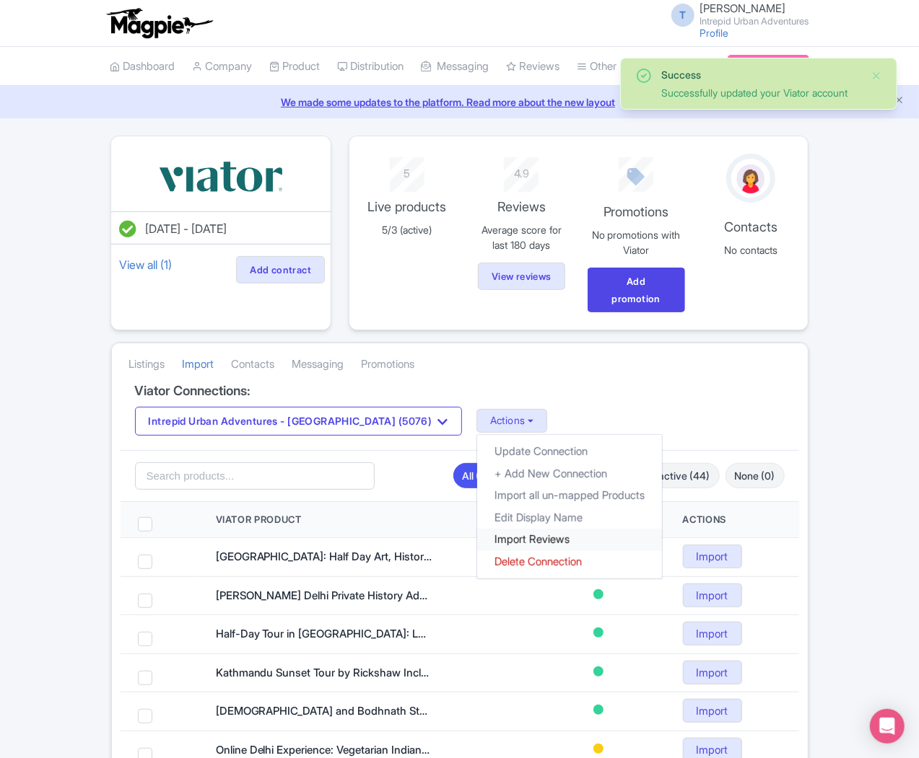
click at [477, 529] on link "Import Reviews" at bounding box center [569, 540] width 185 height 22
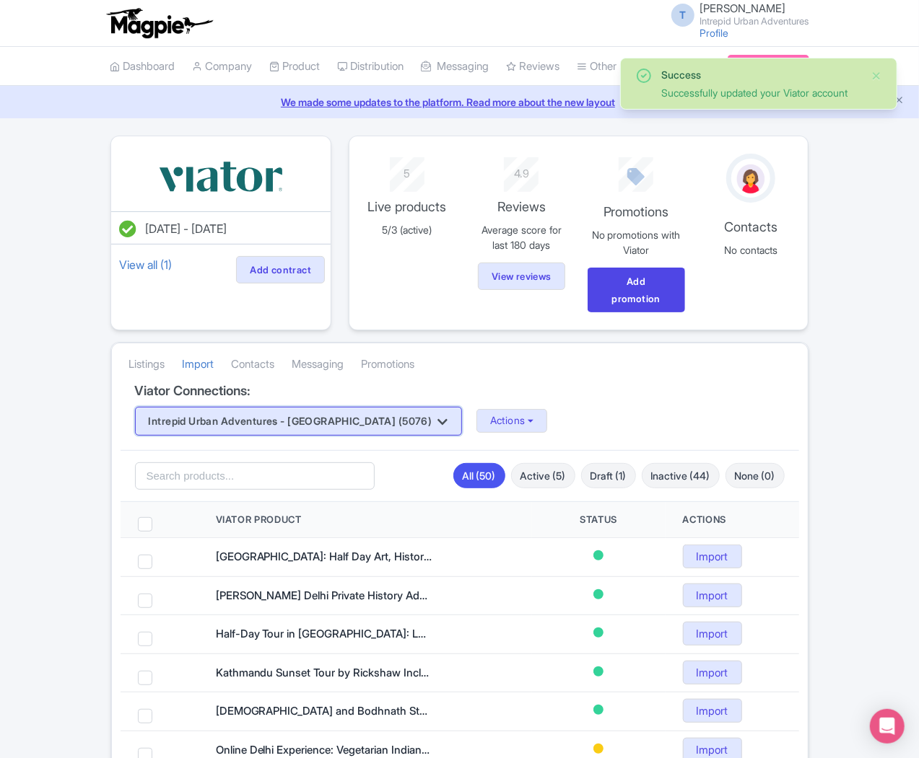
click at [206, 407] on button "Intrepid Urban Adventures - [GEOGRAPHIC_DATA] (5076)" at bounding box center [298, 421] width 327 height 29
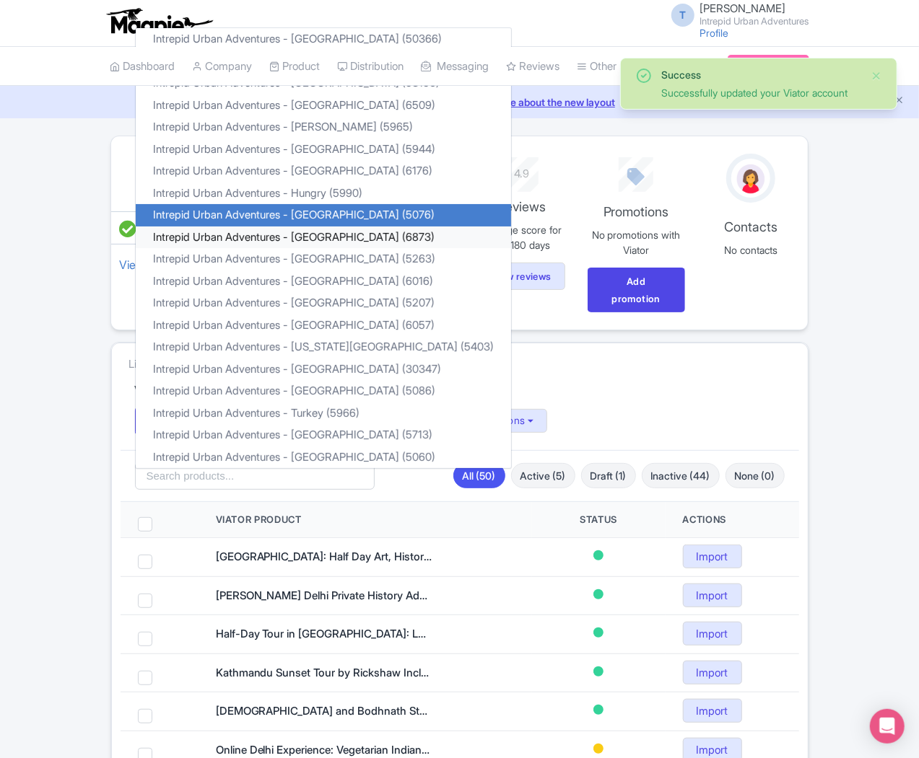
click at [201, 226] on link "Intrepid Urban Adventures - [GEOGRAPHIC_DATA] (6873)" at bounding box center [323, 237] width 375 height 22
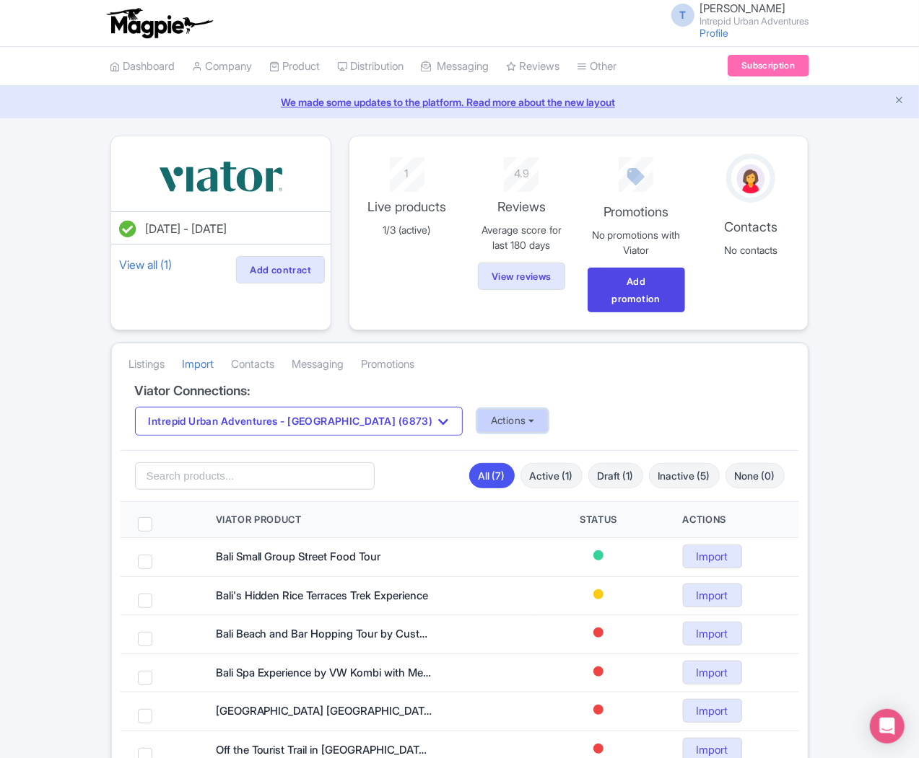
click at [477, 409] on button "Actions" at bounding box center [512, 421] width 71 height 24
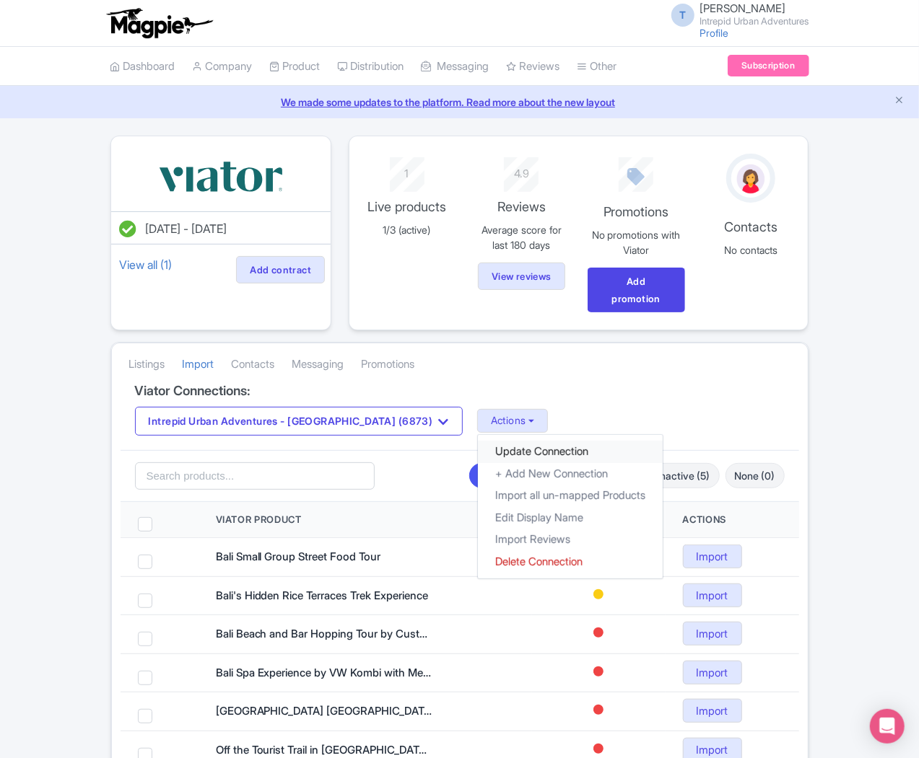
click at [478, 441] on link "Update Connection" at bounding box center [570, 452] width 185 height 22
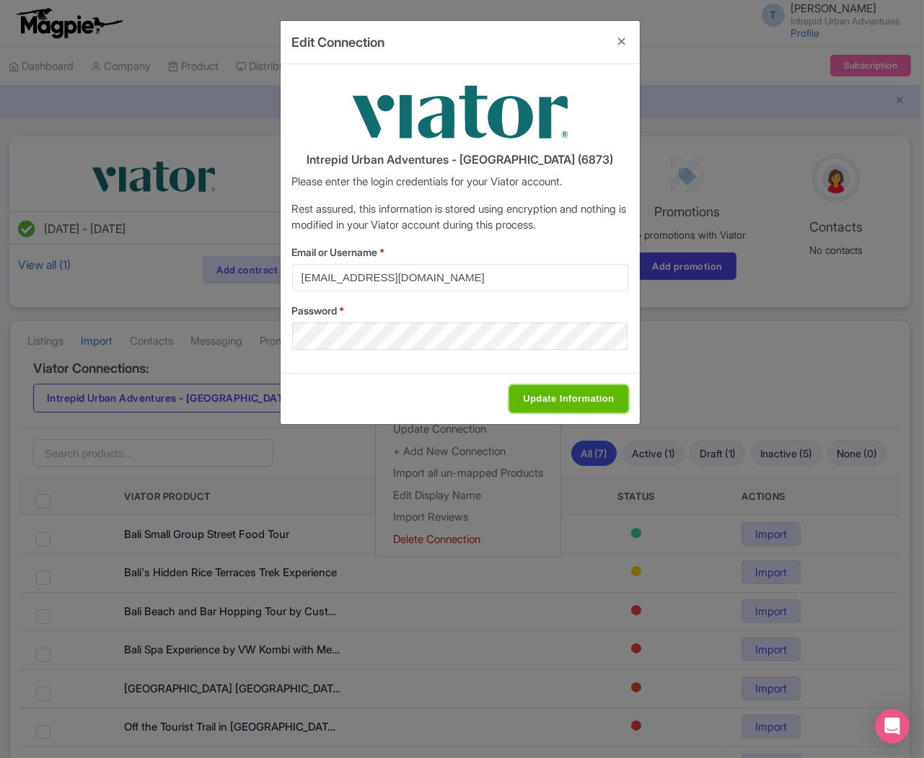
click at [546, 411] on input "Update Information" at bounding box center [569, 398] width 118 height 27
type input "Saving..."
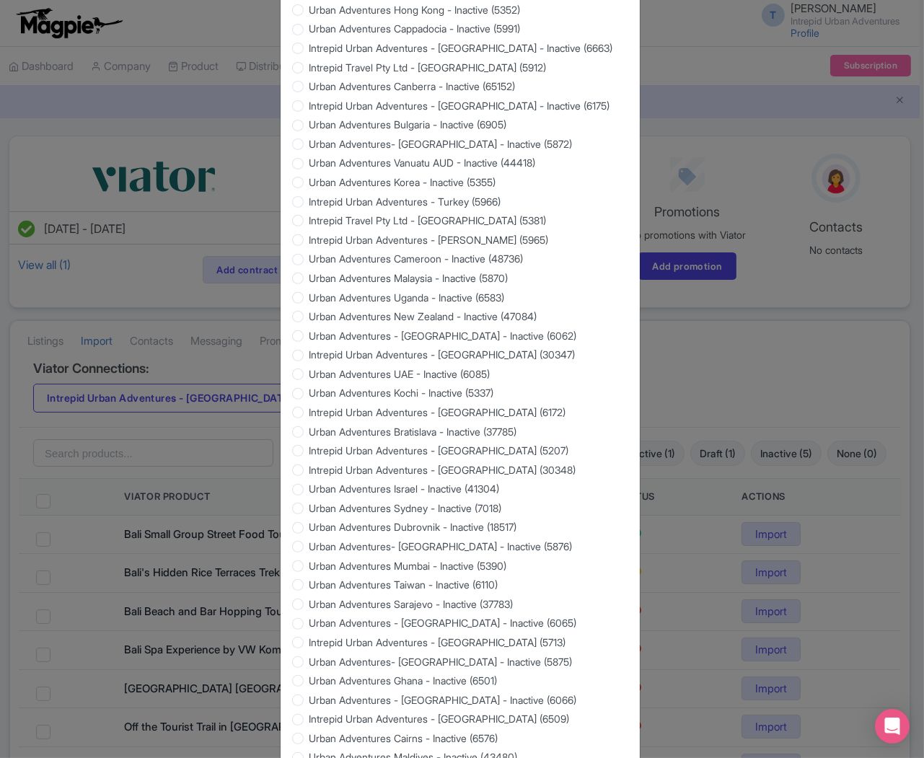
scroll to position [1127, 0]
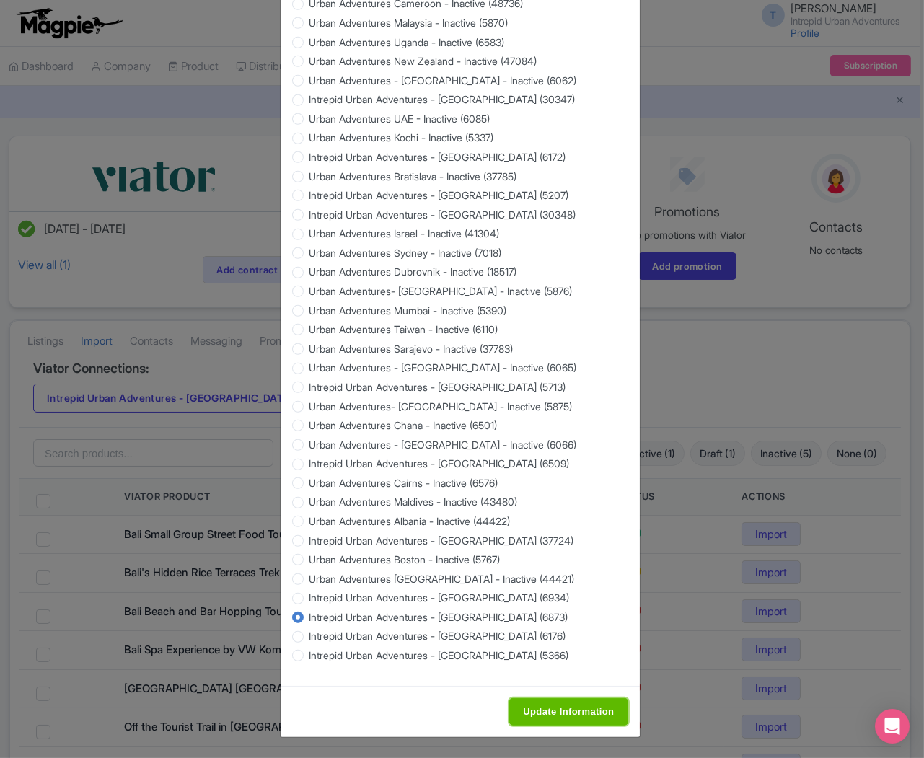
click at [604, 720] on input "Update Information" at bounding box center [569, 712] width 118 height 27
type input "Saving..."
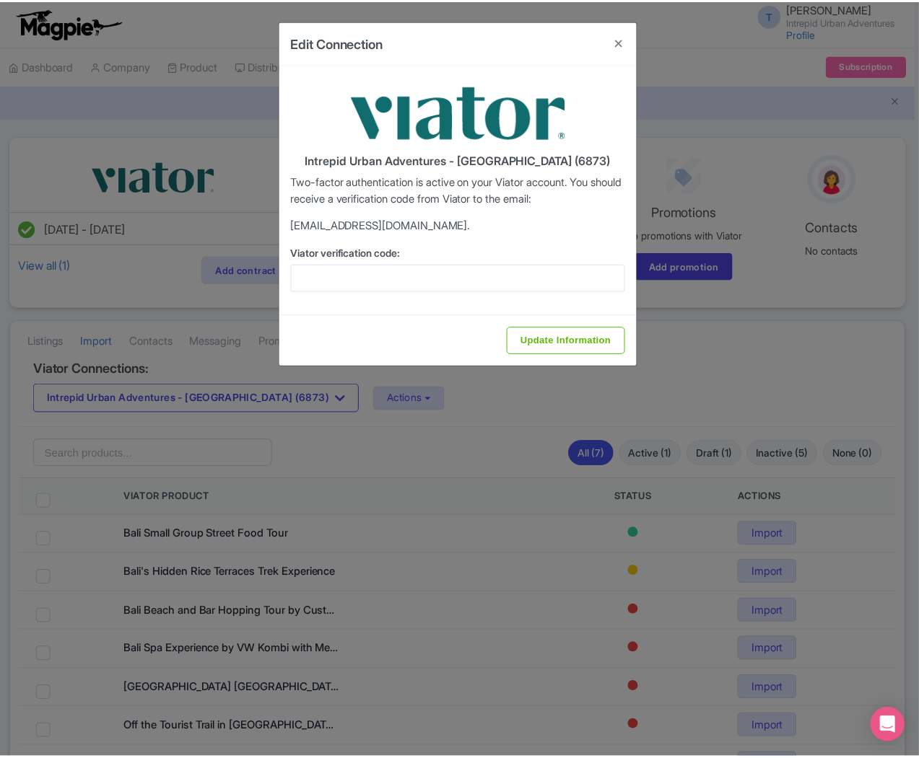
scroll to position [0, 0]
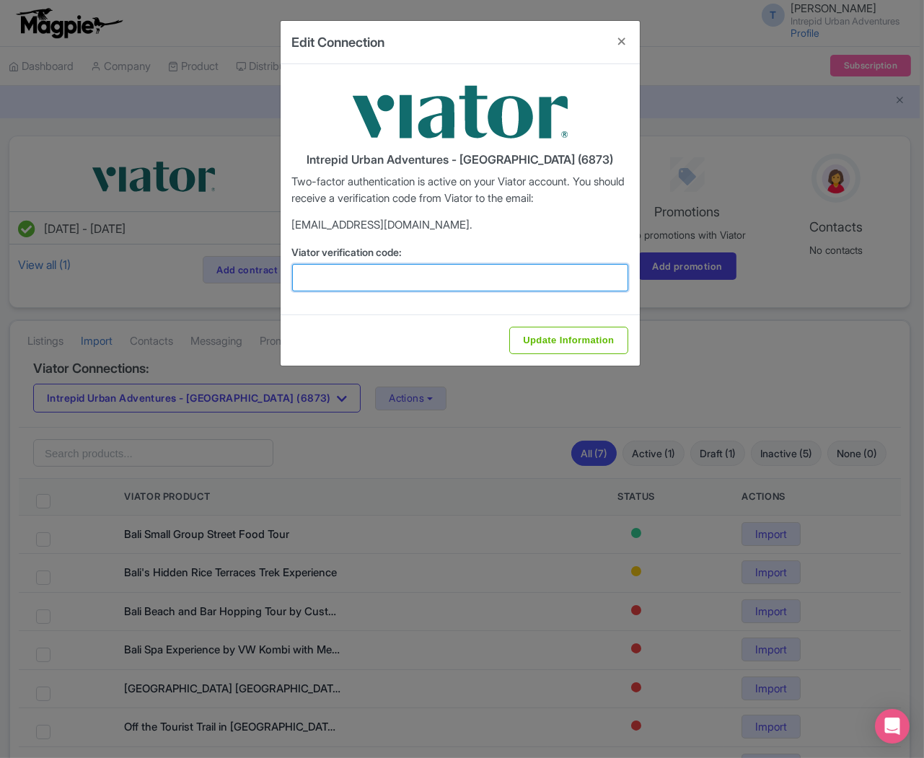
click at [455, 287] on input "Viator verification code:" at bounding box center [460, 277] width 336 height 27
paste input "160532"
type input "160532"
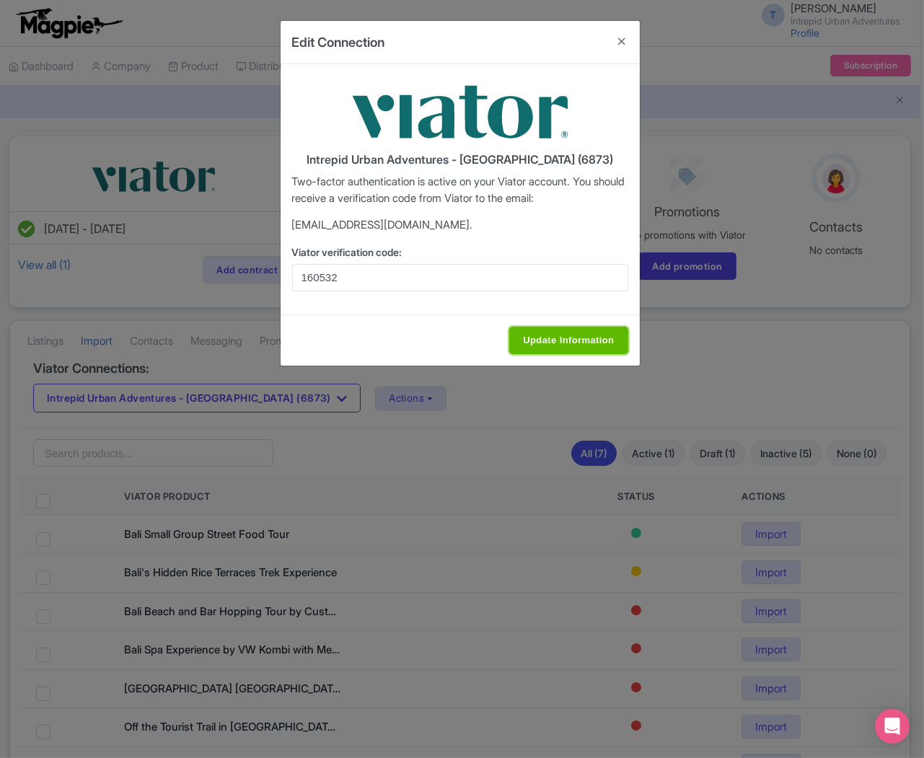
click at [571, 349] on input "Update Information" at bounding box center [569, 340] width 118 height 27
type input "Update Information"
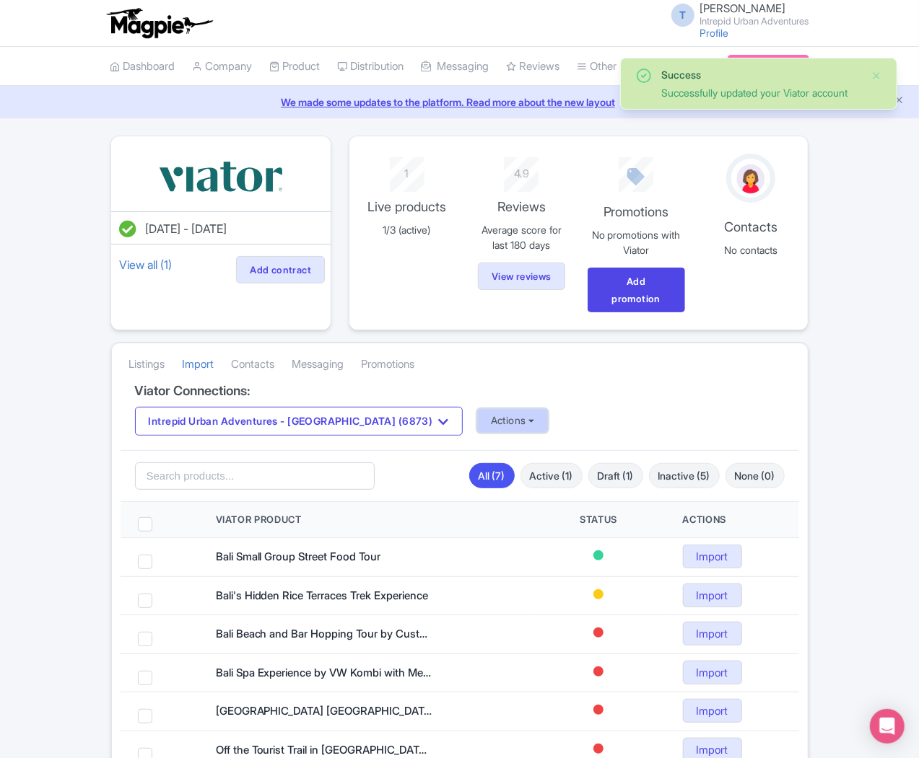
drag, startPoint x: 380, startPoint y: 399, endPoint x: 380, endPoint y: 408, distance: 8.7
click at [477, 409] on button "Actions" at bounding box center [512, 421] width 71 height 24
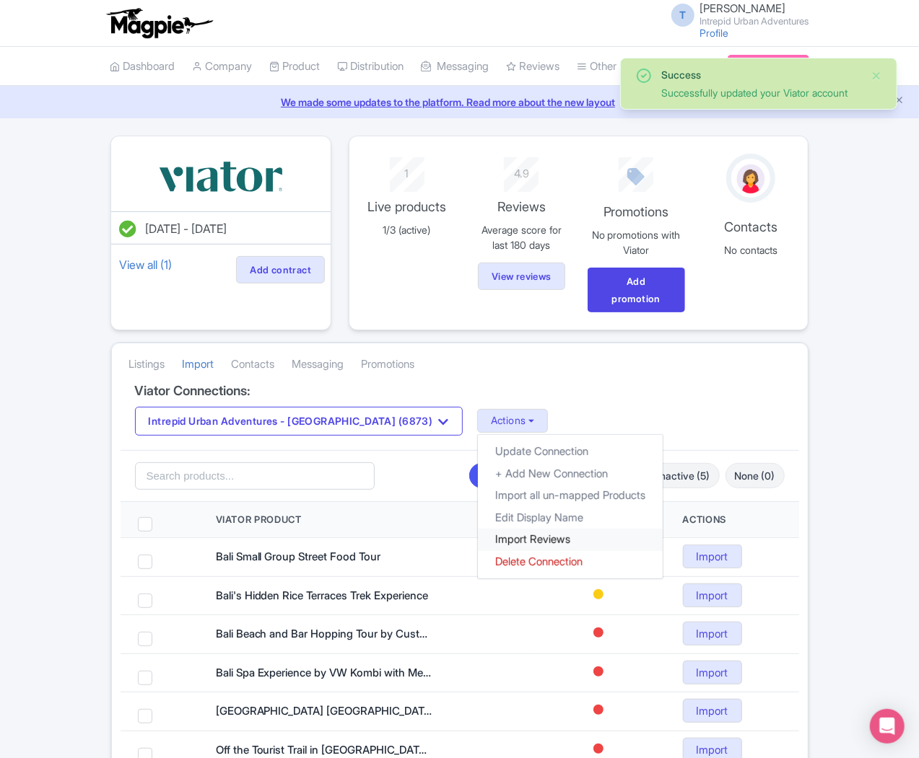
click at [478, 529] on link "Import Reviews" at bounding box center [570, 540] width 185 height 22
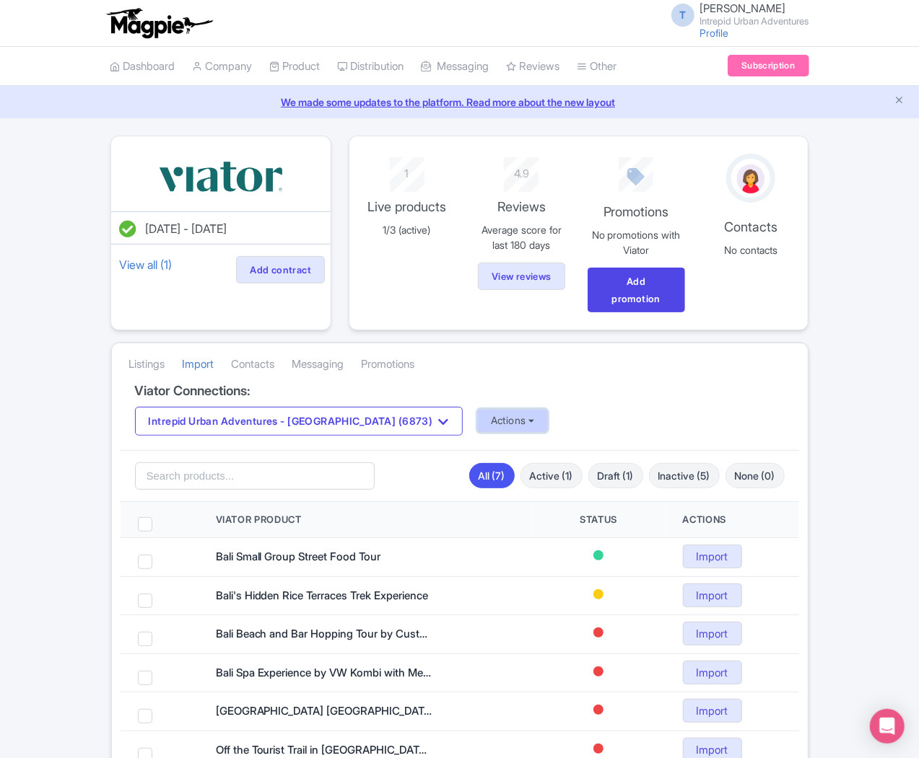
click at [477, 409] on button "Actions" at bounding box center [512, 421] width 71 height 24
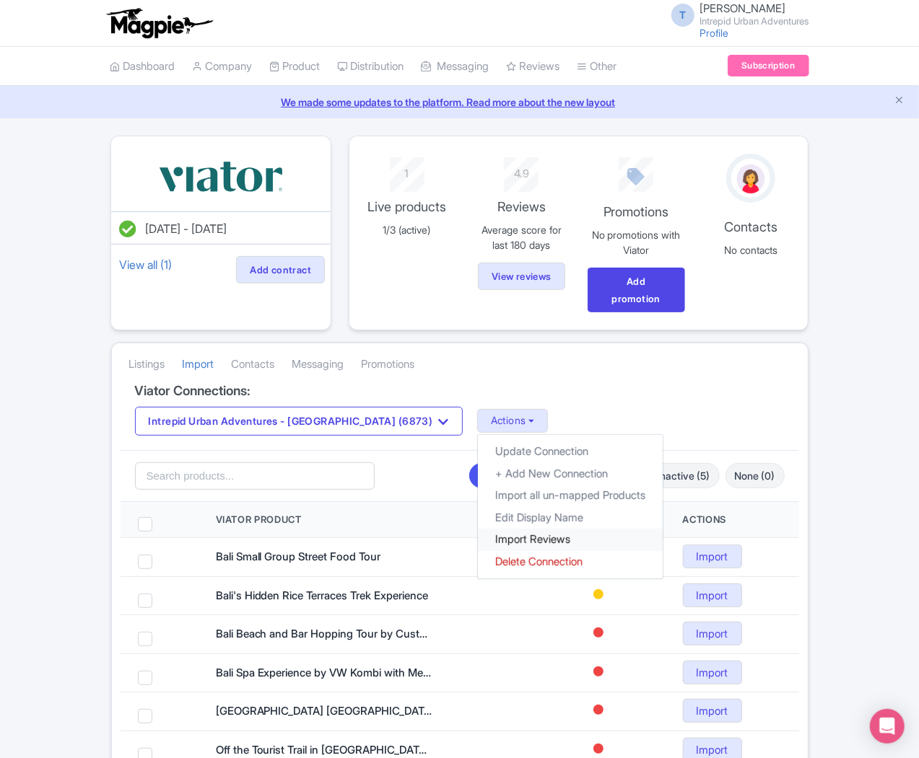
click at [478, 529] on link "Import Reviews" at bounding box center [570, 540] width 185 height 22
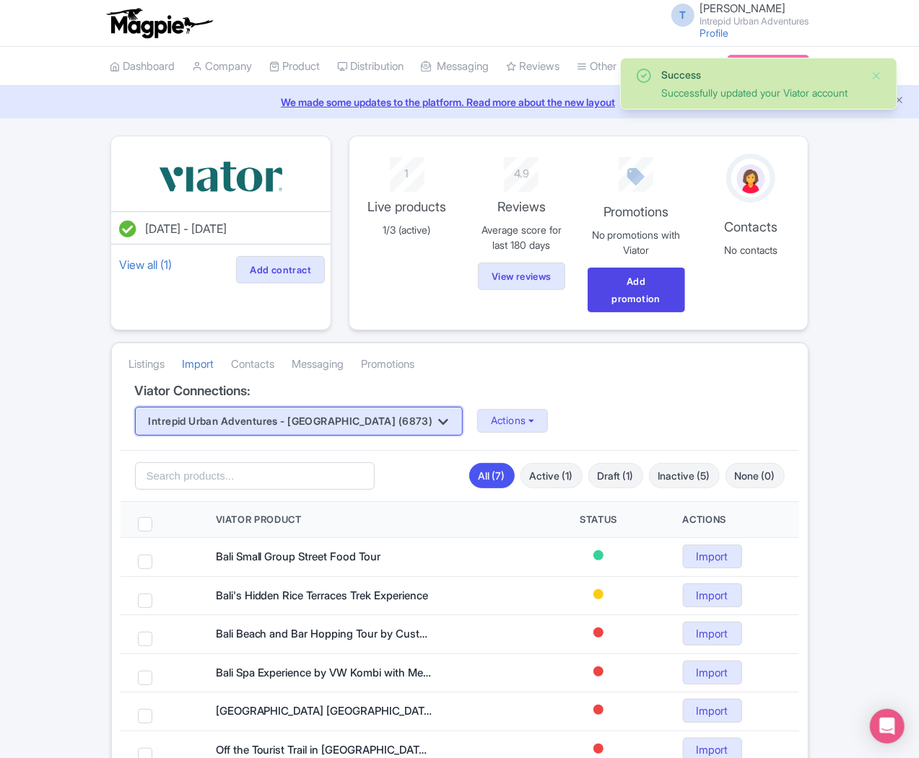
click at [281, 407] on button "Intrepid Urban Adventures - [GEOGRAPHIC_DATA] (6873)" at bounding box center [299, 421] width 328 height 29
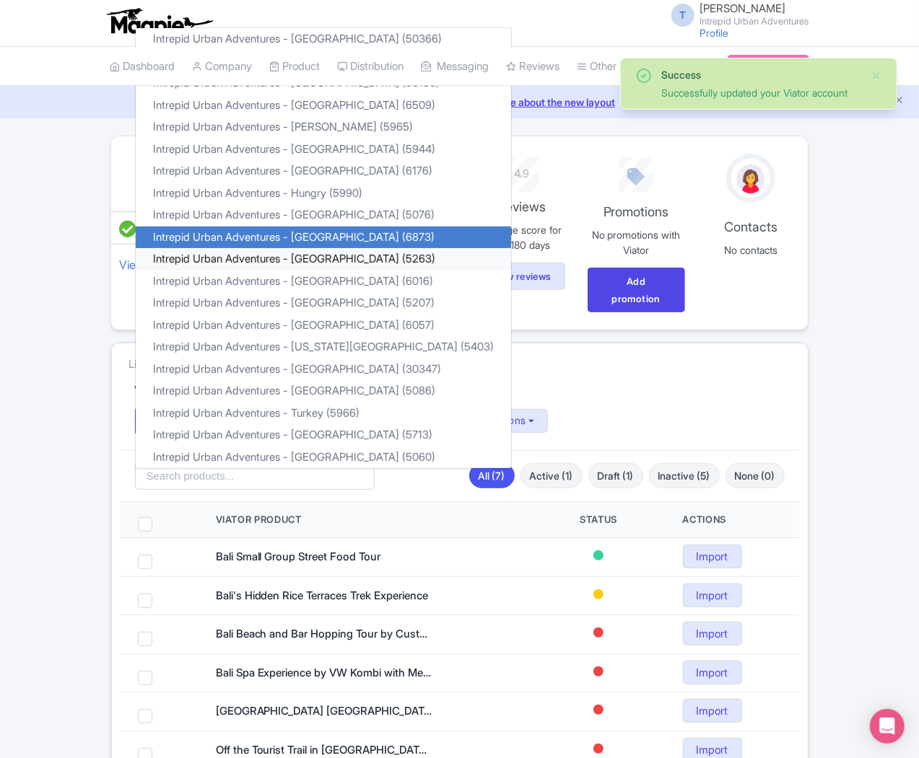
click at [255, 248] on link "Intrepid Urban Adventures - [GEOGRAPHIC_DATA] (5263)" at bounding box center [323, 259] width 375 height 22
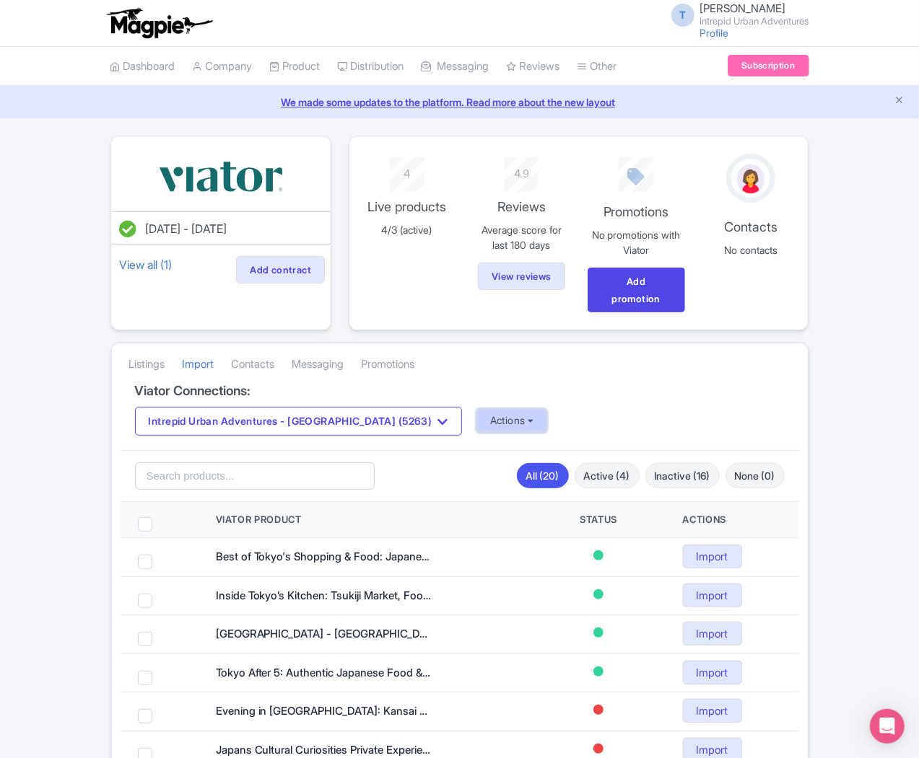
click at [476, 409] on button "Actions" at bounding box center [511, 421] width 71 height 24
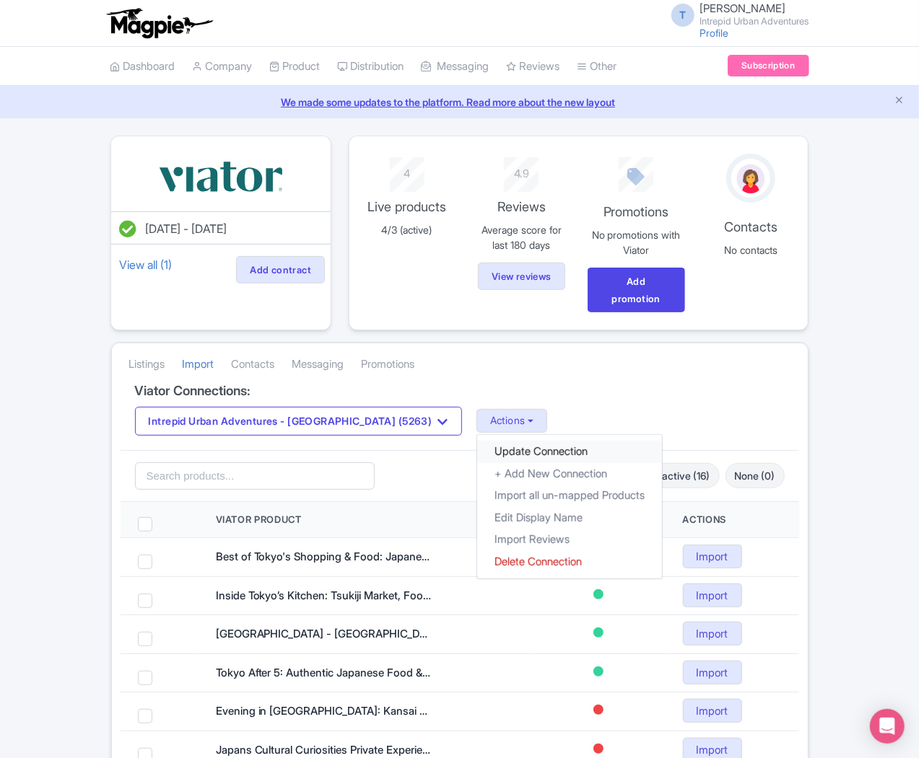
click at [477, 441] on link "Update Connection" at bounding box center [569, 452] width 185 height 22
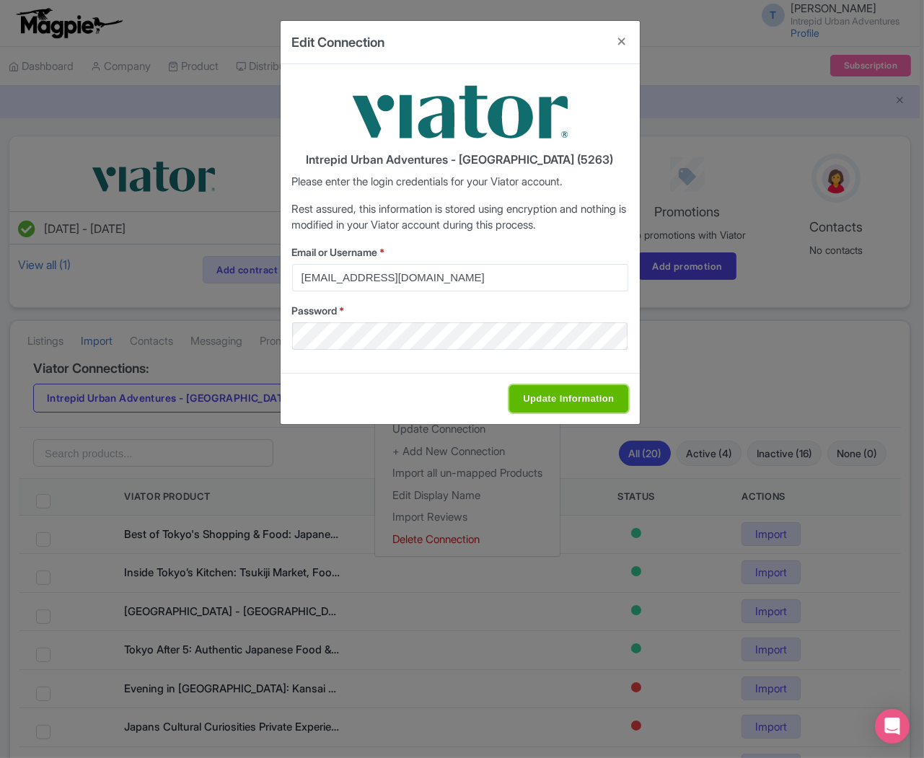
click at [547, 388] on input "Update Information" at bounding box center [569, 398] width 118 height 27
type input "Saving..."
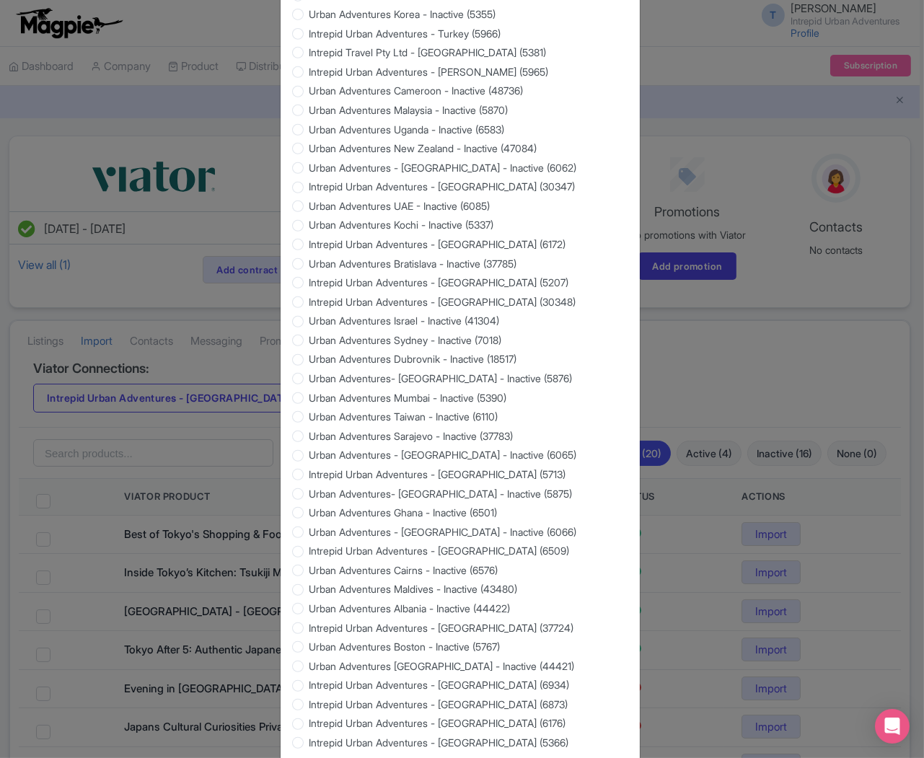
scroll to position [1127, 0]
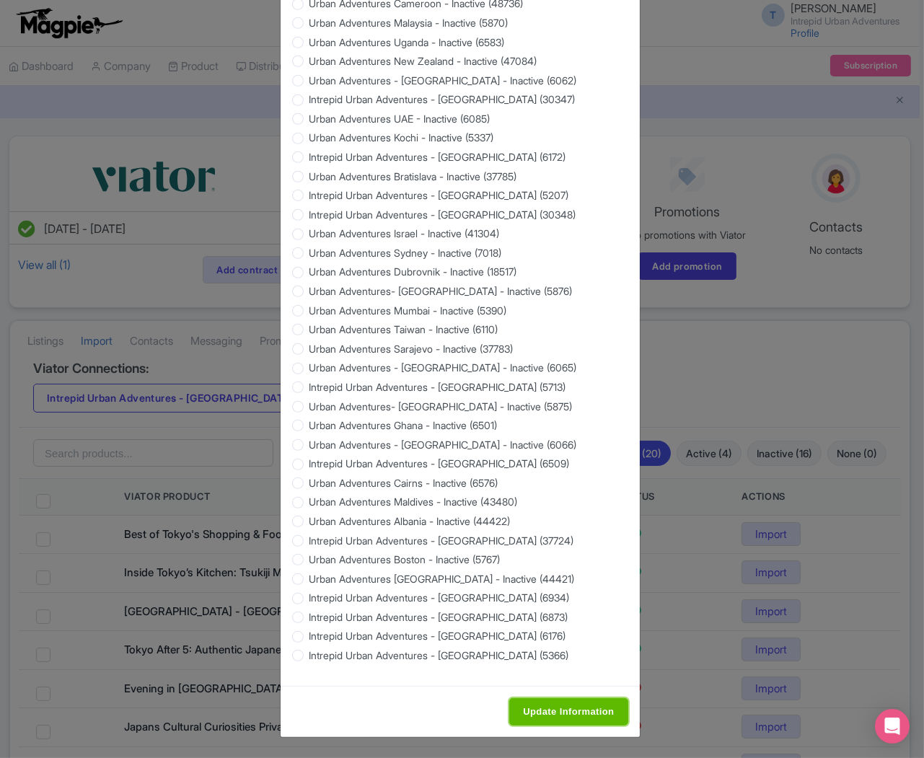
click at [603, 710] on input "Update Information" at bounding box center [569, 712] width 118 height 27
type input "Saving..."
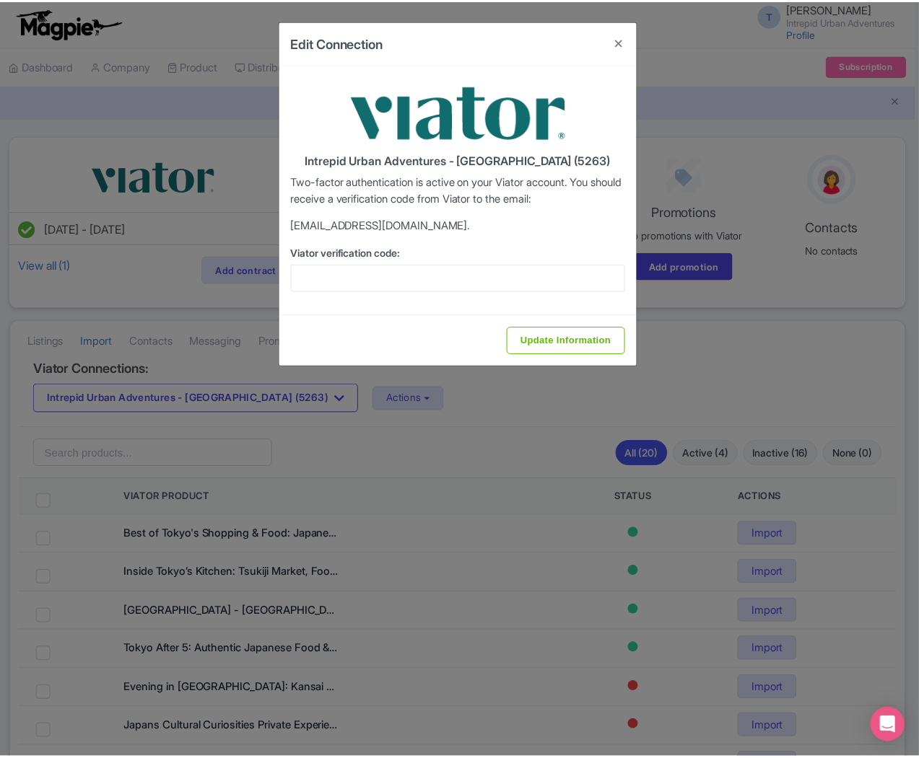
scroll to position [0, 0]
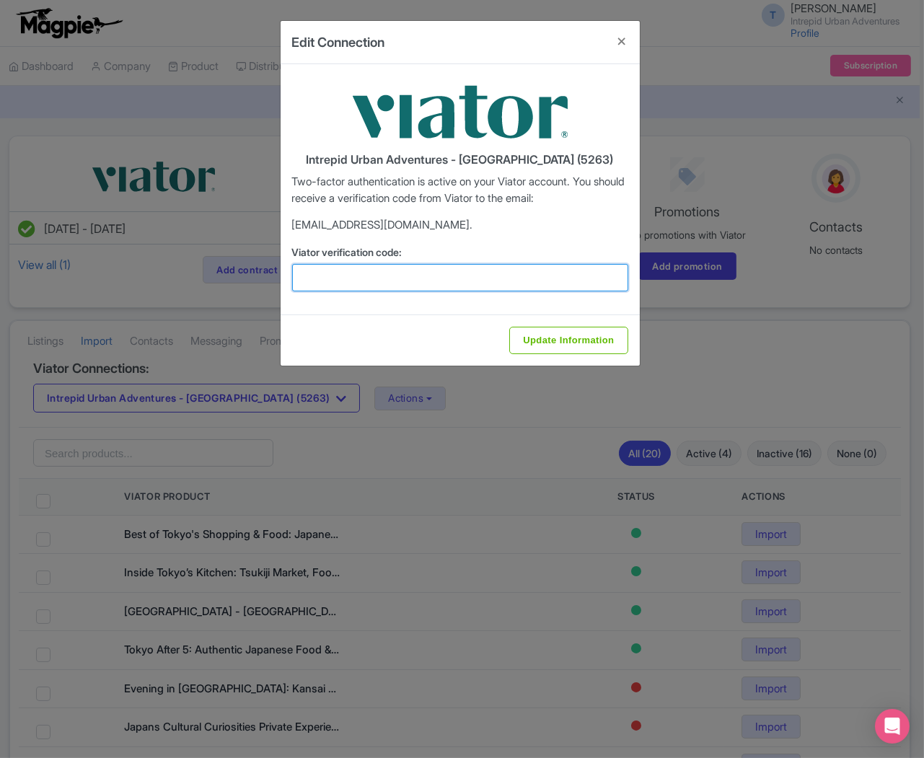
click at [374, 271] on input "Viator verification code:" at bounding box center [460, 277] width 336 height 27
paste input "882705"
type input "882705"
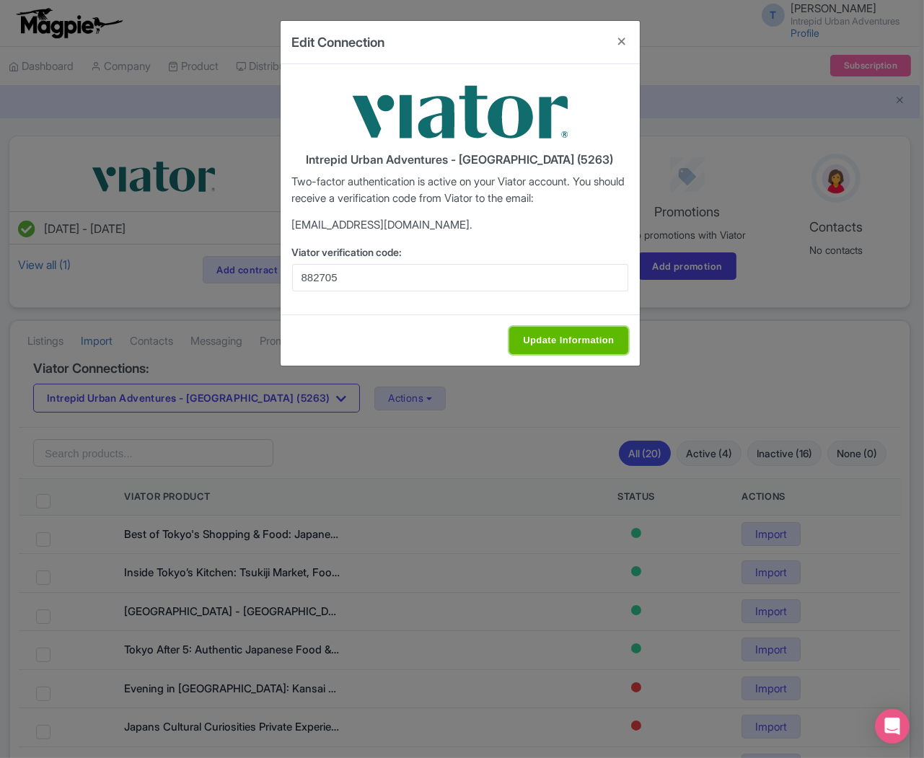
click at [565, 345] on input "Update Information" at bounding box center [569, 340] width 118 height 27
type input "Update Information"
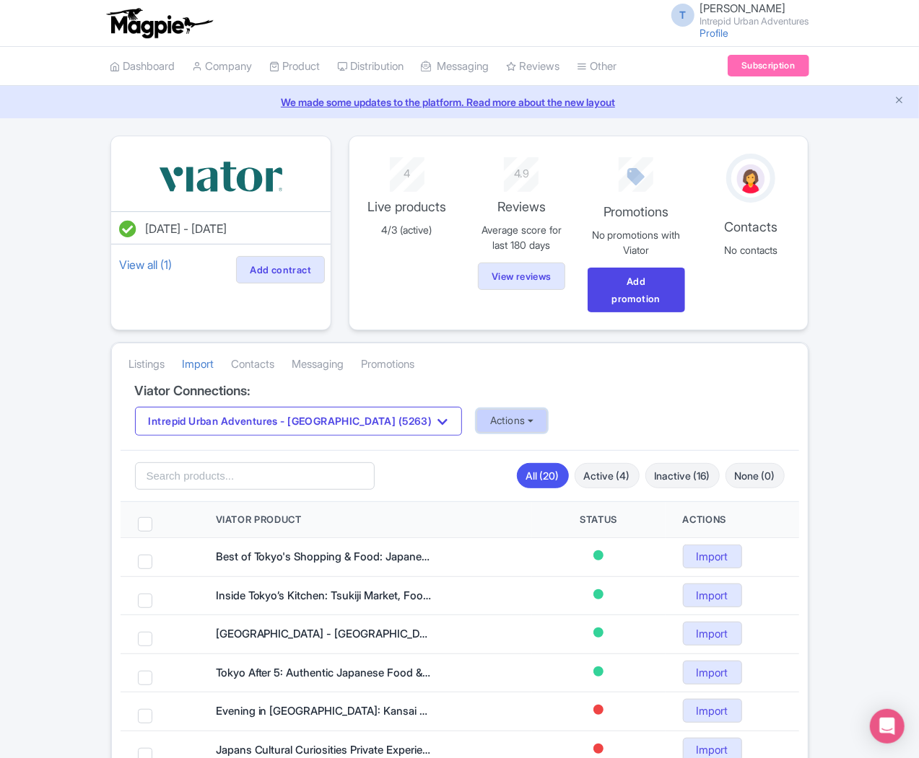
click at [476, 409] on button "Actions" at bounding box center [511, 421] width 71 height 24
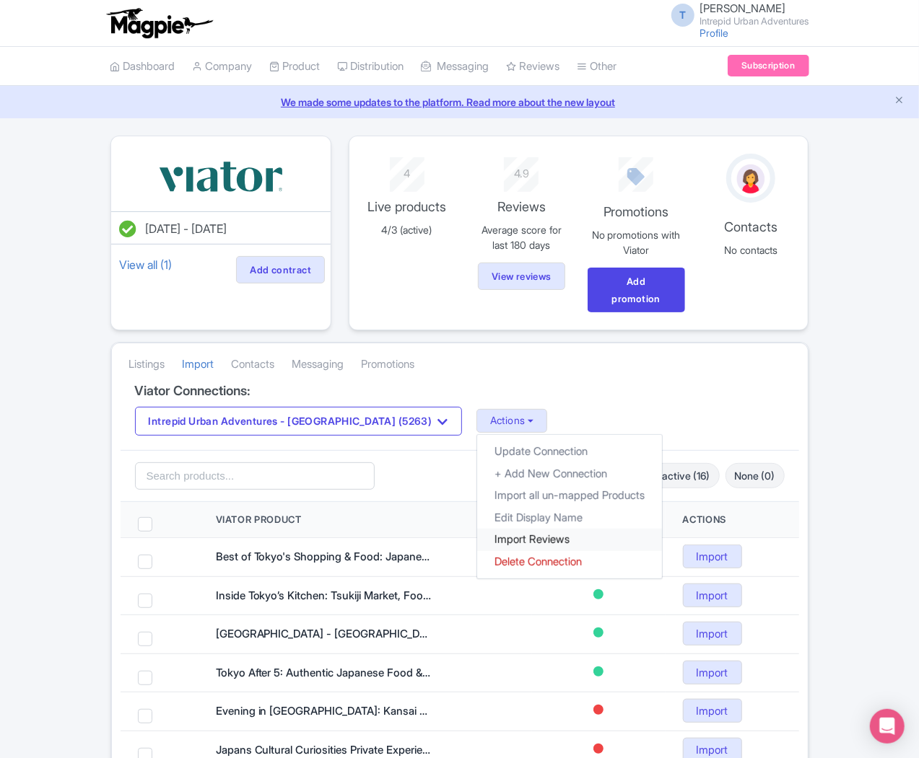
click at [477, 529] on link "Import Reviews" at bounding box center [569, 540] width 185 height 22
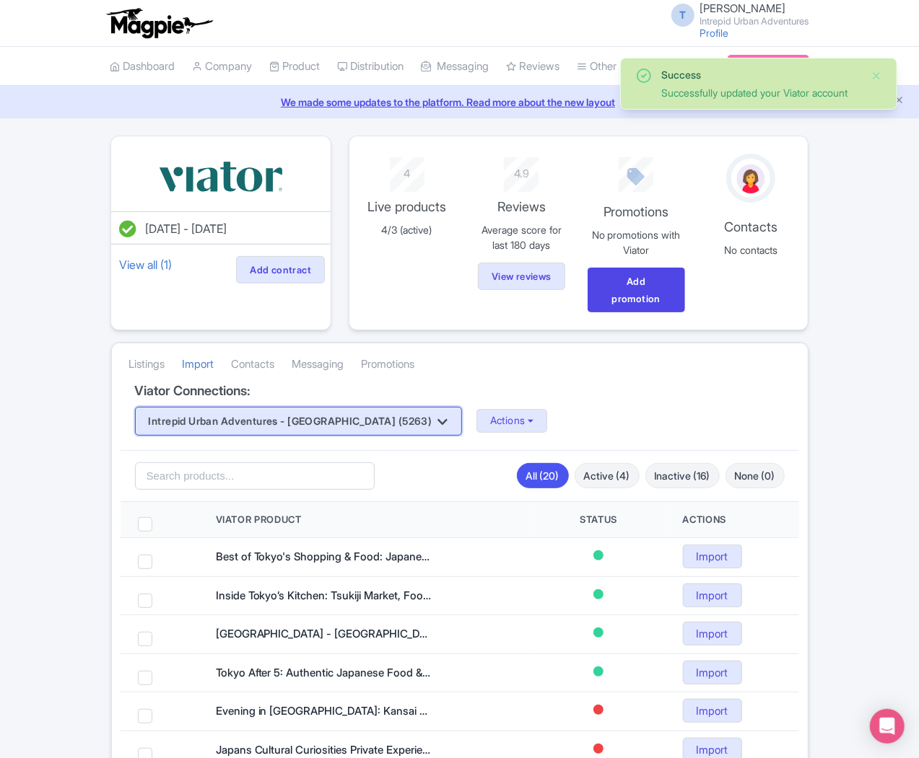
click at [237, 407] on button "Intrepid Urban Adventures - [GEOGRAPHIC_DATA] (5263)" at bounding box center [298, 421] width 327 height 29
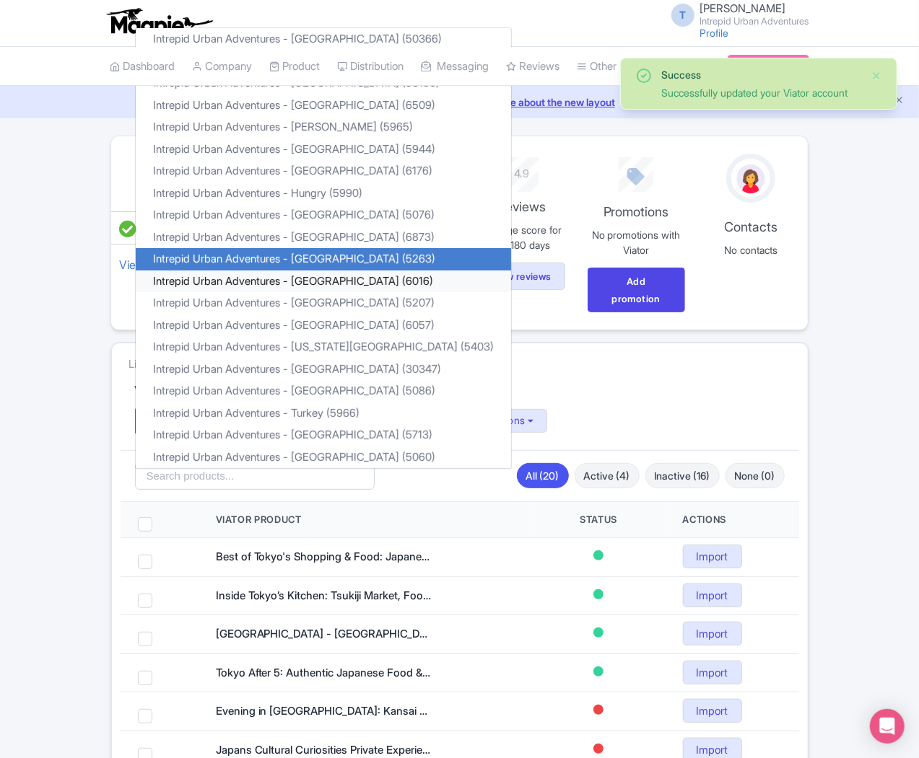
click at [235, 270] on link "Intrepid Urban Adventures - [GEOGRAPHIC_DATA] (6016)" at bounding box center [323, 281] width 375 height 22
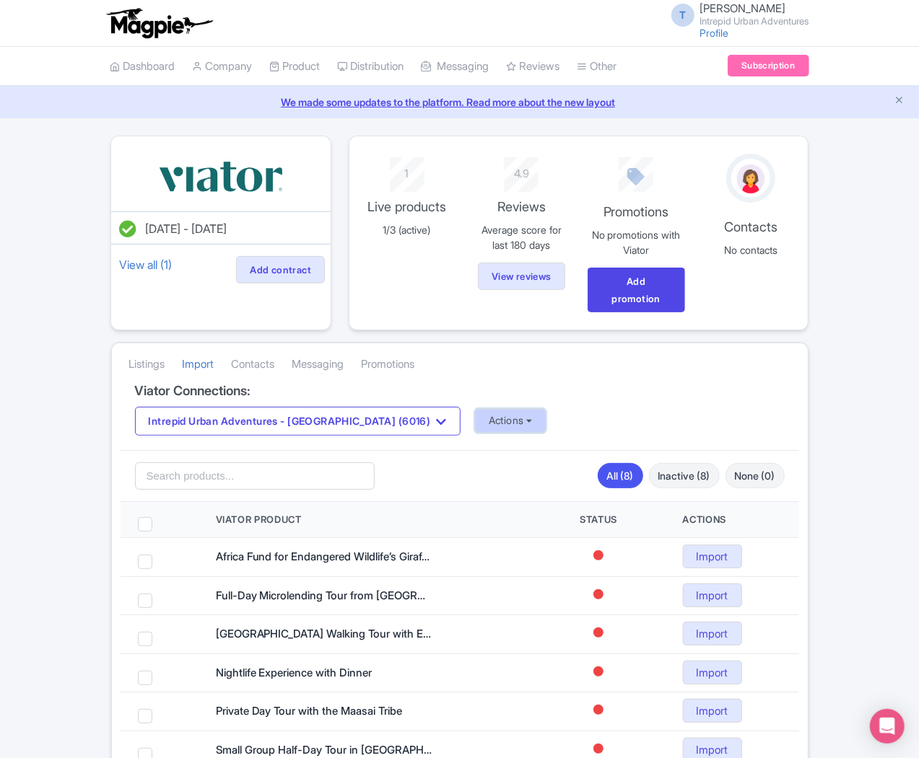
click at [475, 409] on button "Actions" at bounding box center [510, 421] width 71 height 24
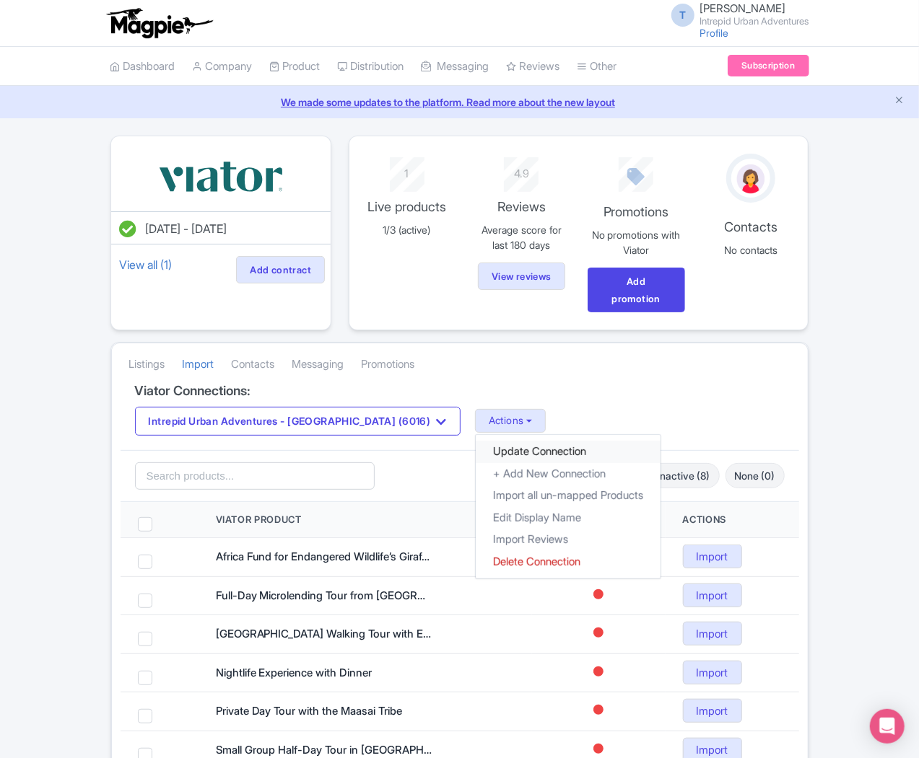
click at [476, 441] on link "Update Connection" at bounding box center [568, 452] width 185 height 22
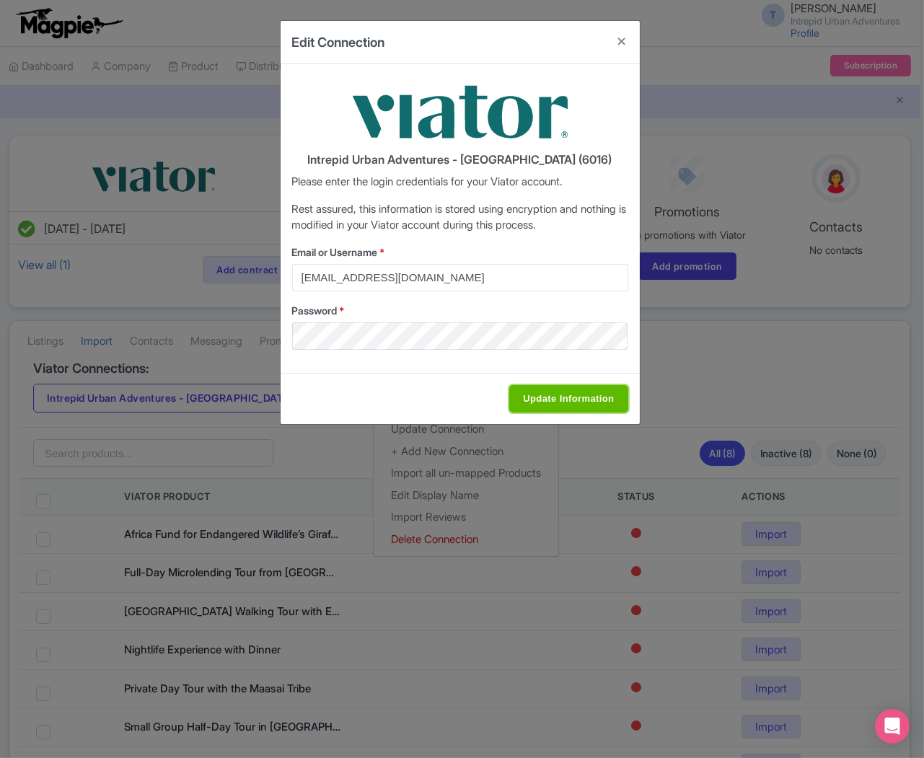
click at [578, 400] on input "Update Information" at bounding box center [569, 398] width 118 height 27
type input "Saving..."
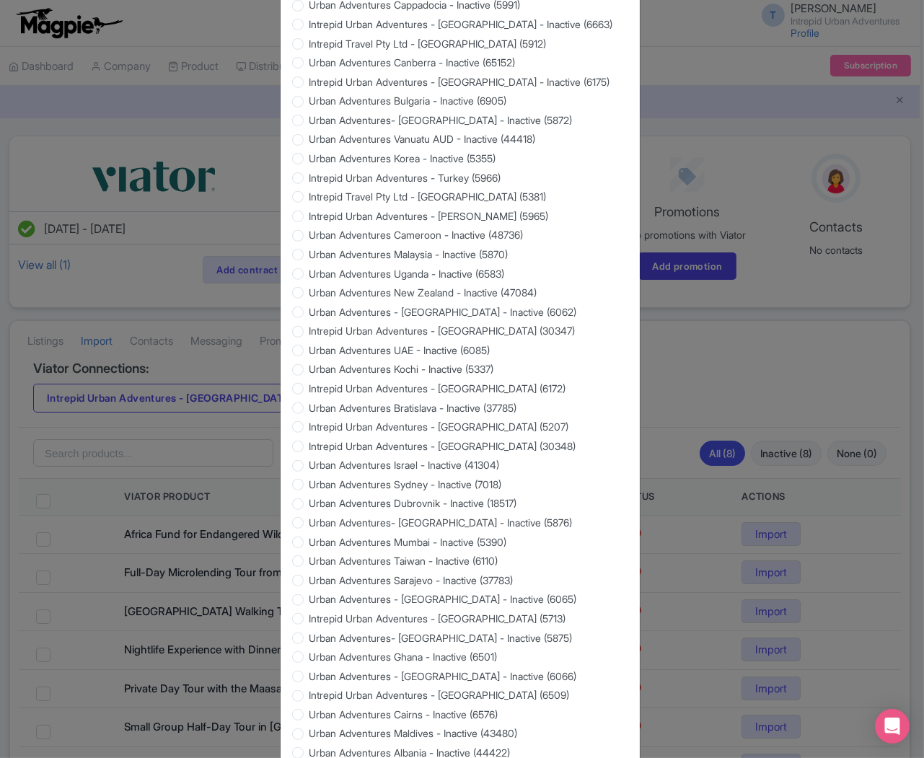
scroll to position [1127, 0]
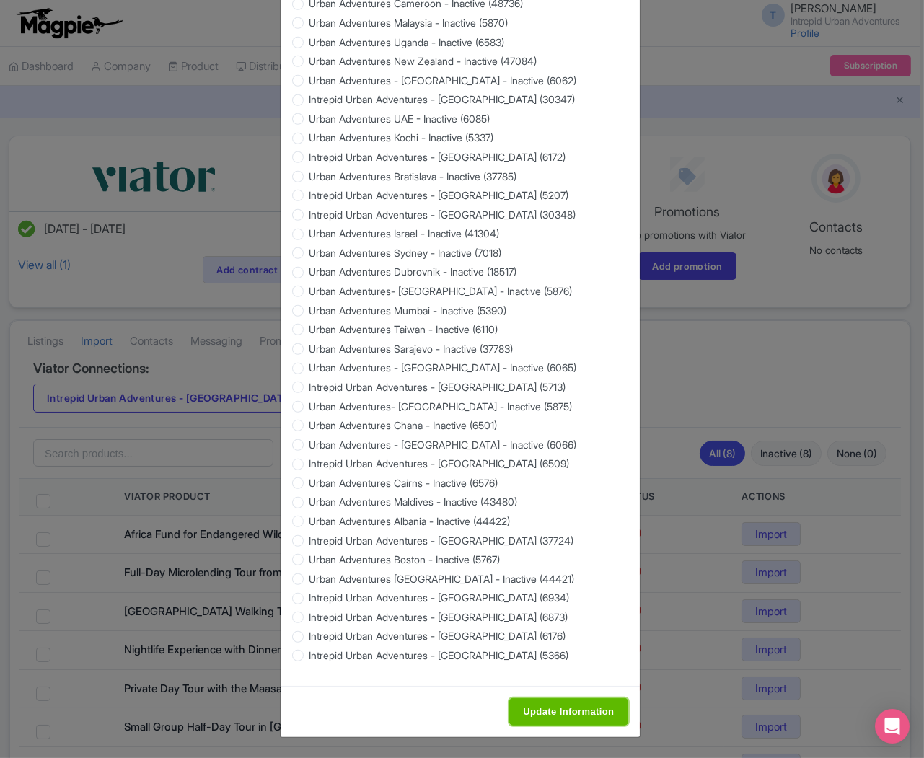
click at [556, 711] on input "Update Information" at bounding box center [569, 712] width 118 height 27
type input "Saving..."
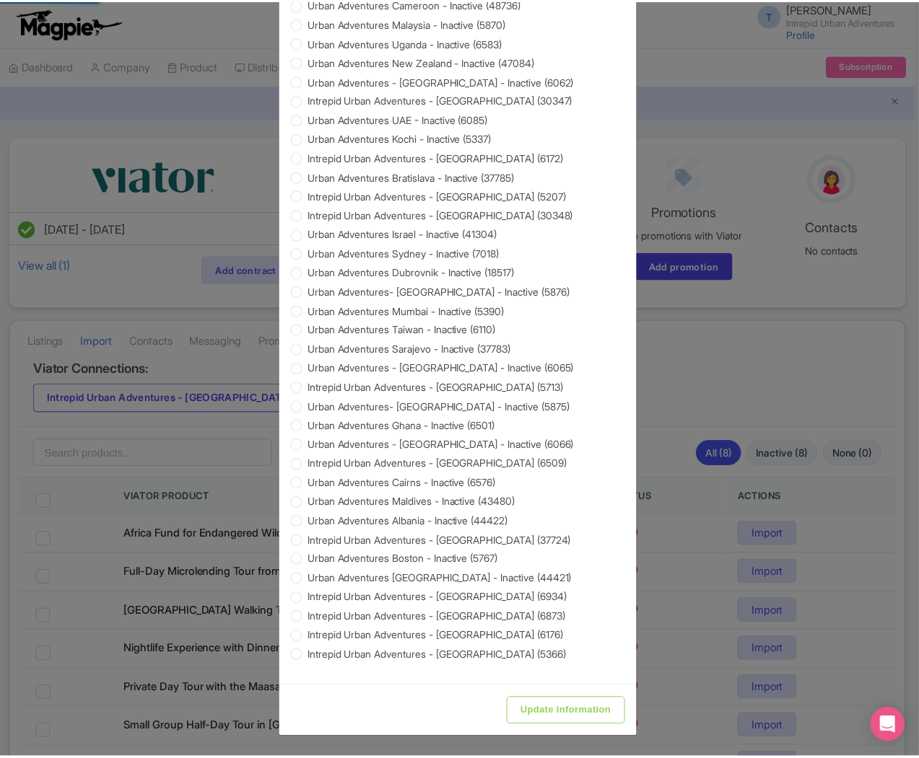
scroll to position [0, 0]
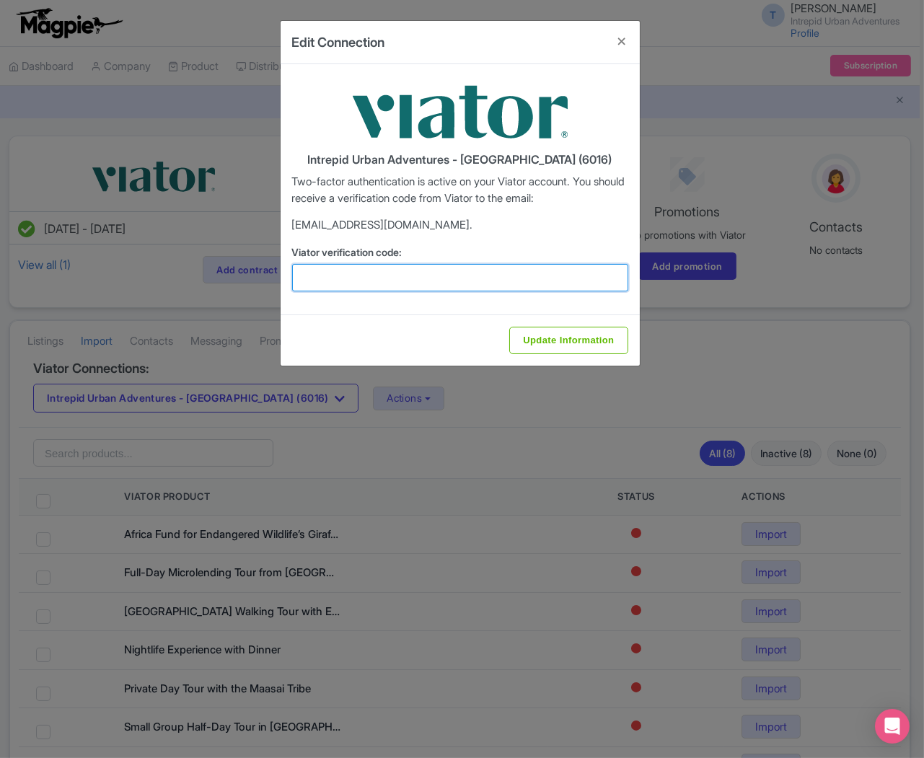
click at [427, 276] on input "Viator verification code:" at bounding box center [460, 277] width 336 height 27
paste input "118002"
type input "118002"
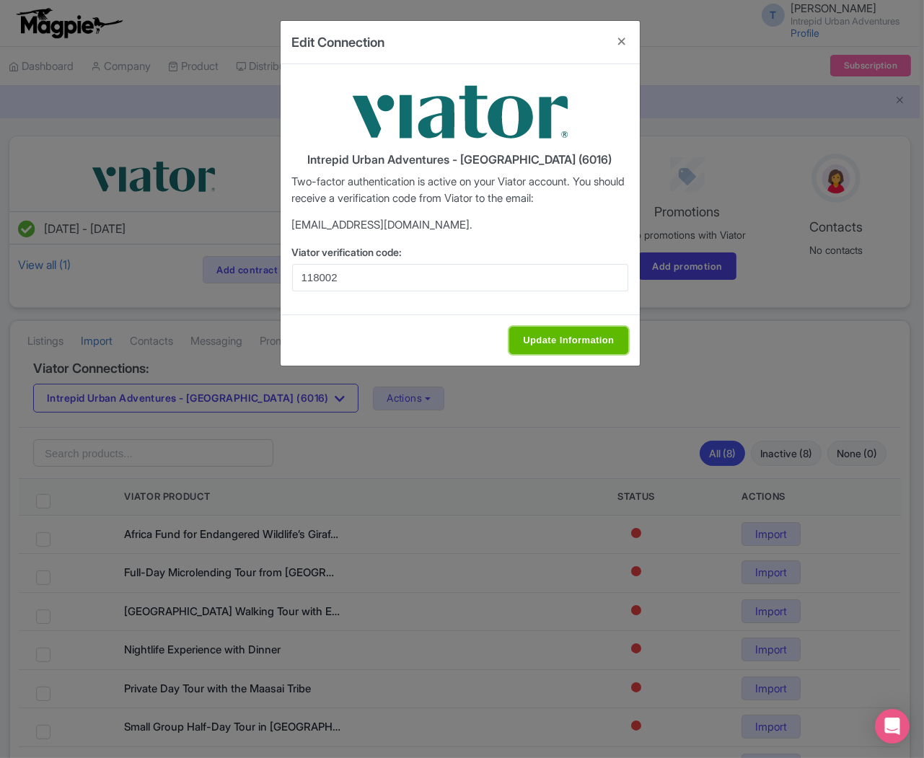
click at [565, 336] on input "Update Information" at bounding box center [569, 340] width 118 height 27
type input "Update Information"
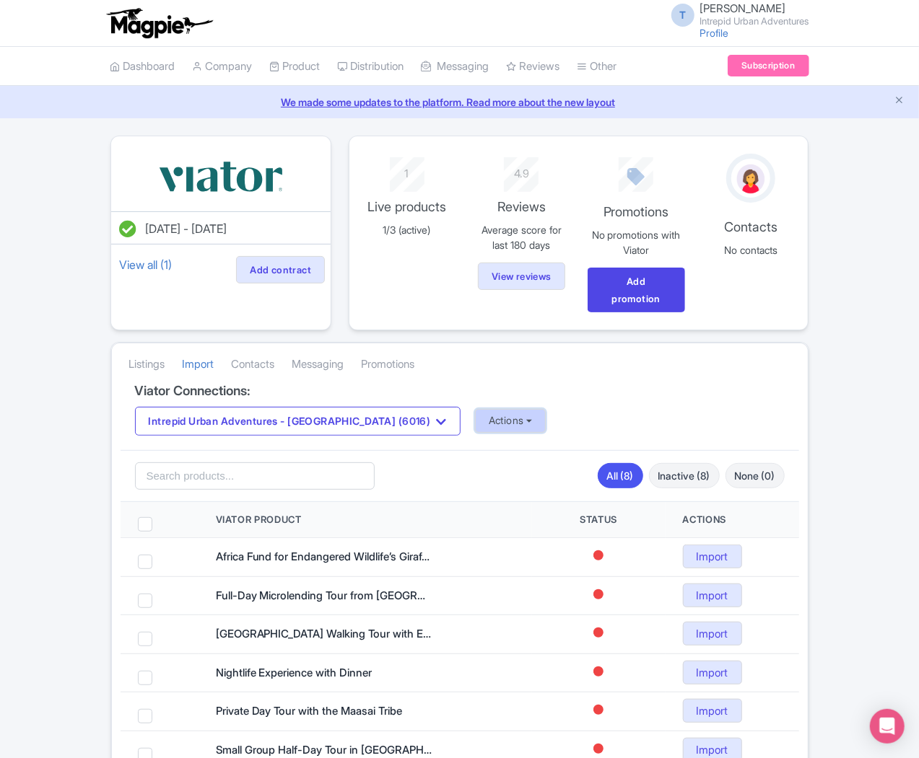
click at [475, 409] on button "Actions" at bounding box center [510, 421] width 71 height 24
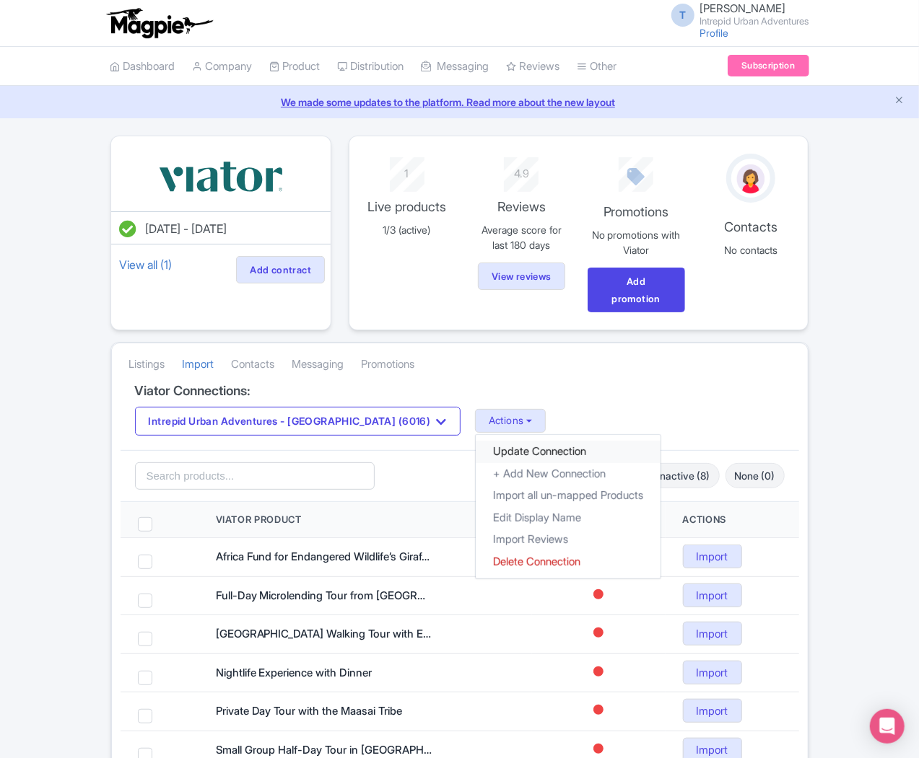
click at [476, 441] on link "Update Connection" at bounding box center [568, 452] width 185 height 22
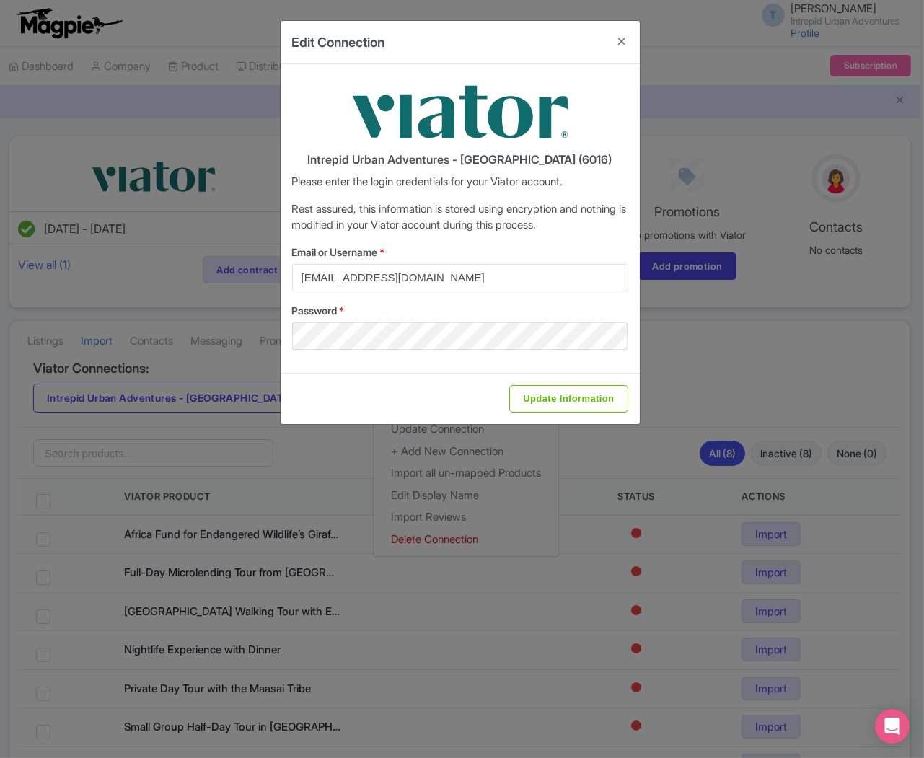
click at [522, 382] on div "Update Information" at bounding box center [460, 398] width 359 height 51
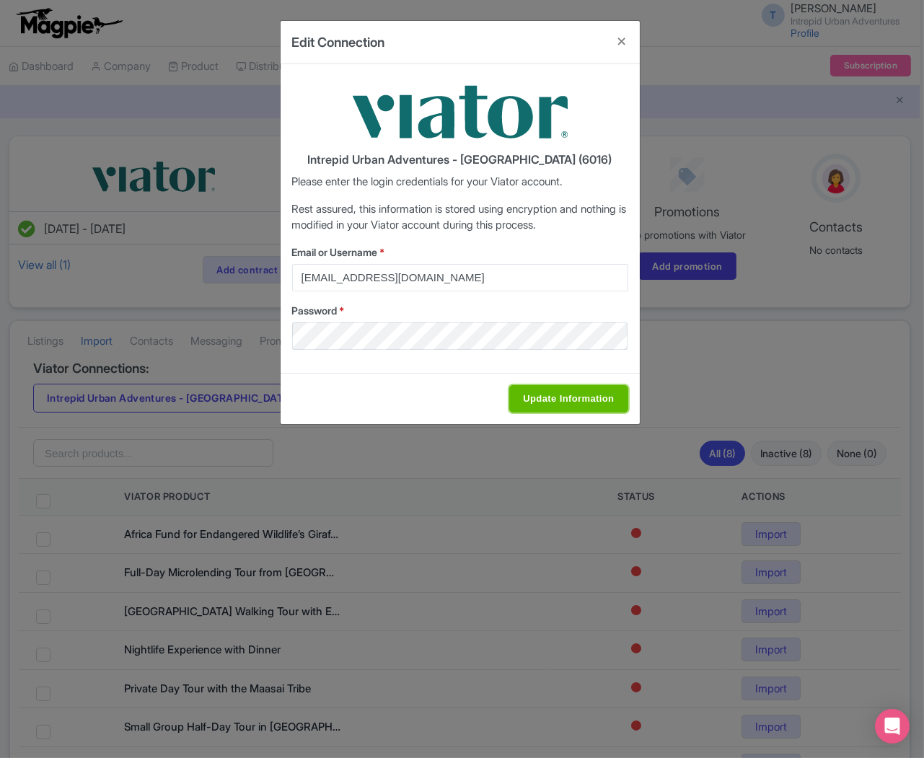
click at [528, 403] on input "Update Information" at bounding box center [569, 398] width 118 height 27
type input "Saving..."
click at [534, 406] on input "Update Information" at bounding box center [569, 398] width 118 height 27
type input "Update Information"
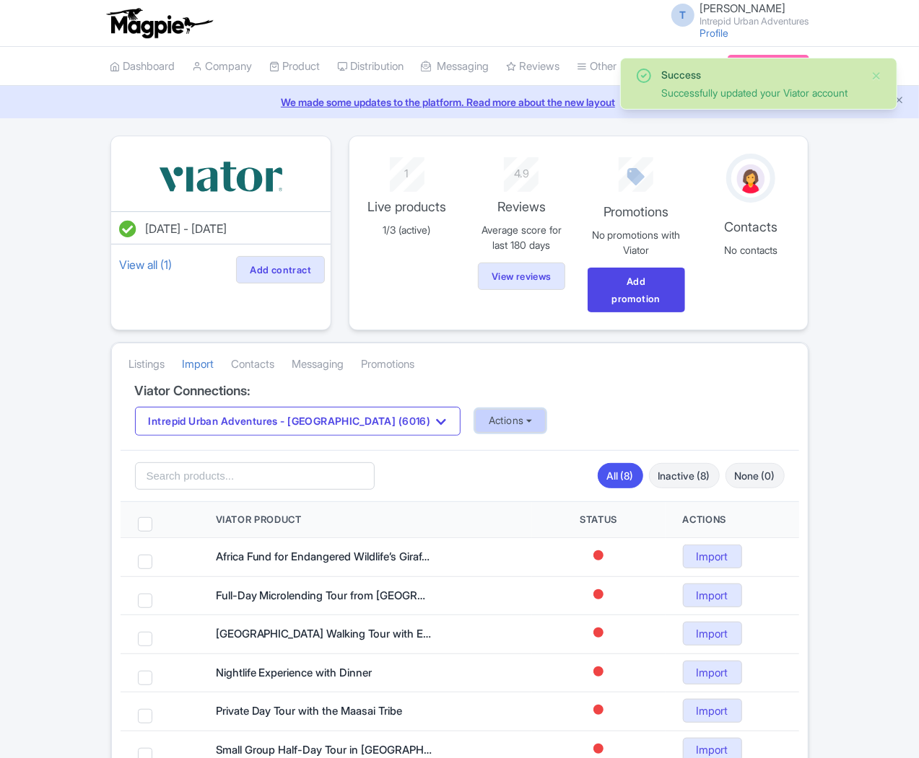
click at [475, 409] on button "Actions" at bounding box center [510, 421] width 71 height 24
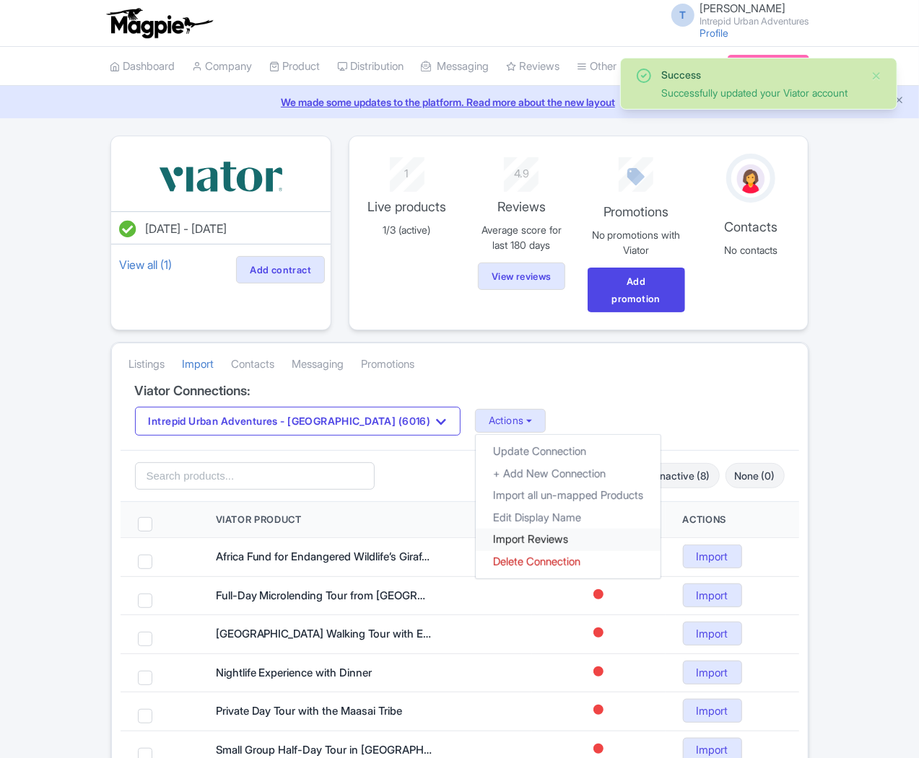
click at [476, 529] on link "Import Reviews" at bounding box center [568, 540] width 185 height 22
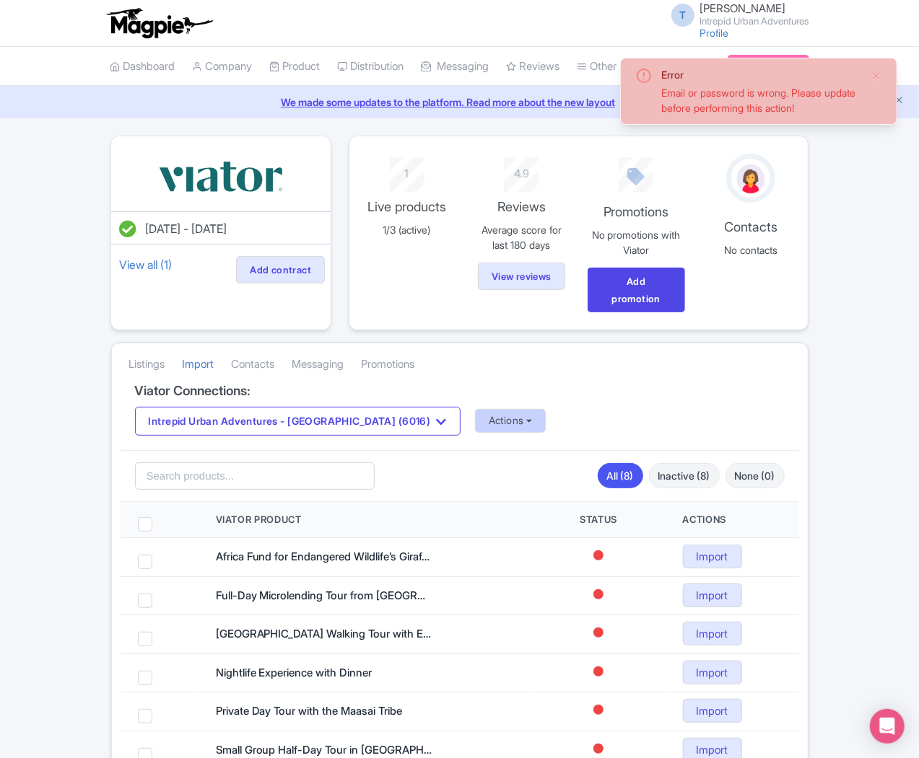
drag, startPoint x: 390, startPoint y: 364, endPoint x: 367, endPoint y: 397, distance: 40.9
click at [390, 384] on h4 "Viator Connections:" at bounding box center [460, 391] width 650 height 14
click at [475, 409] on button "Actions" at bounding box center [510, 421] width 71 height 24
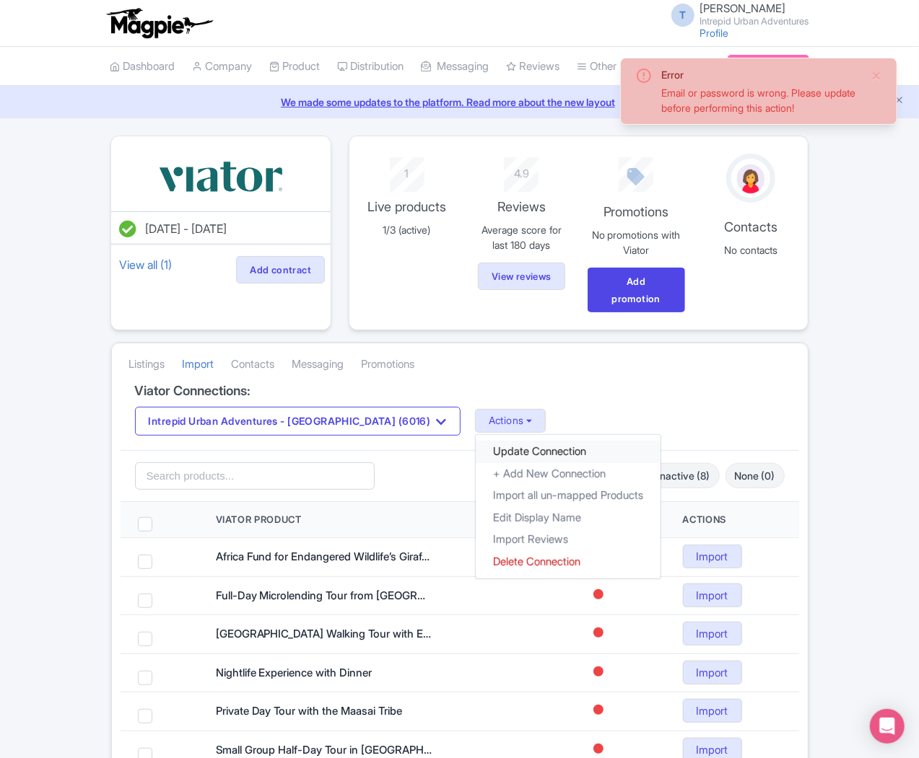
click at [476, 441] on link "Update Connection" at bounding box center [568, 452] width 185 height 22
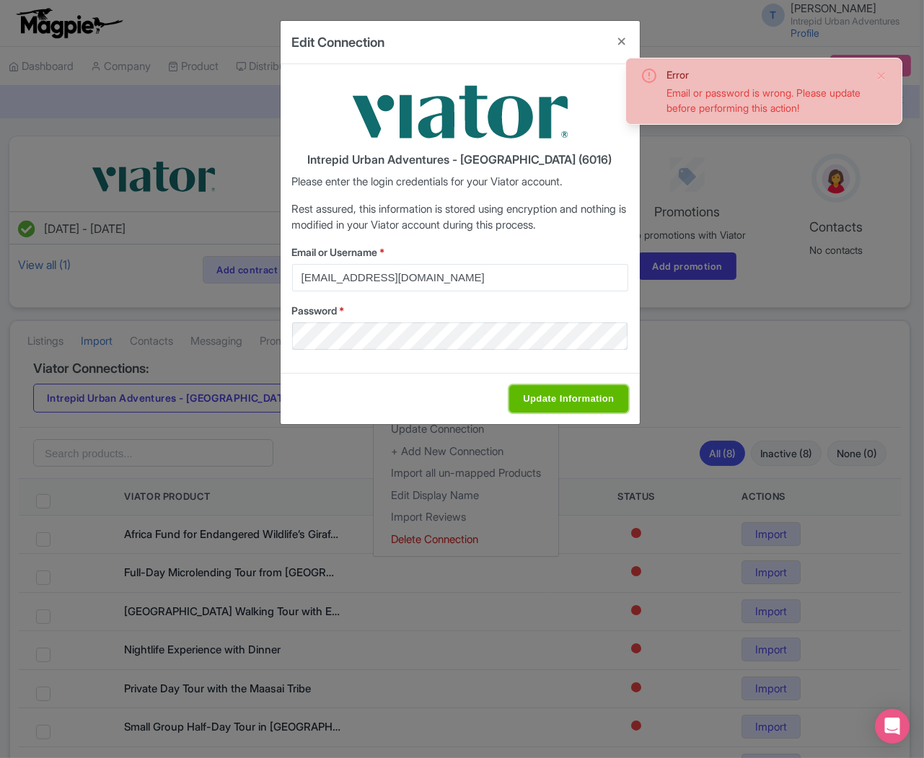
click at [574, 385] on input "Update Information" at bounding box center [569, 398] width 118 height 27
type input "Saving..."
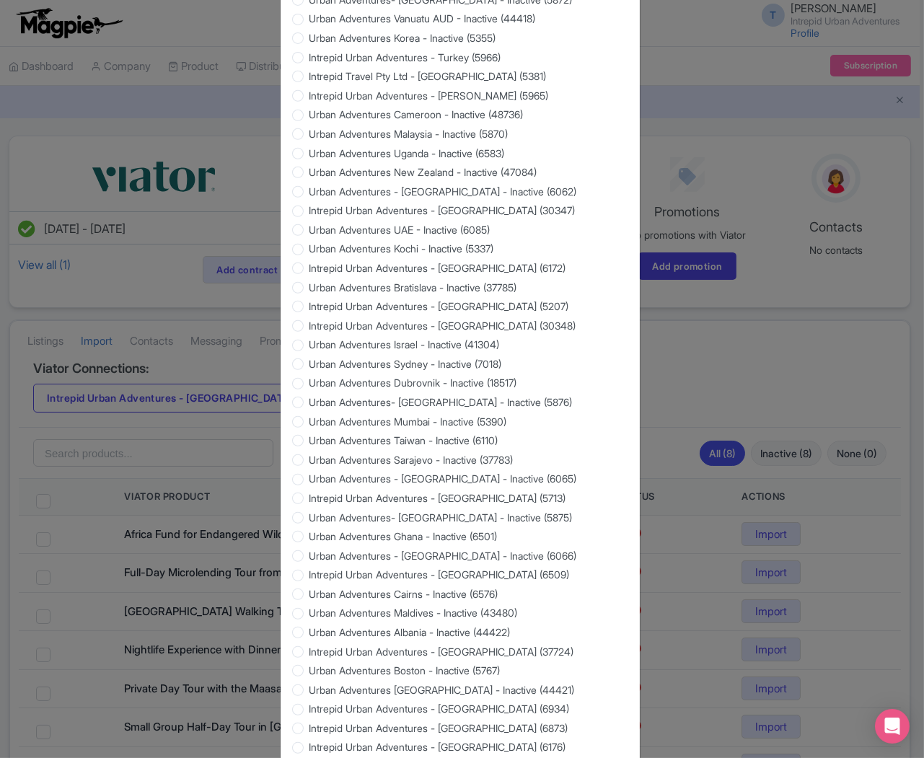
scroll to position [1127, 0]
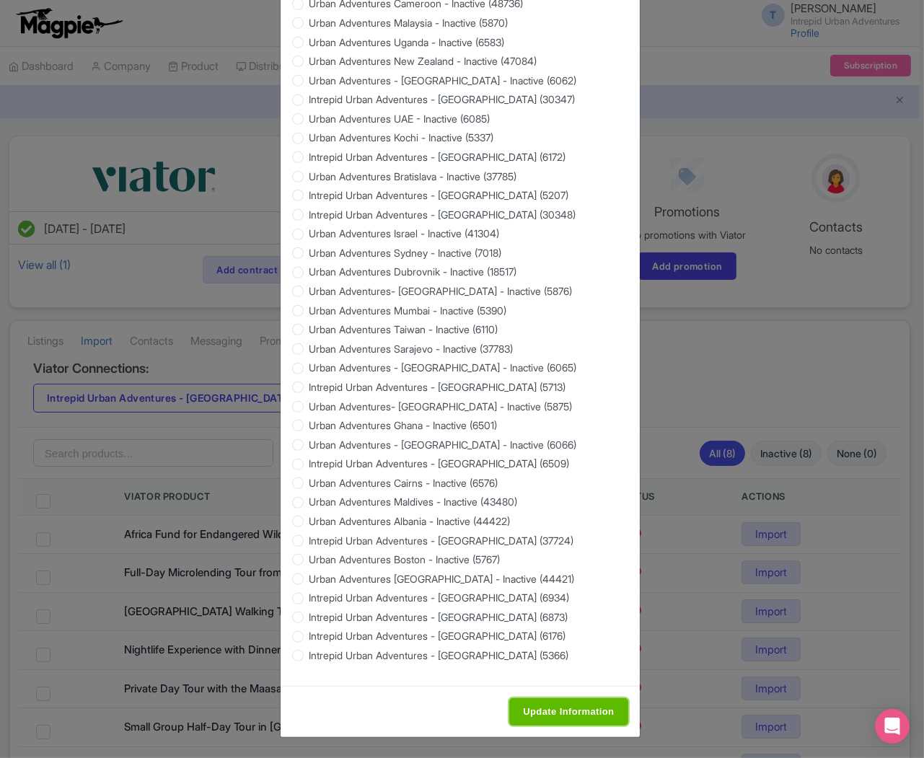
click at [533, 723] on input "Update Information" at bounding box center [569, 712] width 118 height 27
type input "Saving..."
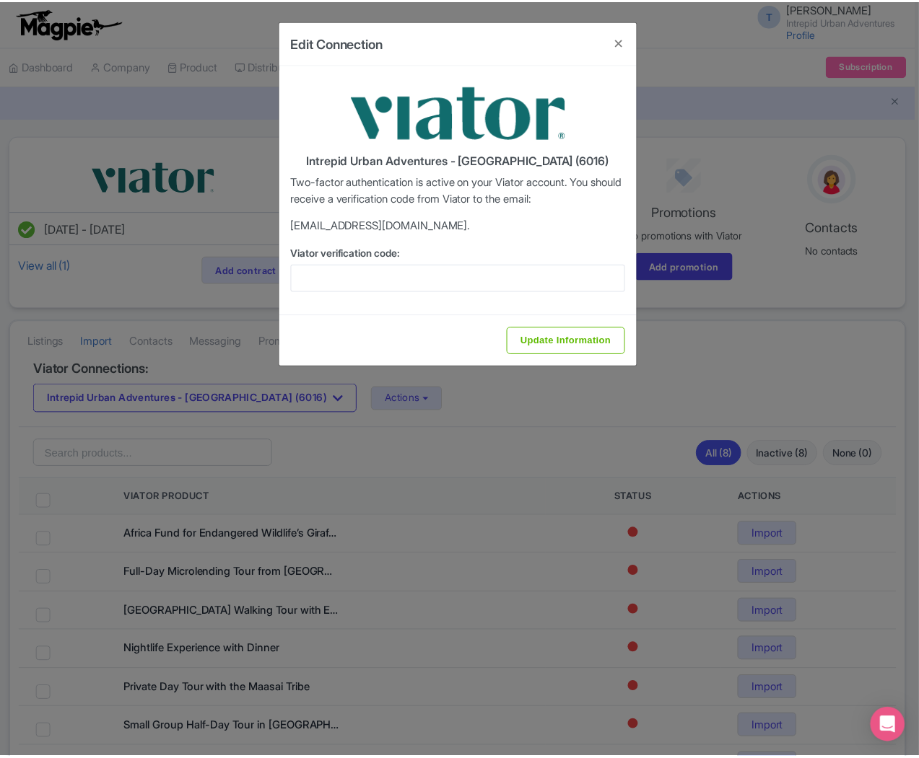
scroll to position [0, 0]
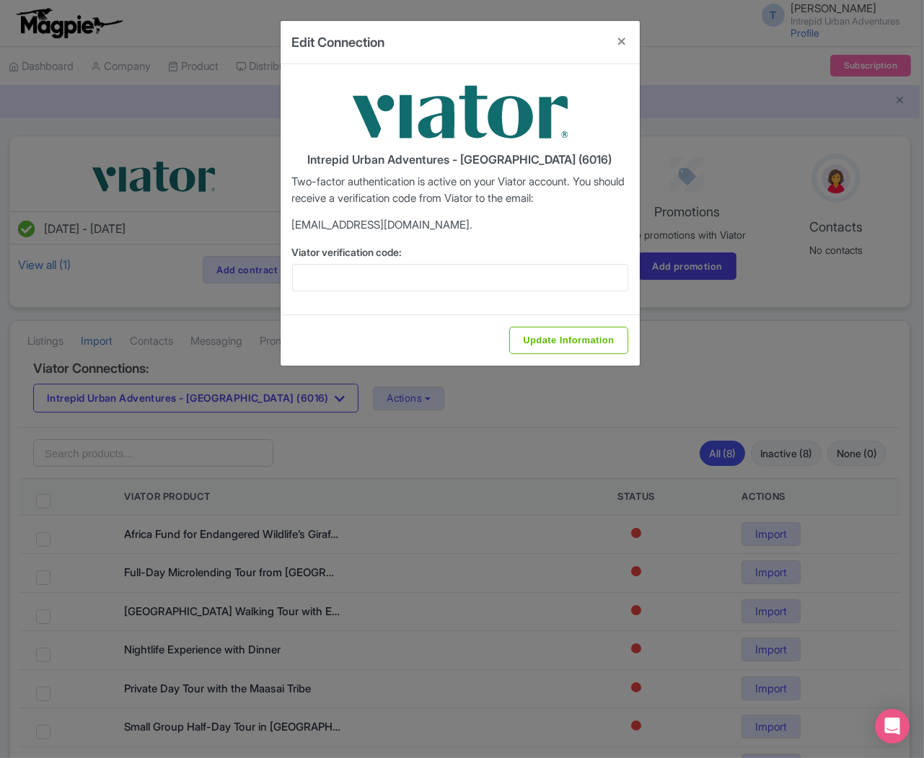
click at [470, 293] on div "Intrepid Urban Adventures - [GEOGRAPHIC_DATA] (6016) Two-factor authentication …" at bounding box center [460, 189] width 359 height 250
click at [473, 274] on input "Viator verification code:" at bounding box center [460, 277] width 336 height 27
paste input "118002"
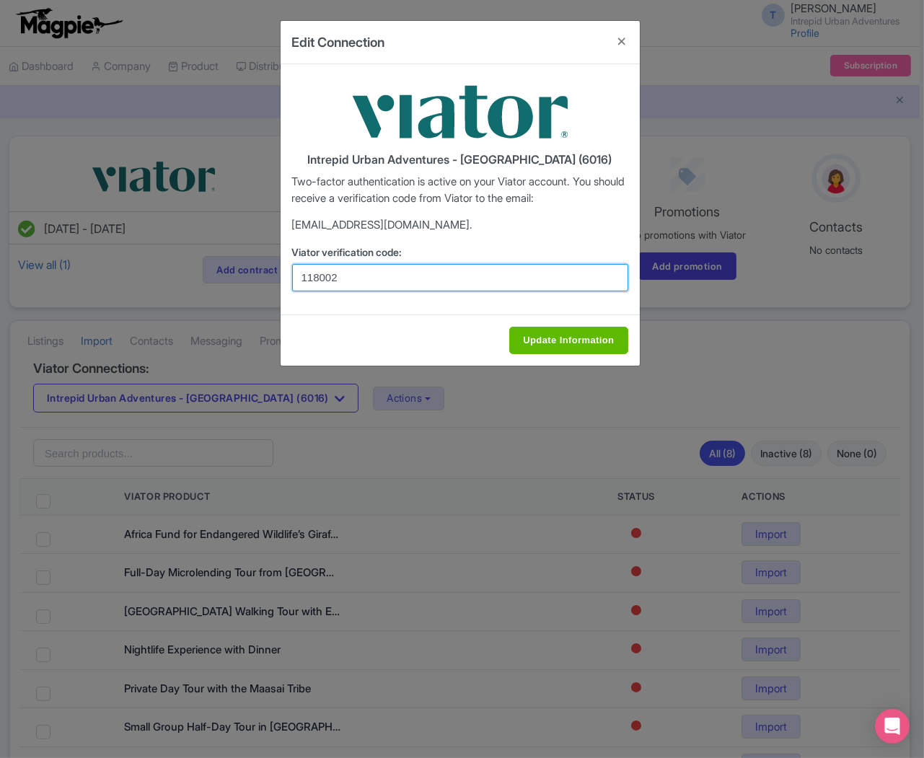
type input "118002"
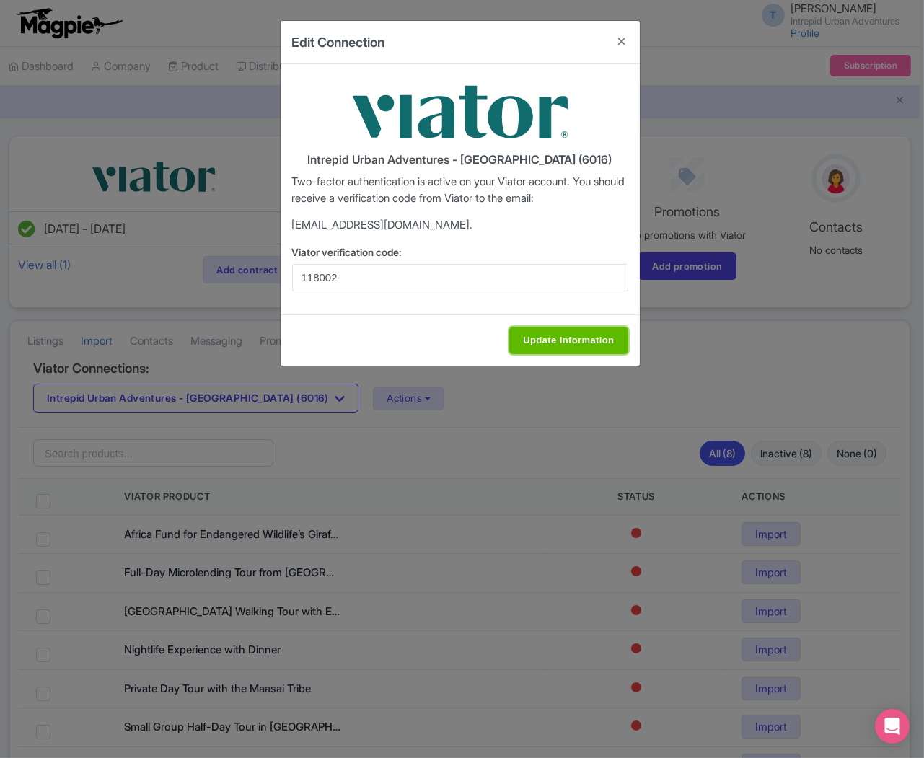
click at [574, 341] on input "Update Information" at bounding box center [569, 340] width 118 height 27
type input "Update Information"
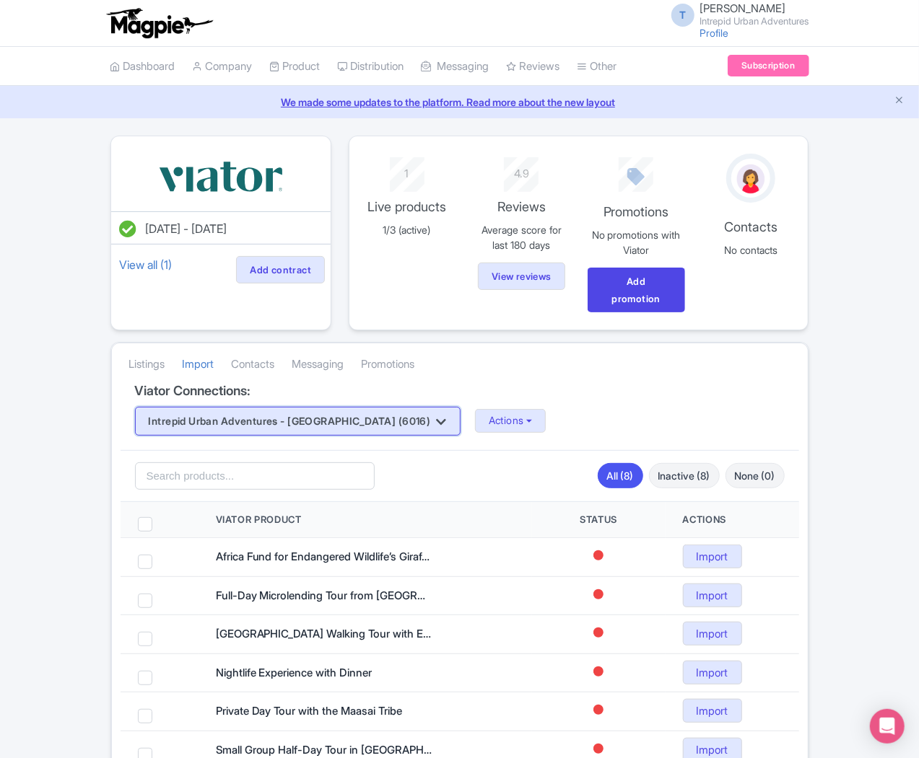
click at [240, 407] on button "Intrepid Urban Adventures - [GEOGRAPHIC_DATA] (6016)" at bounding box center [297, 421] width 325 height 29
